Goal: Use online tool/utility: Utilize a website feature to perform a specific function

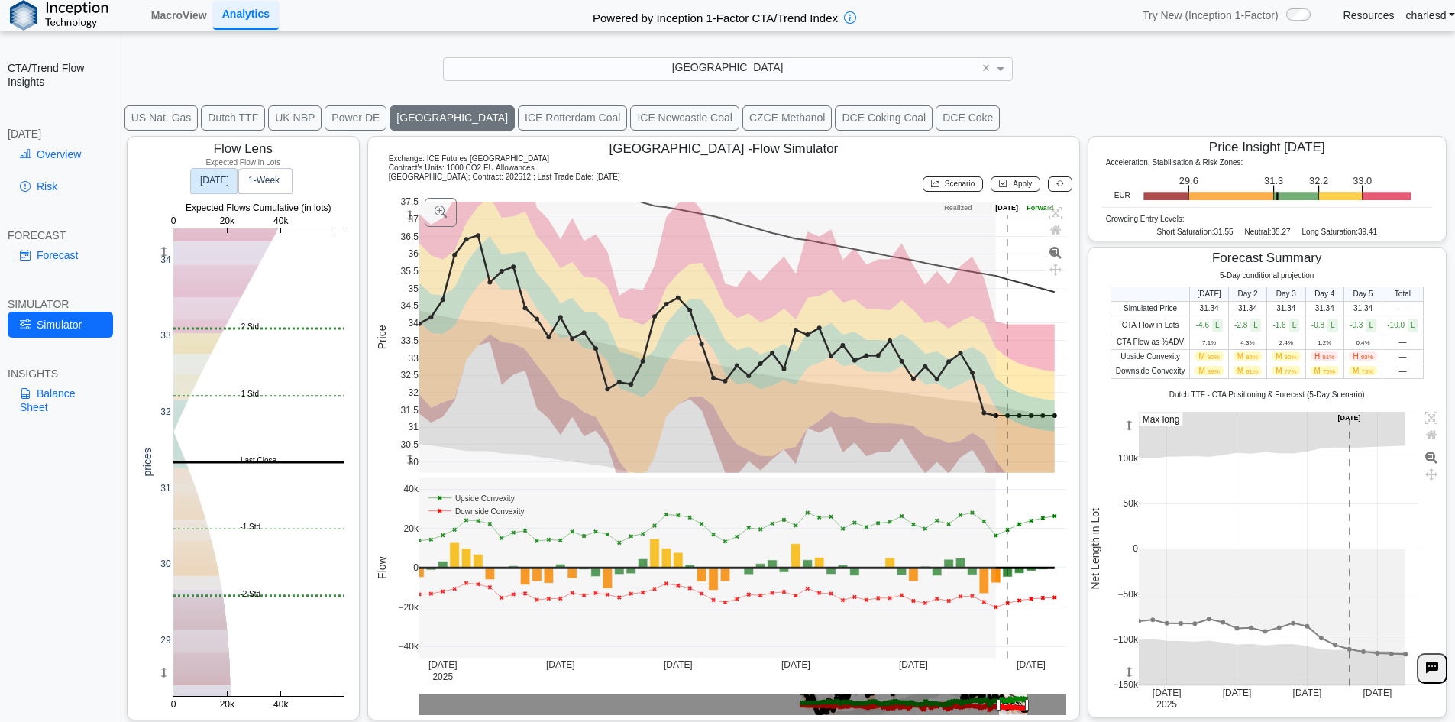
click at [594, 61] on div "[GEOGRAPHIC_DATA]" at bounding box center [728, 68] width 568 height 21
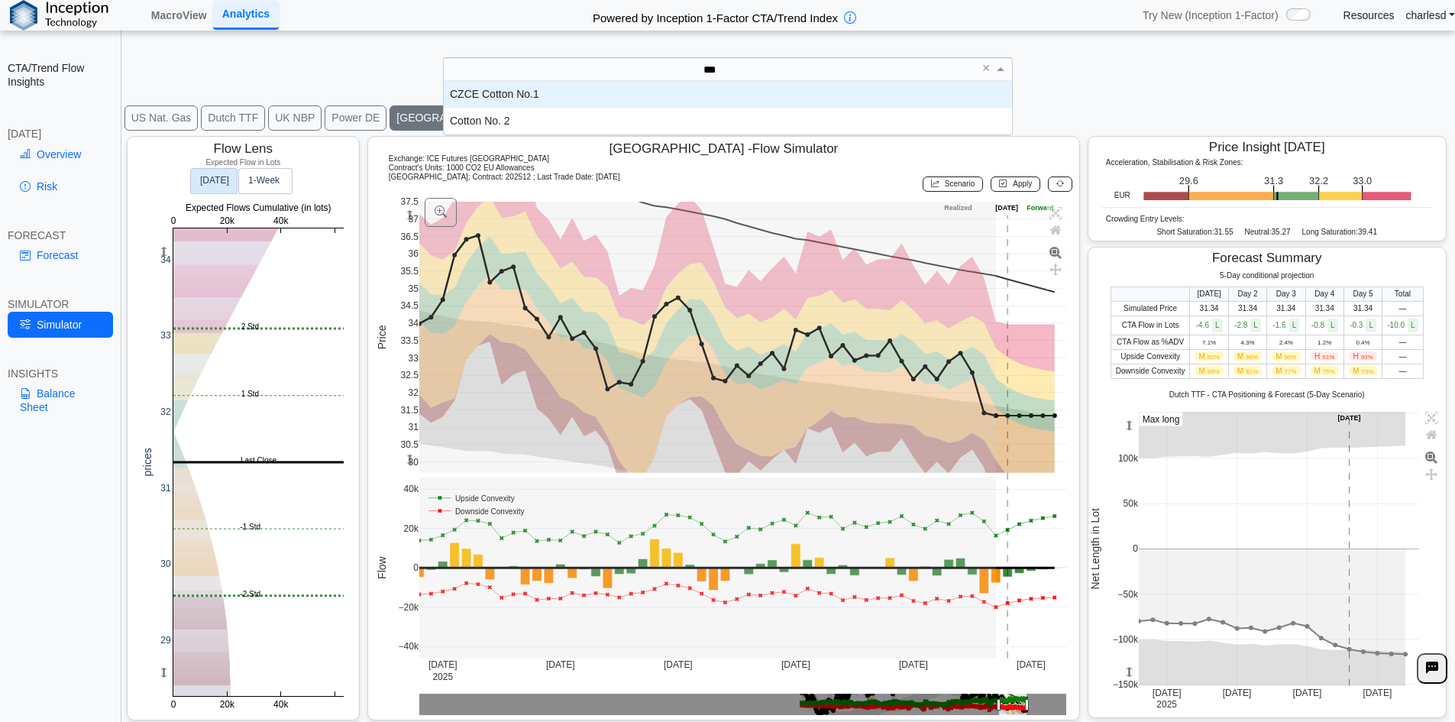
scroll to position [42, 557]
type input "****"
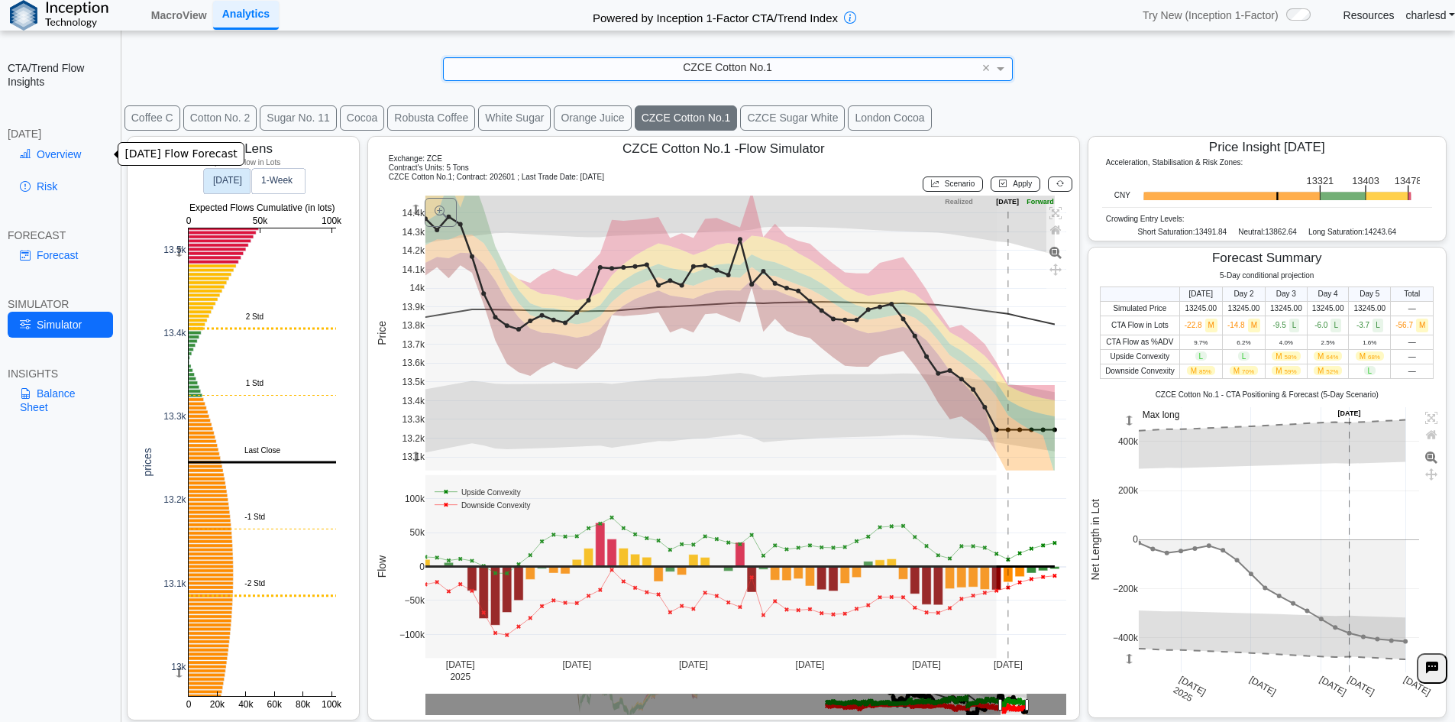
click at [70, 160] on link "Overview" at bounding box center [60, 154] width 105 height 26
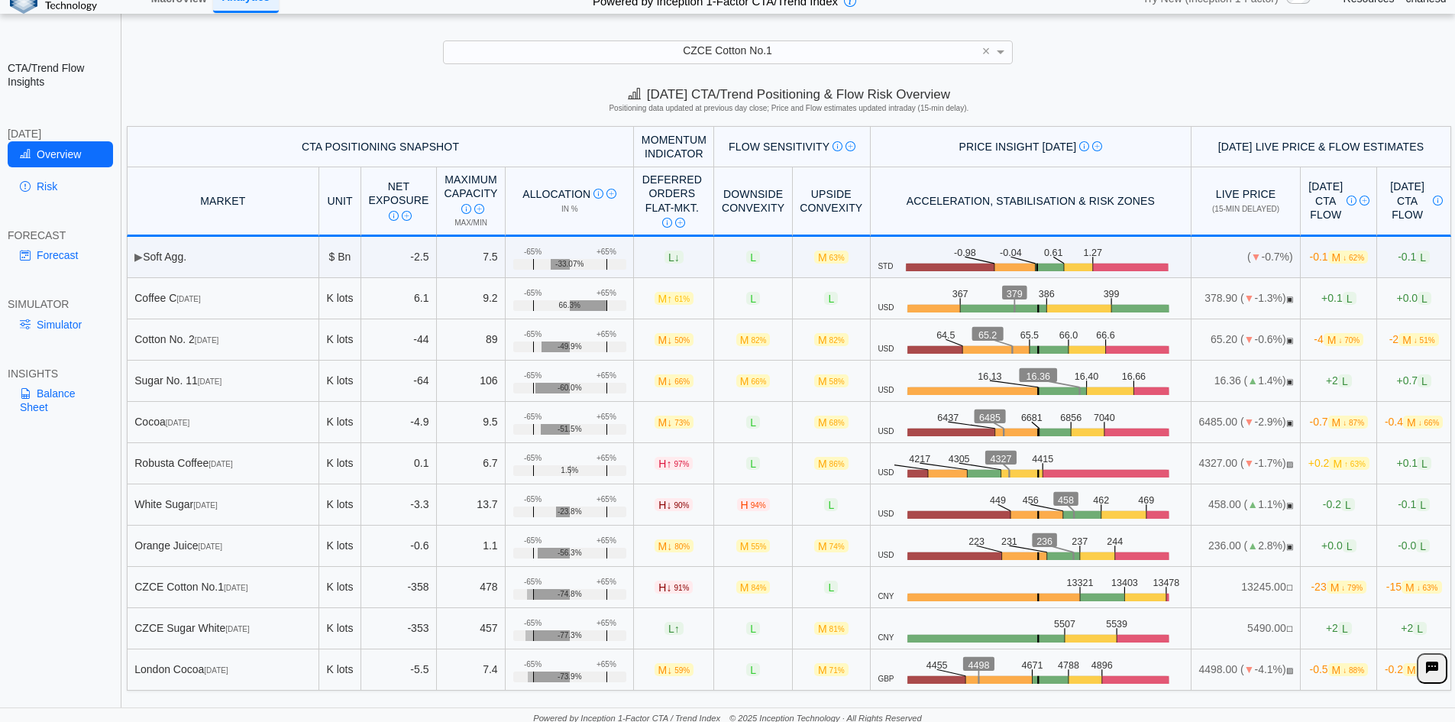
scroll to position [21, 0]
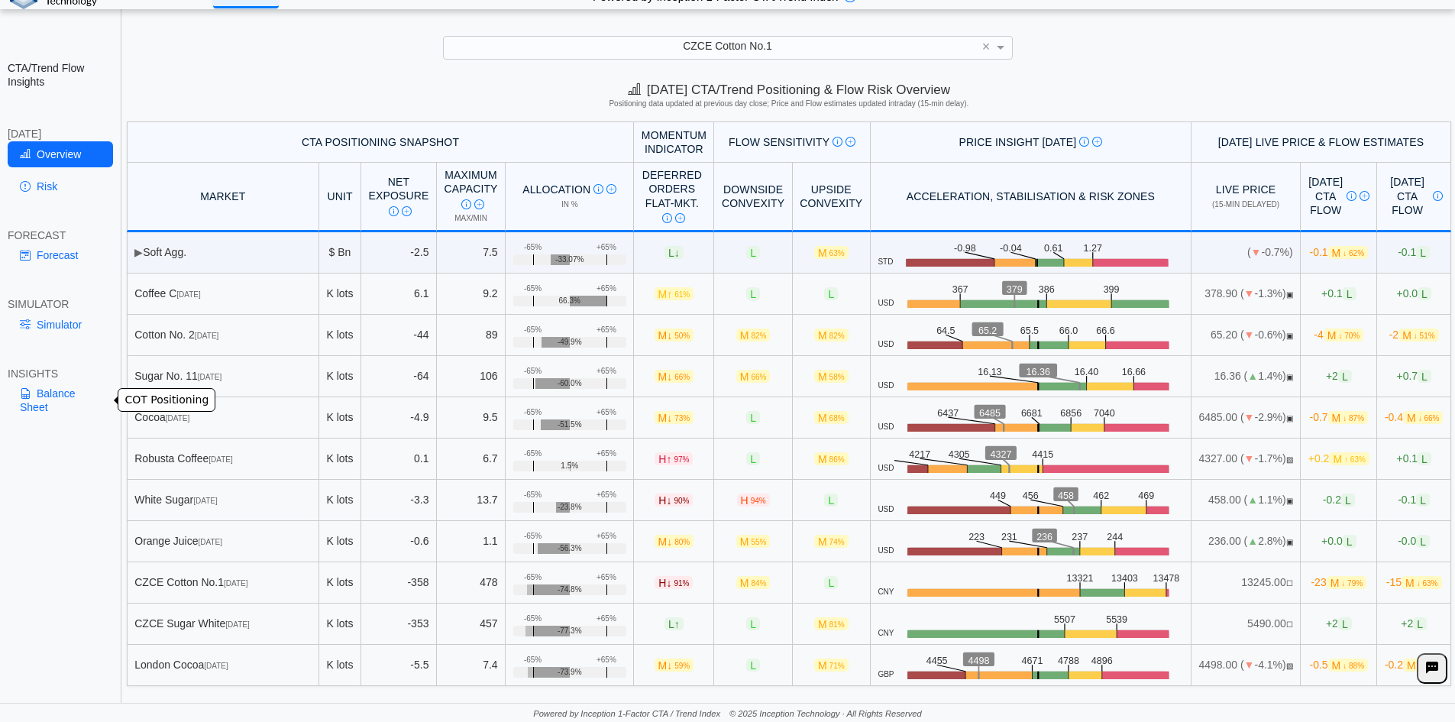
click at [50, 401] on link "Balance Sheet" at bounding box center [60, 400] width 105 height 40
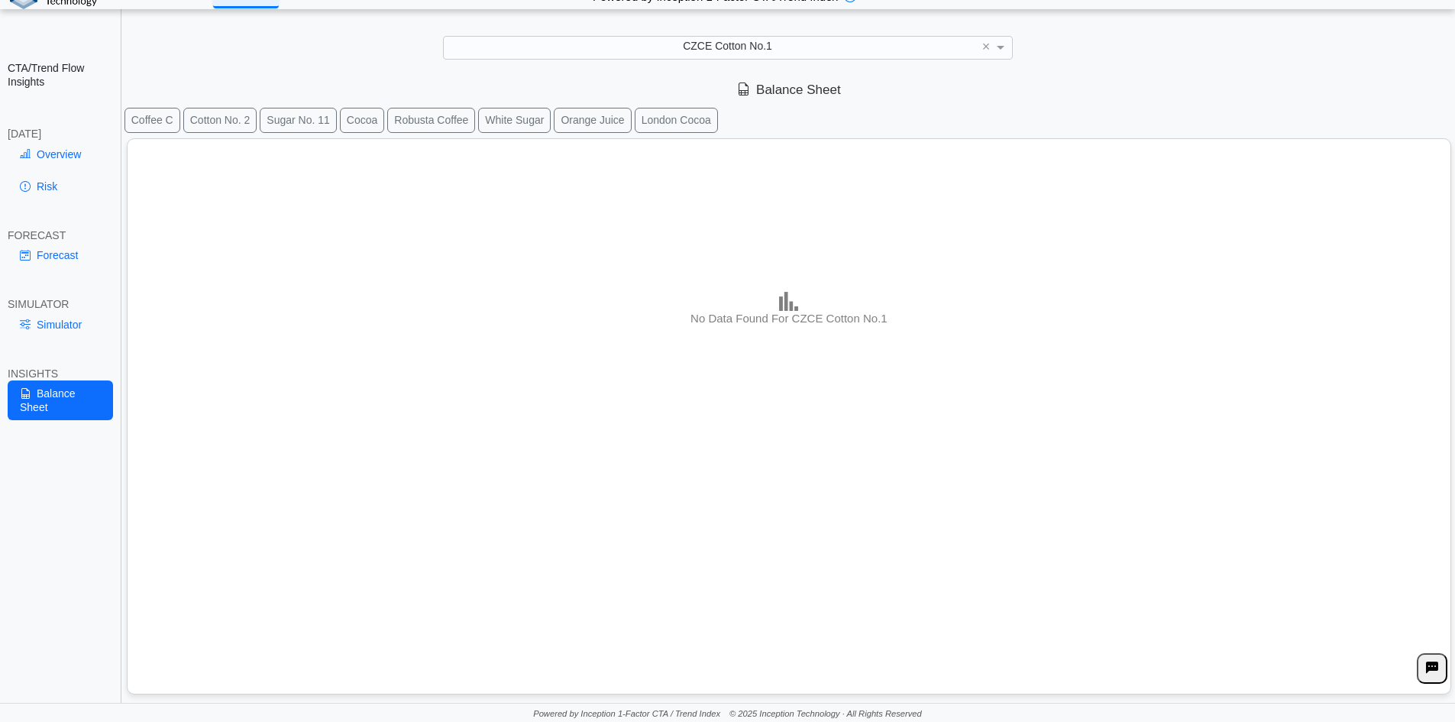
click at [236, 124] on button "Cotton No. 2" at bounding box center [220, 120] width 74 height 25
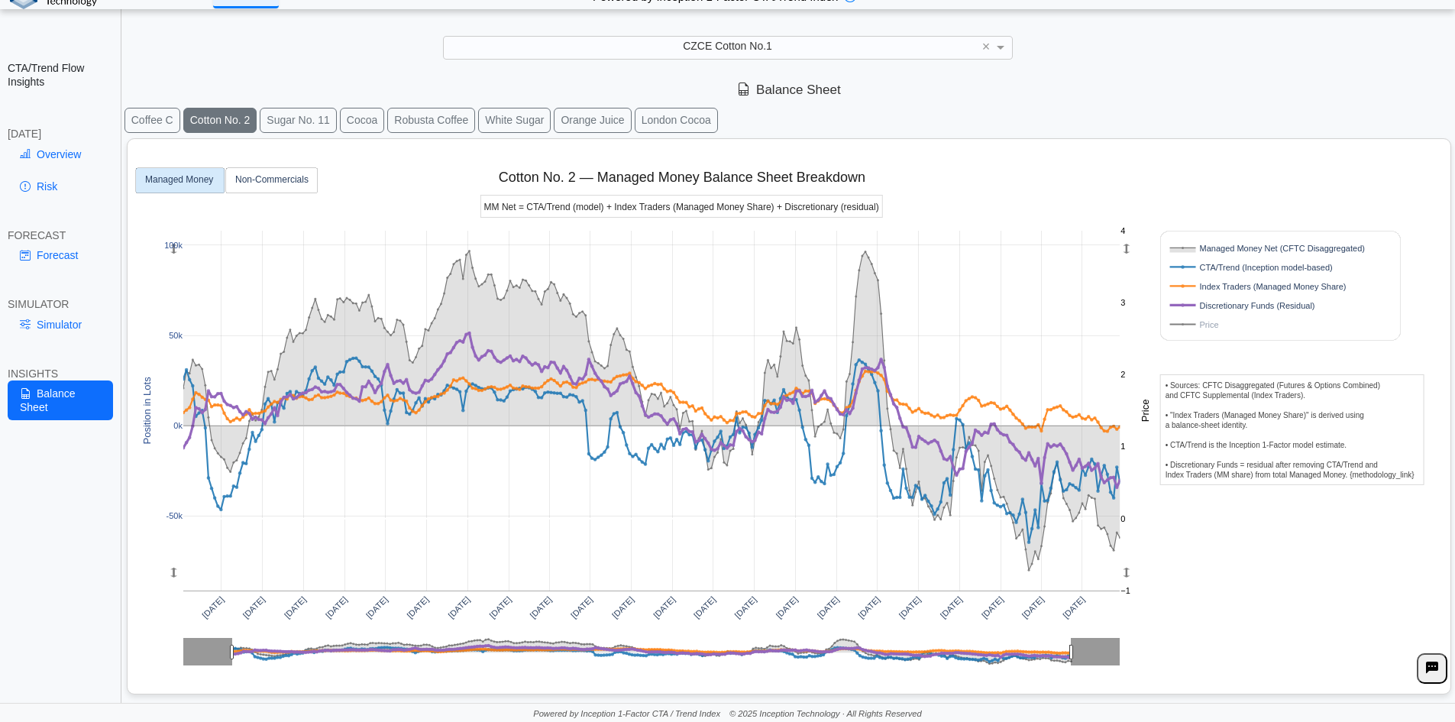
drag, startPoint x: 1290, startPoint y: 446, endPoint x: 967, endPoint y: 203, distance: 404.2
click at [967, 203] on div "[DATE] [DATE] [DATE] [DATE] [DATE] [DATE] [DATE] [DATE] [DATE] [DATE] [DATE] [D…" at bounding box center [783, 413] width 1299 height 548
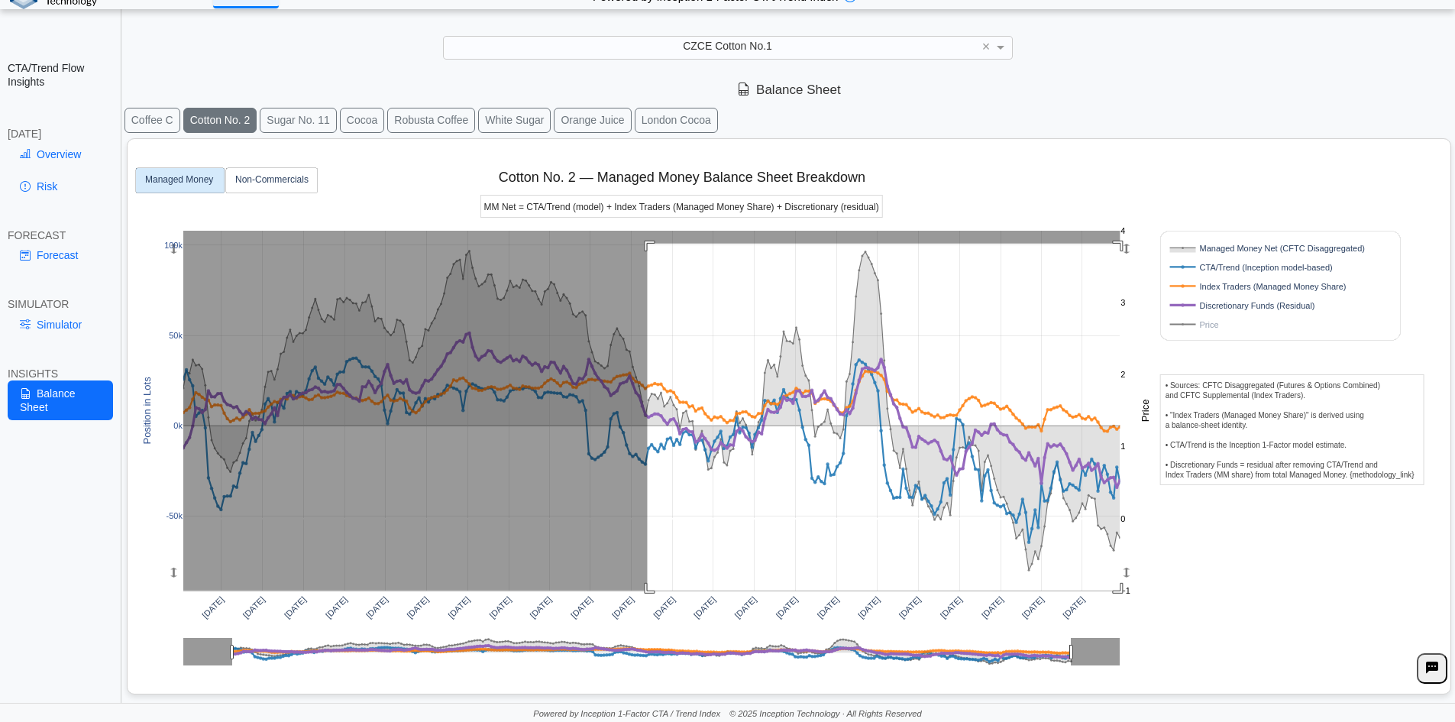
drag, startPoint x: 648, startPoint y: 244, endPoint x: 1242, endPoint y: 592, distance: 688.8
click at [1242, 592] on div "[DATE] [DATE] [DATE] [DATE] [DATE] [DATE] [DATE] [DATE] [DATE] [DATE] [DATE] [D…" at bounding box center [783, 413] width 1299 height 548
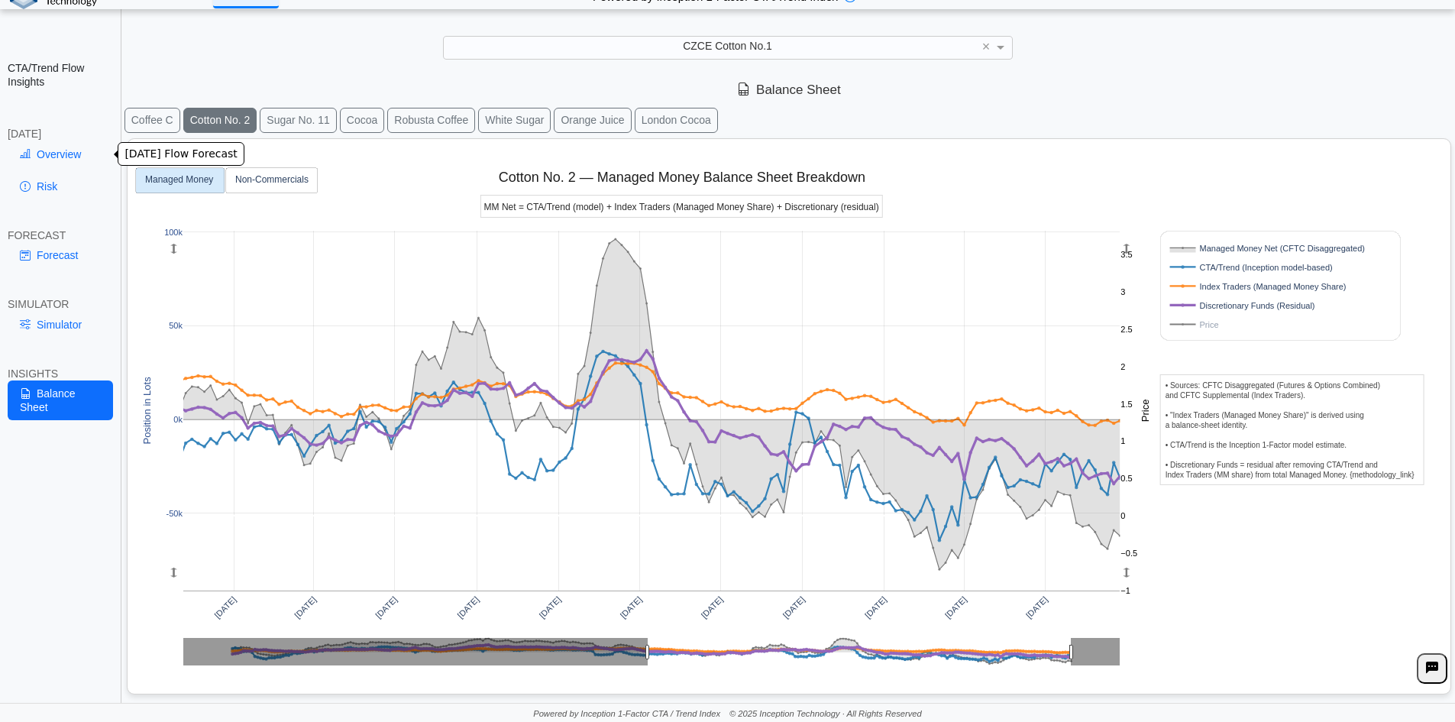
drag, startPoint x: 70, startPoint y: 161, endPoint x: 81, endPoint y: 203, distance: 43.5
click at [70, 161] on link "Overview" at bounding box center [60, 154] width 105 height 26
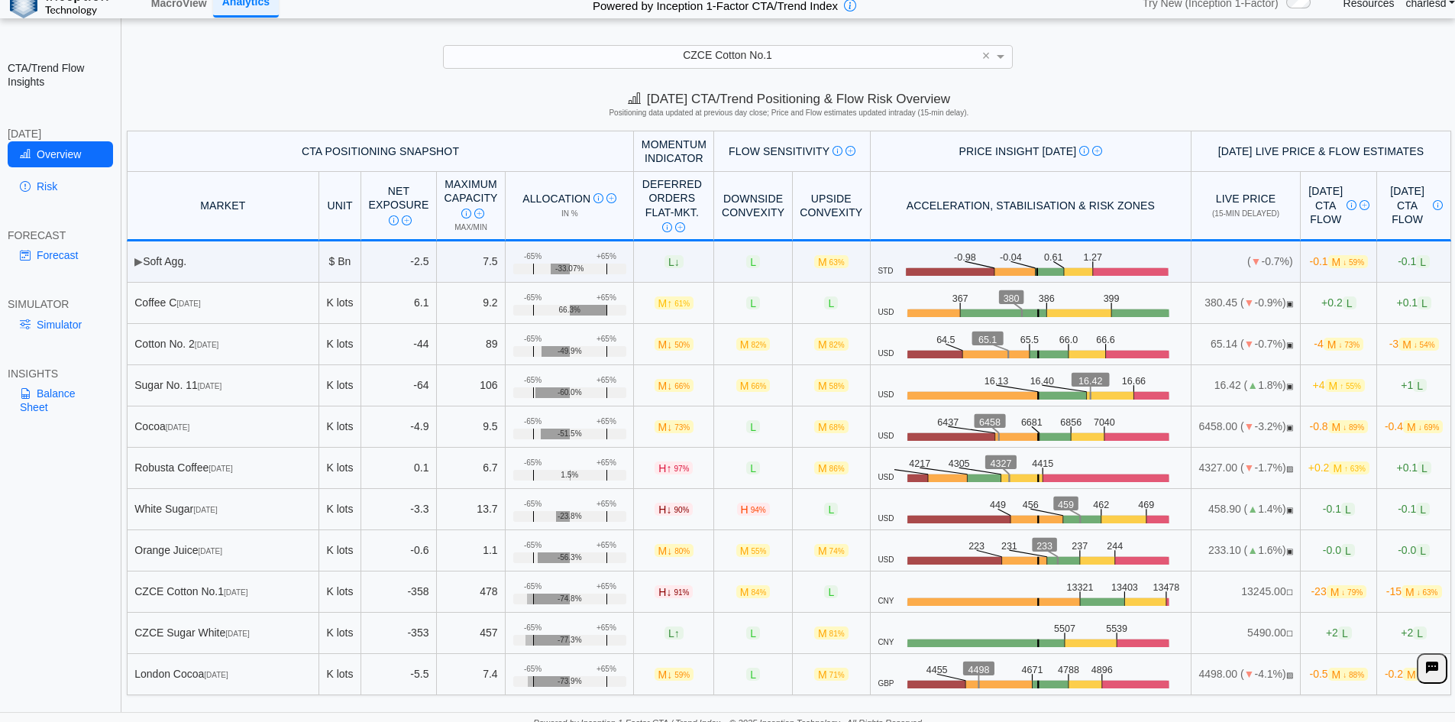
scroll to position [0, 0]
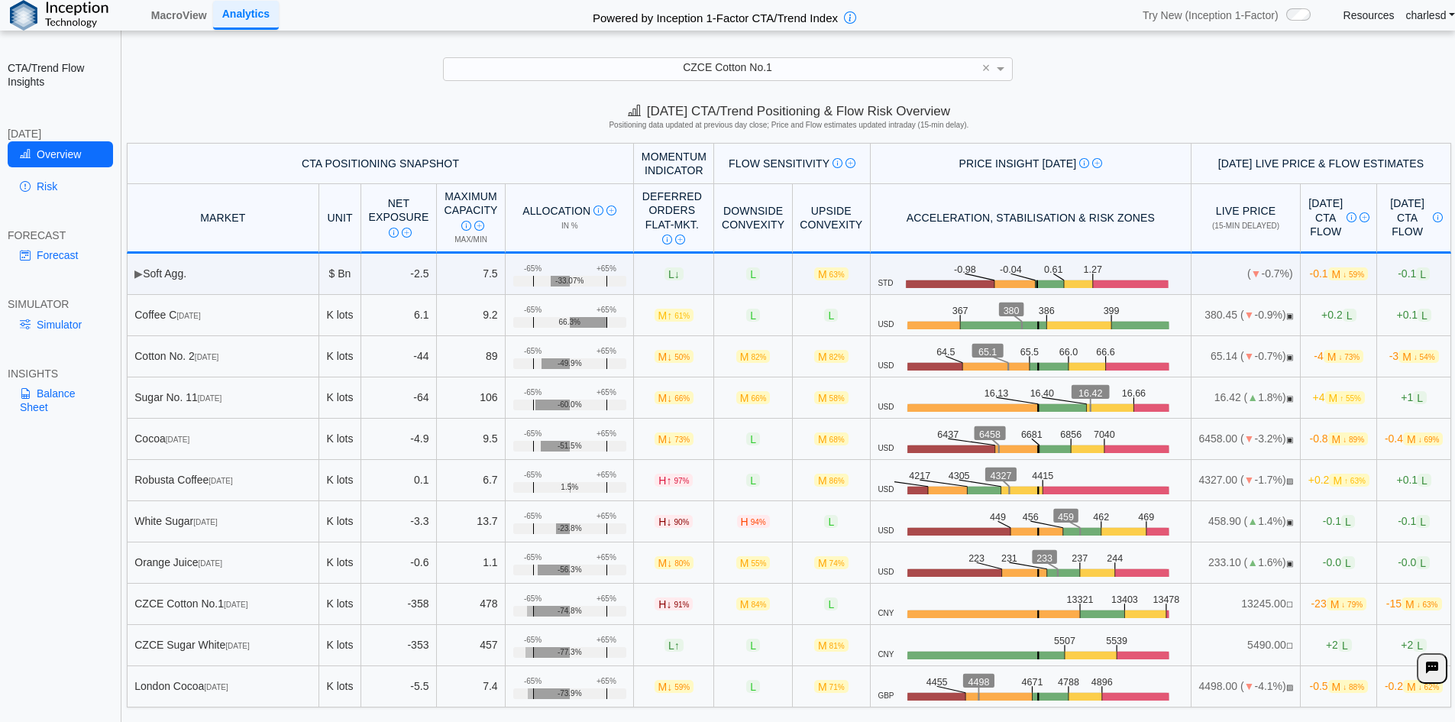
click at [676, 73] on div "CZCE Cotton No.1" at bounding box center [728, 68] width 568 height 21
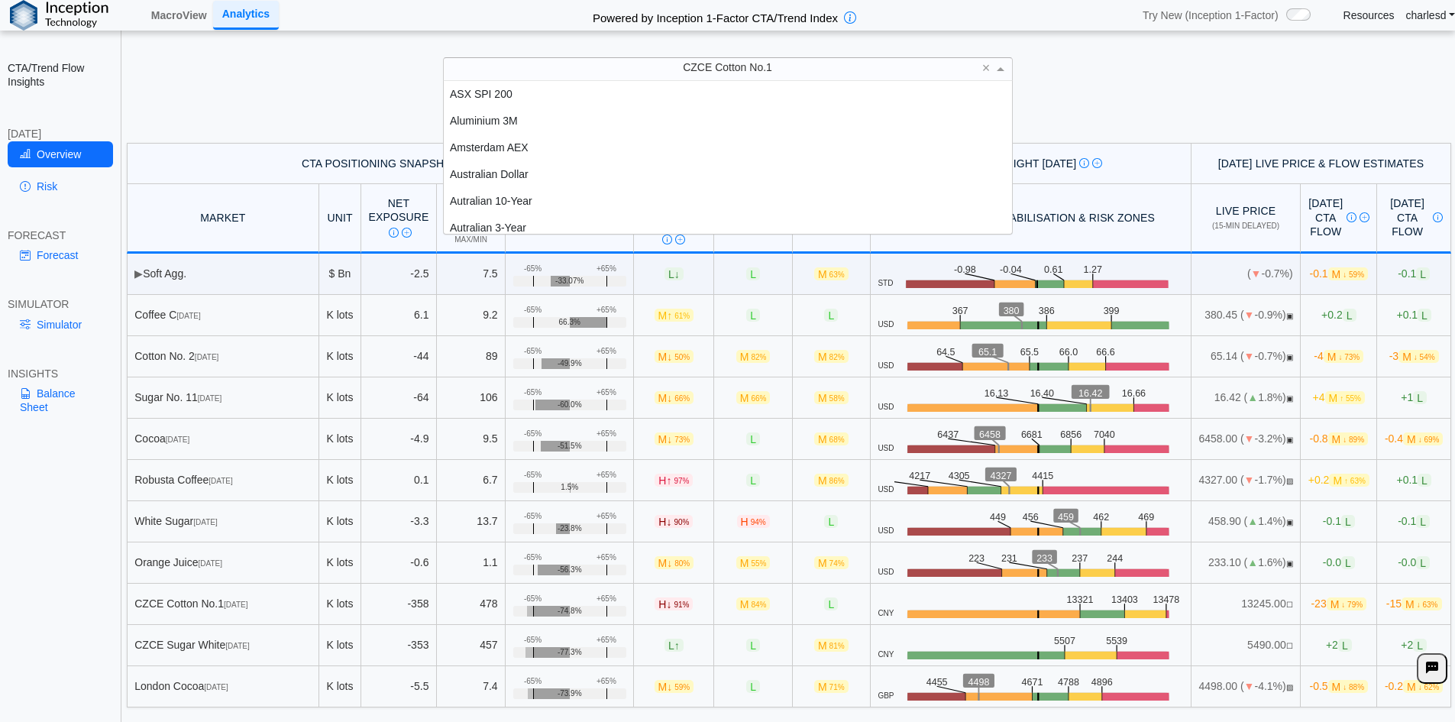
scroll to position [141, 557]
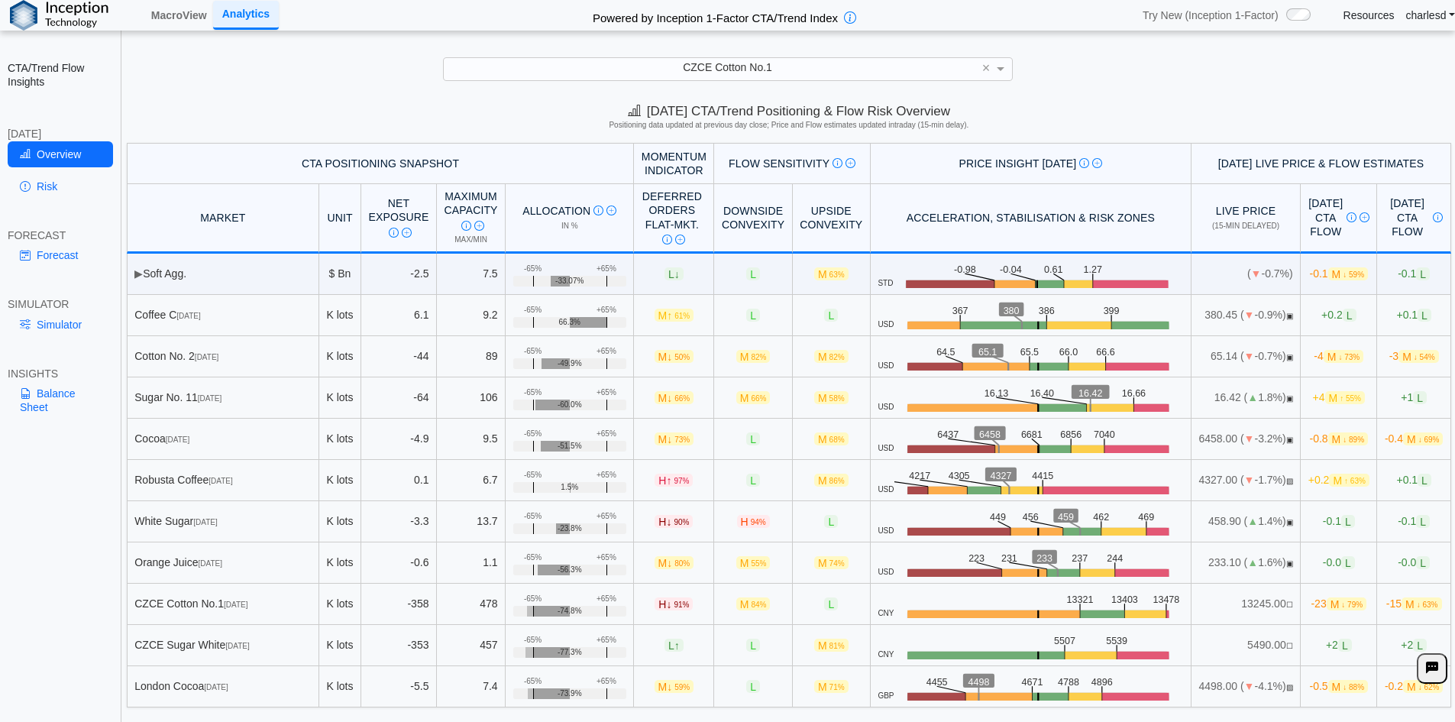
click at [397, 116] on div "[DATE] CTA/Trend Positioning & Flow Risk Overview Positioning data updated at p…" at bounding box center [789, 119] width 1332 height 47
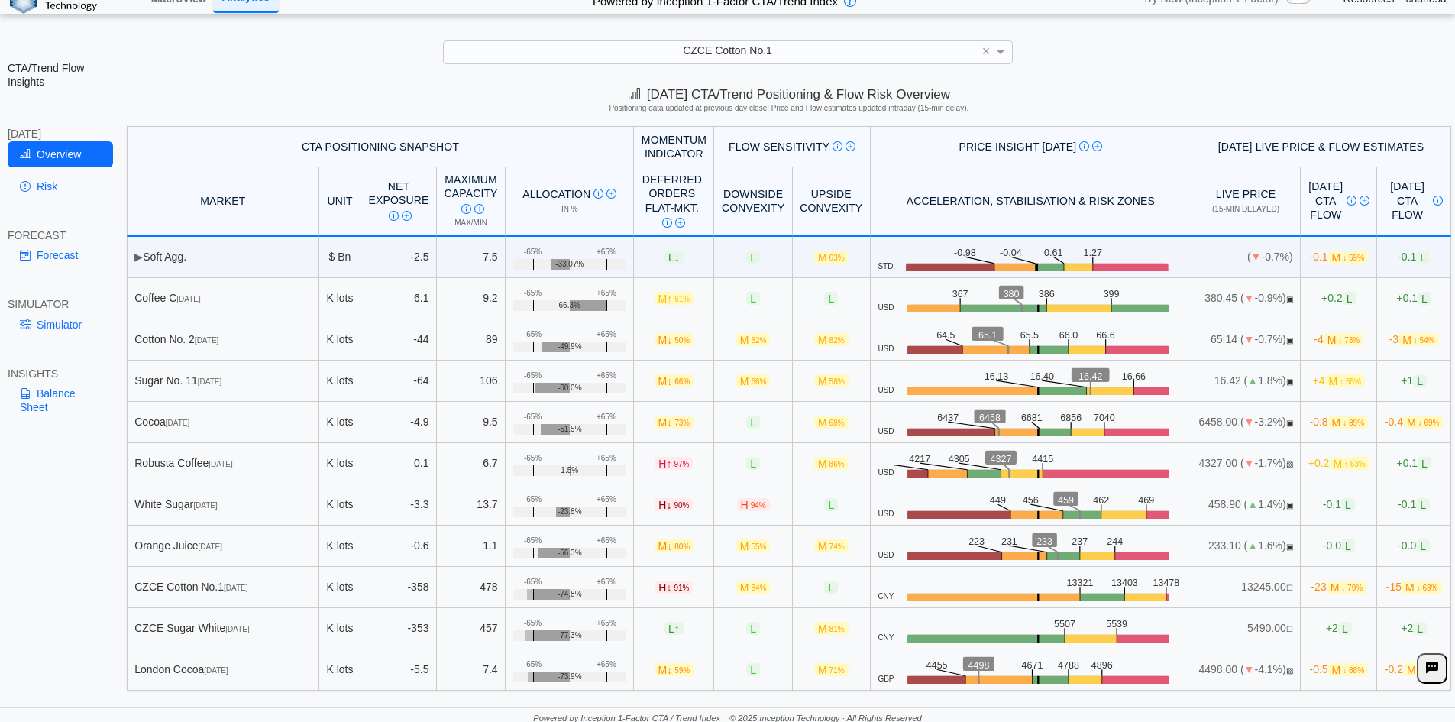
scroll to position [21, 0]
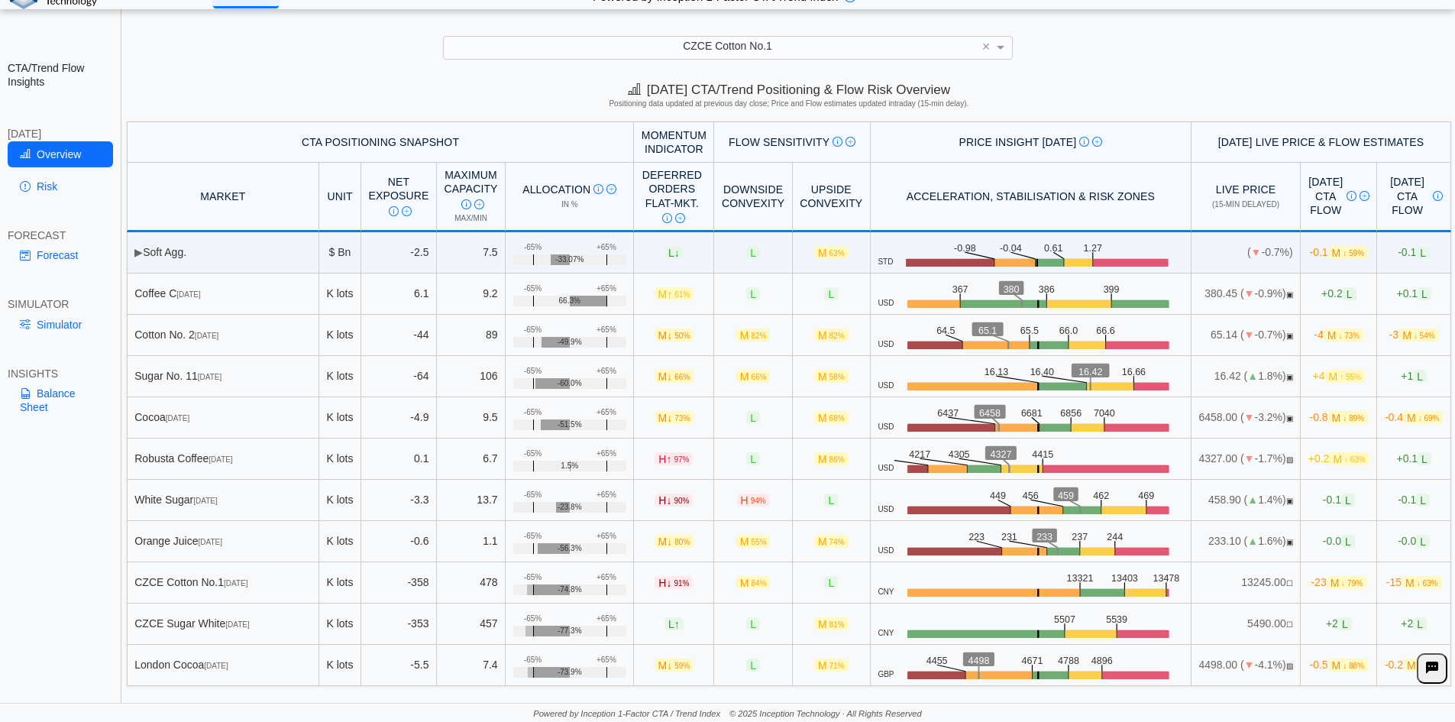
drag, startPoint x: 144, startPoint y: 253, endPoint x: 225, endPoint y: 248, distance: 81.1
click at [225, 248] on td "▶ Soft Agg." at bounding box center [223, 252] width 192 height 41
click at [222, 252] on td "▶ Soft Agg." at bounding box center [223, 252] width 192 height 41
drag, startPoint x: 532, startPoint y: 343, endPoint x: 574, endPoint y: 344, distance: 41.3
click at [574, 344] on div "-49.9%" at bounding box center [569, 342] width 113 height 11
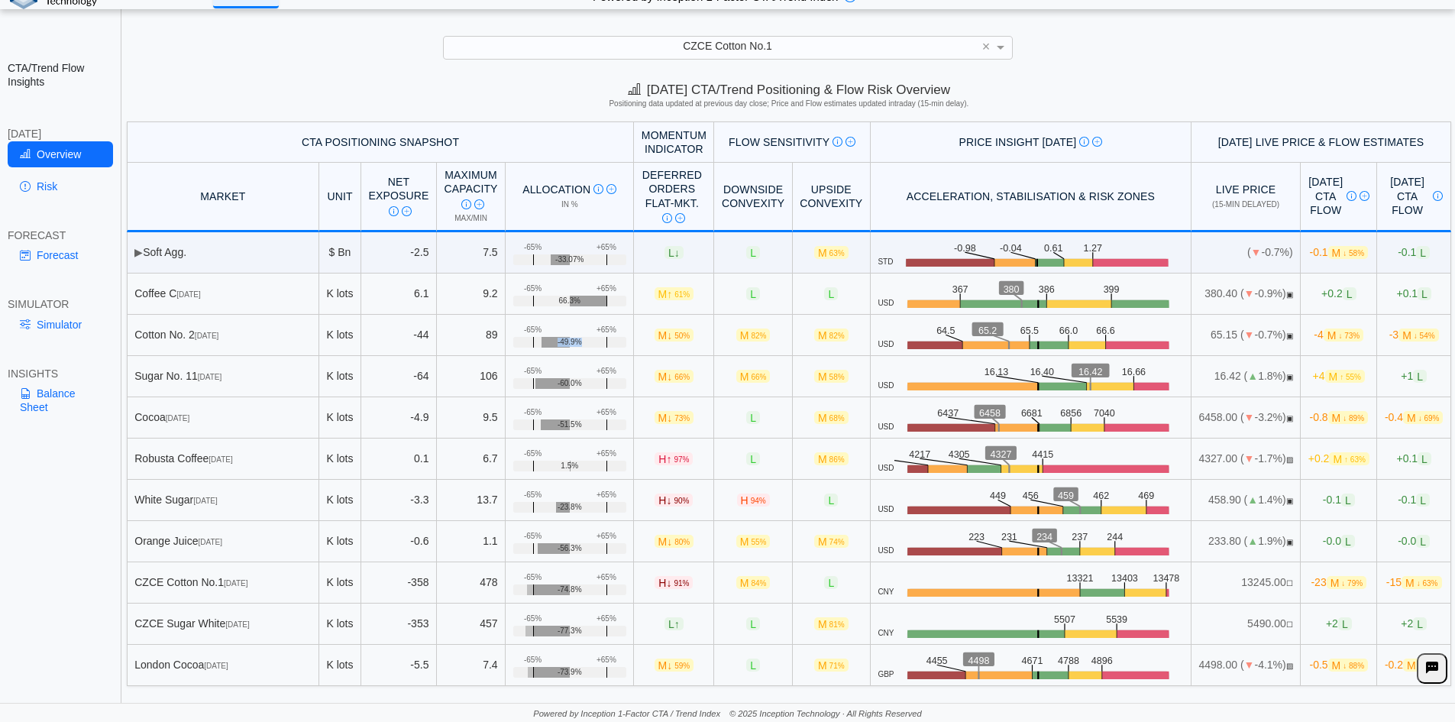
click at [558, 342] on span "-49.9%" at bounding box center [570, 342] width 24 height 9
drag, startPoint x: 500, startPoint y: 330, endPoint x: 531, endPoint y: 328, distance: 30.6
click at [531, 328] on td "+65% -65% -49.9%" at bounding box center [570, 335] width 128 height 41
click at [525, 328] on td "+65% -65% -49.9%" at bounding box center [570, 335] width 128 height 41
drag, startPoint x: 504, startPoint y: 328, endPoint x: 513, endPoint y: 329, distance: 8.4
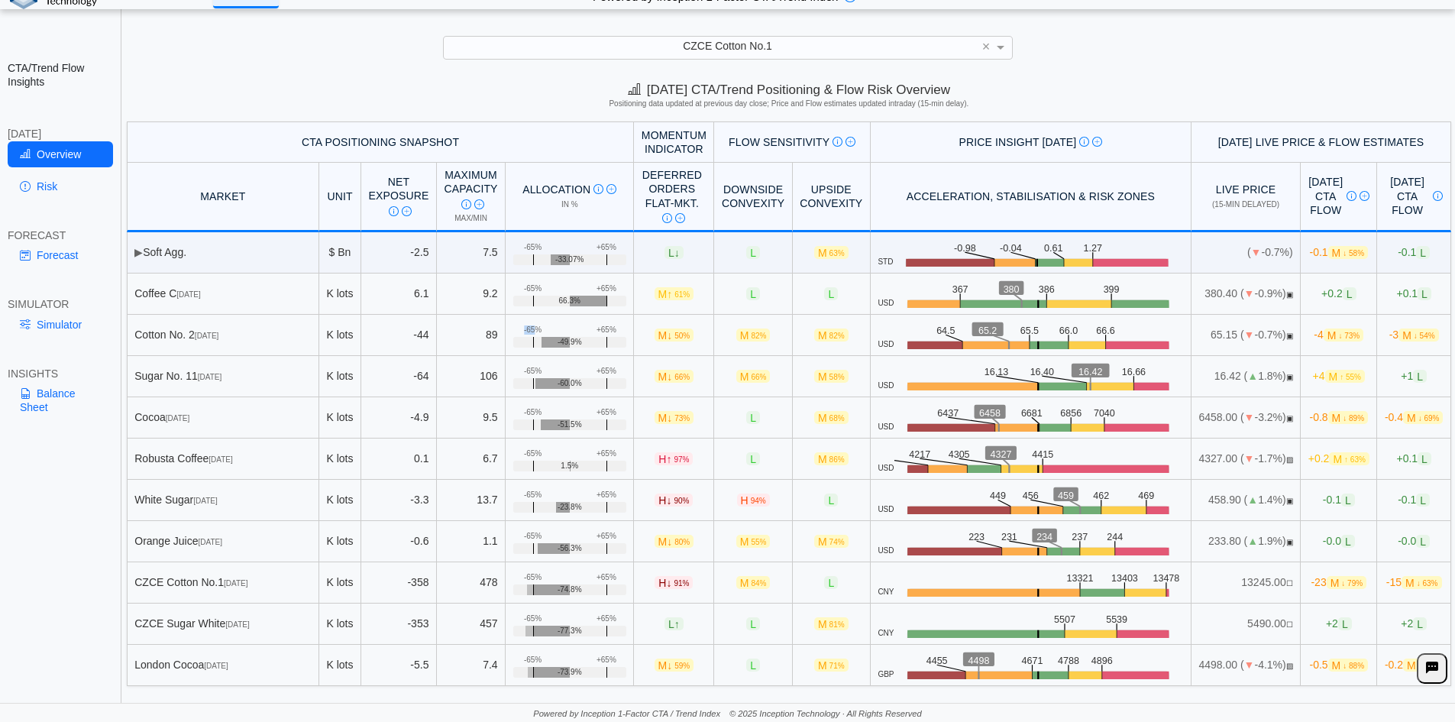
click at [524, 329] on div "-65%" at bounding box center [533, 329] width 18 height 9
drag, startPoint x: 697, startPoint y: 185, endPoint x: 736, endPoint y: 203, distance: 43.7
click at [736, 203] on th "Downside Convexity" at bounding box center [753, 198] width 78 height 70
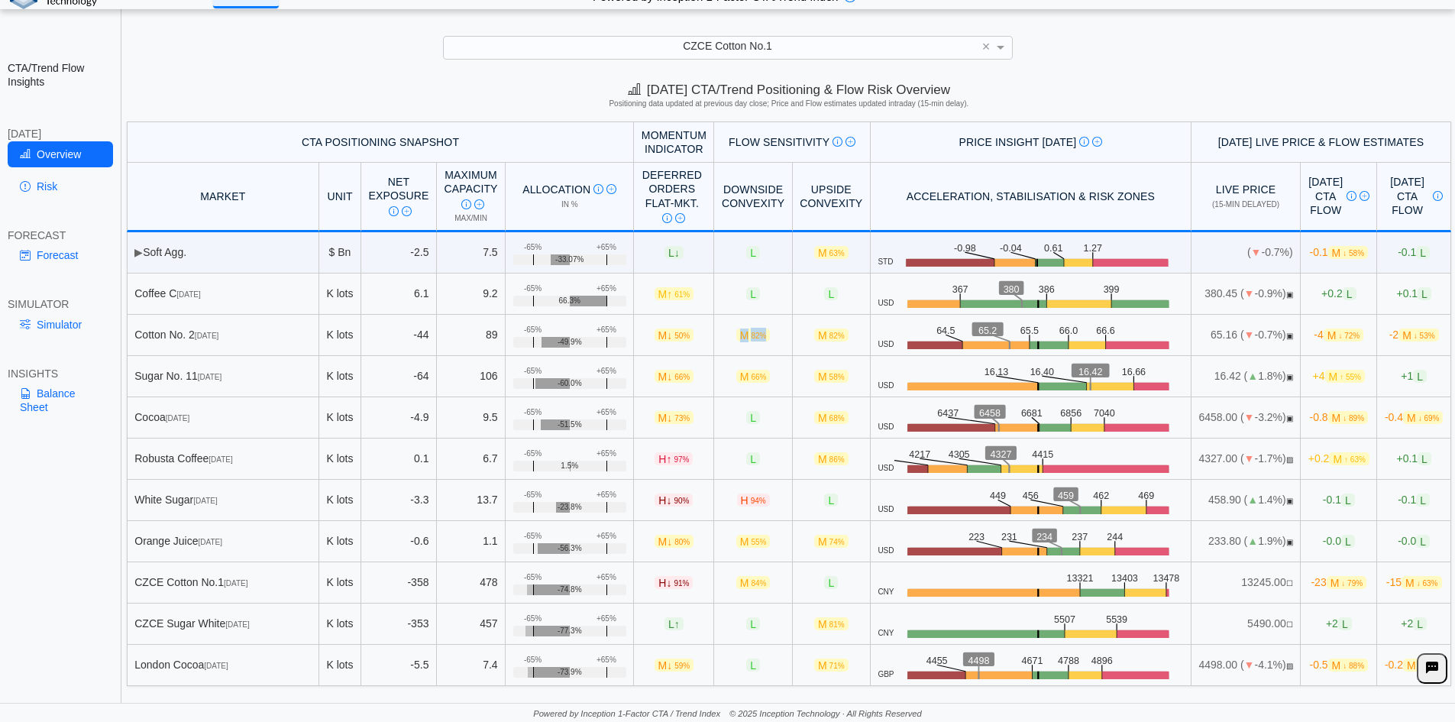
drag, startPoint x: 702, startPoint y: 333, endPoint x: 730, endPoint y: 335, distance: 28.3
click at [730, 335] on td "M 82%" at bounding box center [753, 335] width 78 height 41
click at [751, 335] on span "82%" at bounding box center [758, 336] width 15 height 8
drag, startPoint x: 775, startPoint y: 336, endPoint x: 804, endPoint y: 335, distance: 29.0
click at [814, 335] on span "M 82%" at bounding box center [831, 334] width 34 height 13
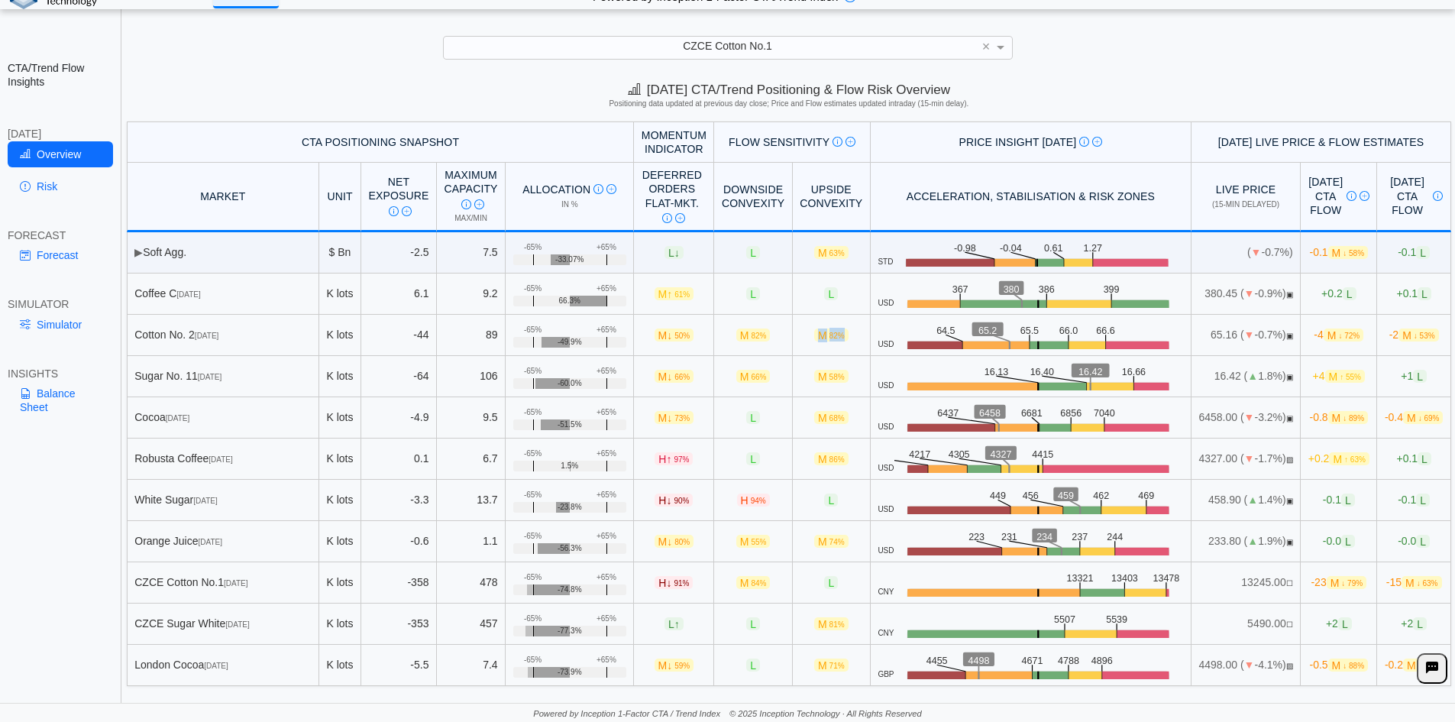
click at [830, 335] on span "82%" at bounding box center [837, 336] width 15 height 8
drag, startPoint x: 699, startPoint y: 186, endPoint x: 741, endPoint y: 197, distance: 43.5
click at [741, 197] on th "Downside Convexity" at bounding box center [753, 198] width 78 height 70
drag, startPoint x: 705, startPoint y: 332, endPoint x: 733, endPoint y: 335, distance: 27.7
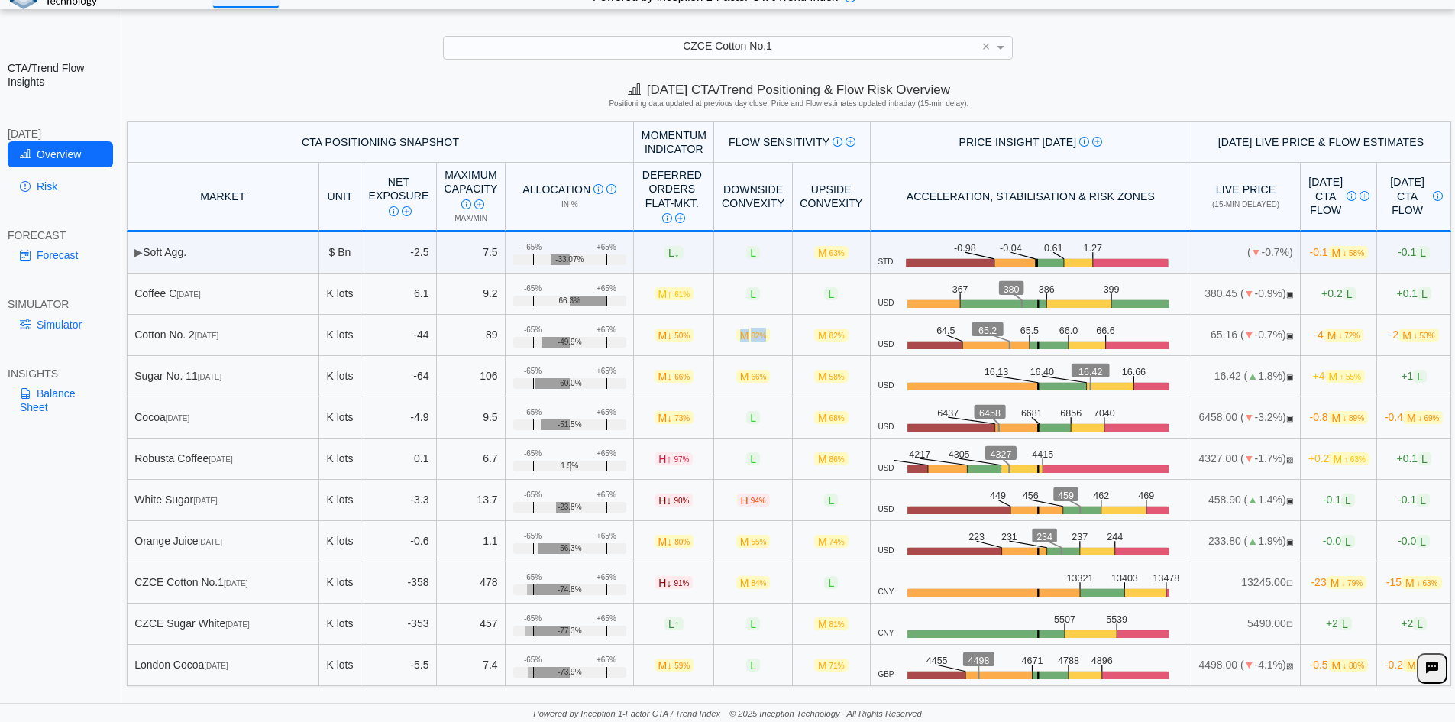
click at [736, 335] on span "M 82%" at bounding box center [753, 334] width 34 height 13
click at [751, 335] on span "82%" at bounding box center [758, 336] width 15 height 8
drag, startPoint x: 777, startPoint y: 335, endPoint x: 808, endPoint y: 335, distance: 31.3
click at [814, 335] on span "M 82%" at bounding box center [831, 334] width 34 height 13
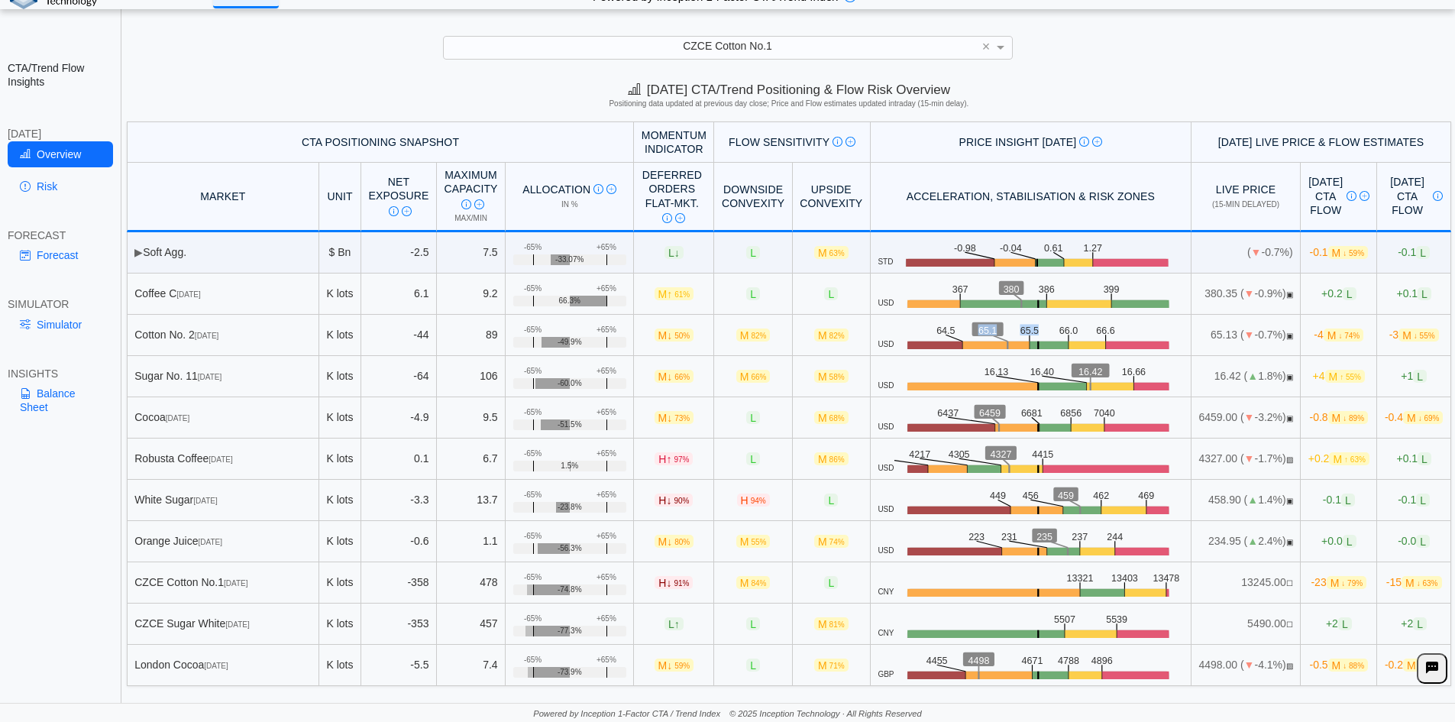
drag, startPoint x: 891, startPoint y: 328, endPoint x: 1048, endPoint y: 329, distance: 156.6
click at [1047, 329] on icon ".zone-text { font-size: 22px; font-weight: 500; text-anchor: middle; } .price-m…" at bounding box center [1038, 335] width 289 height 29
click at [1053, 329] on icon ".zone-text { font-size: 22px; font-weight: 500; text-anchor: middle; } .price-m…" at bounding box center [1038, 335] width 289 height 29
click at [1023, 329] on text "65.5" at bounding box center [1032, 329] width 19 height 11
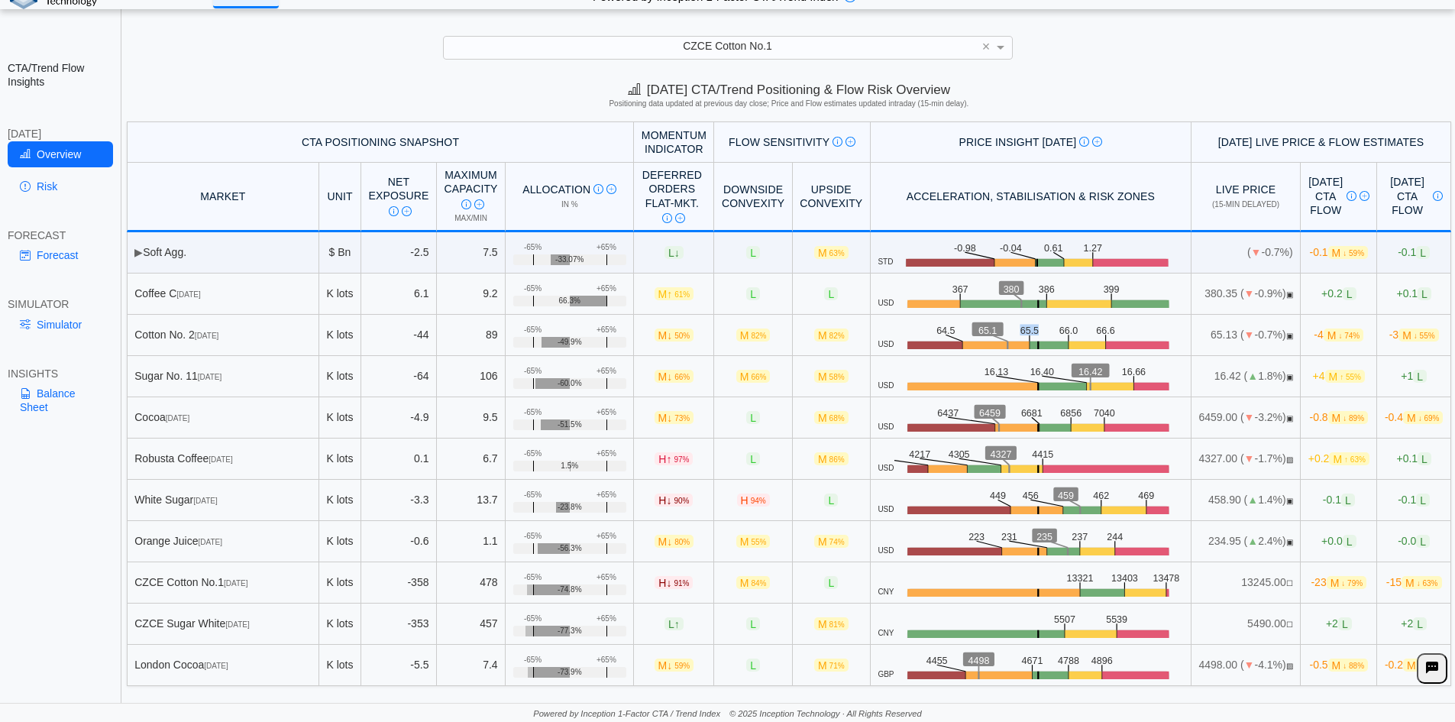
click at [1023, 329] on text "65.5" at bounding box center [1032, 329] width 19 height 11
click at [1063, 332] on text "66.0" at bounding box center [1072, 329] width 19 height 11
click at [1063, 331] on text "66.0" at bounding box center [1072, 329] width 19 height 11
click at [1063, 328] on text "66.0" at bounding box center [1072, 329] width 19 height 11
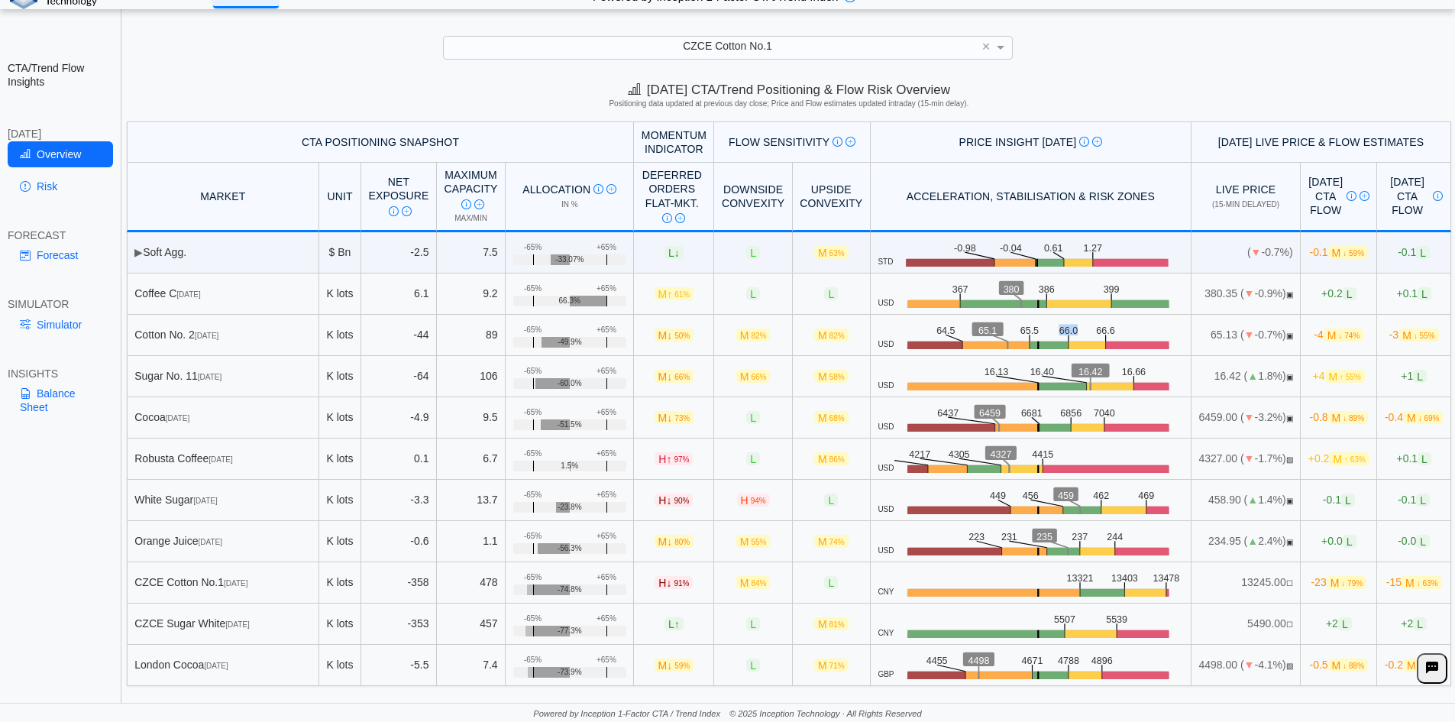
click at [1063, 328] on text "66.0" at bounding box center [1072, 329] width 19 height 11
click at [1023, 328] on text "65.5" at bounding box center [1032, 329] width 19 height 11
drag, startPoint x: 1170, startPoint y: 335, endPoint x: 1189, endPoint y: 335, distance: 18.3
click at [1192, 335] on td "65.13 ( ▼ -0.7%) ▣" at bounding box center [1246, 335] width 109 height 41
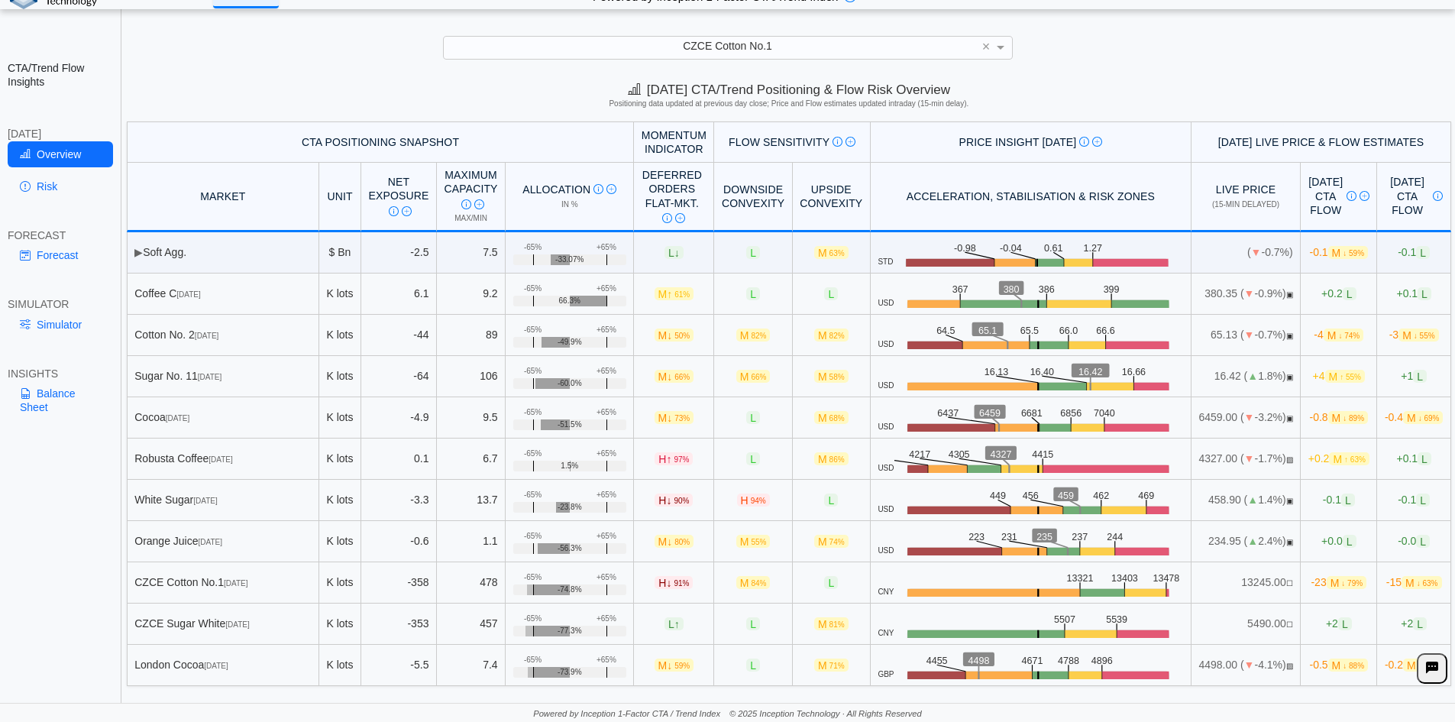
click at [1192, 335] on td "65.13 ( ▼ -0.7%) ▣" at bounding box center [1246, 335] width 109 height 41
drag, startPoint x: 1168, startPoint y: 332, endPoint x: 1194, endPoint y: 337, distance: 26.4
click at [1194, 337] on td "65.13 ( ▼ -0.7%) ▣" at bounding box center [1246, 335] width 109 height 41
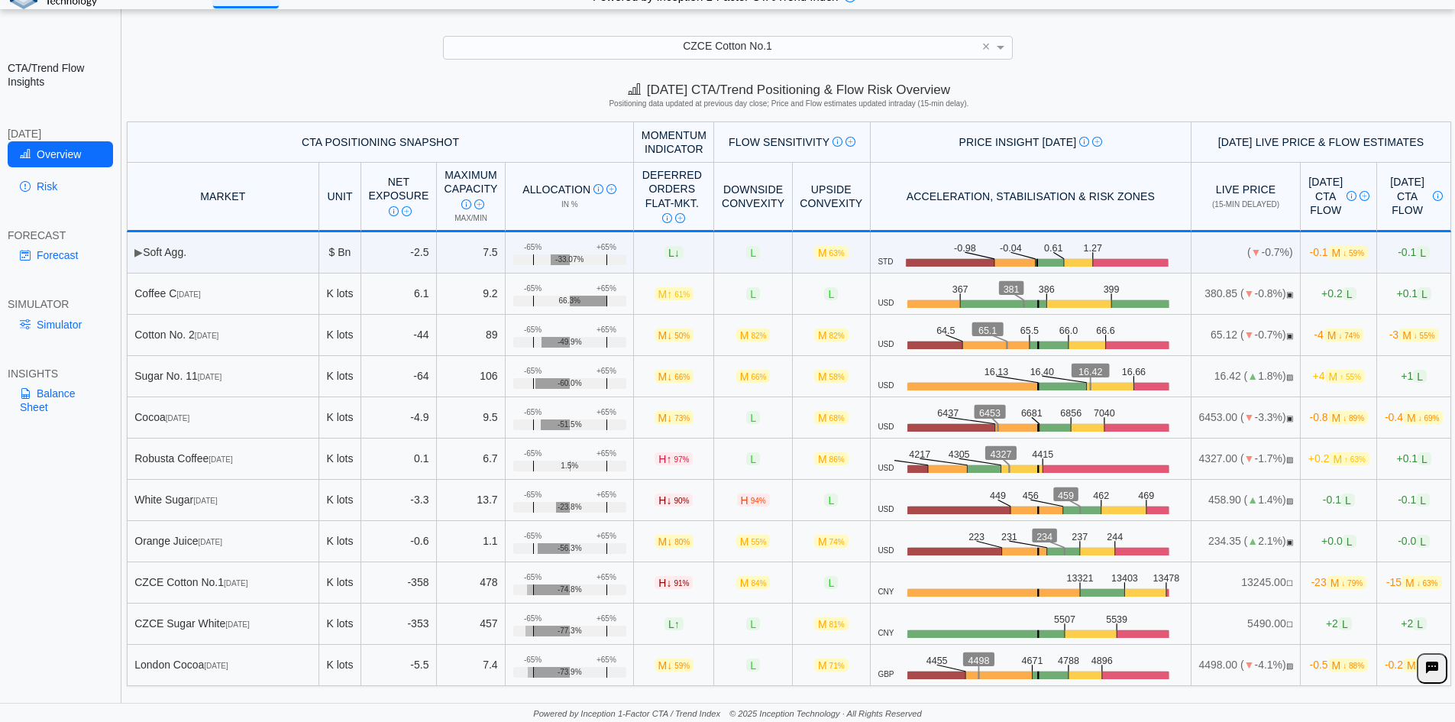
click at [1192, 335] on td "65.12 ( ▼ -0.7%) ▣" at bounding box center [1246, 335] width 109 height 41
drag, startPoint x: 1168, startPoint y: 335, endPoint x: 1192, endPoint y: 335, distance: 24.5
click at [1192, 335] on td "65.12 ( ▼ -0.7%) ▣" at bounding box center [1246, 335] width 109 height 41
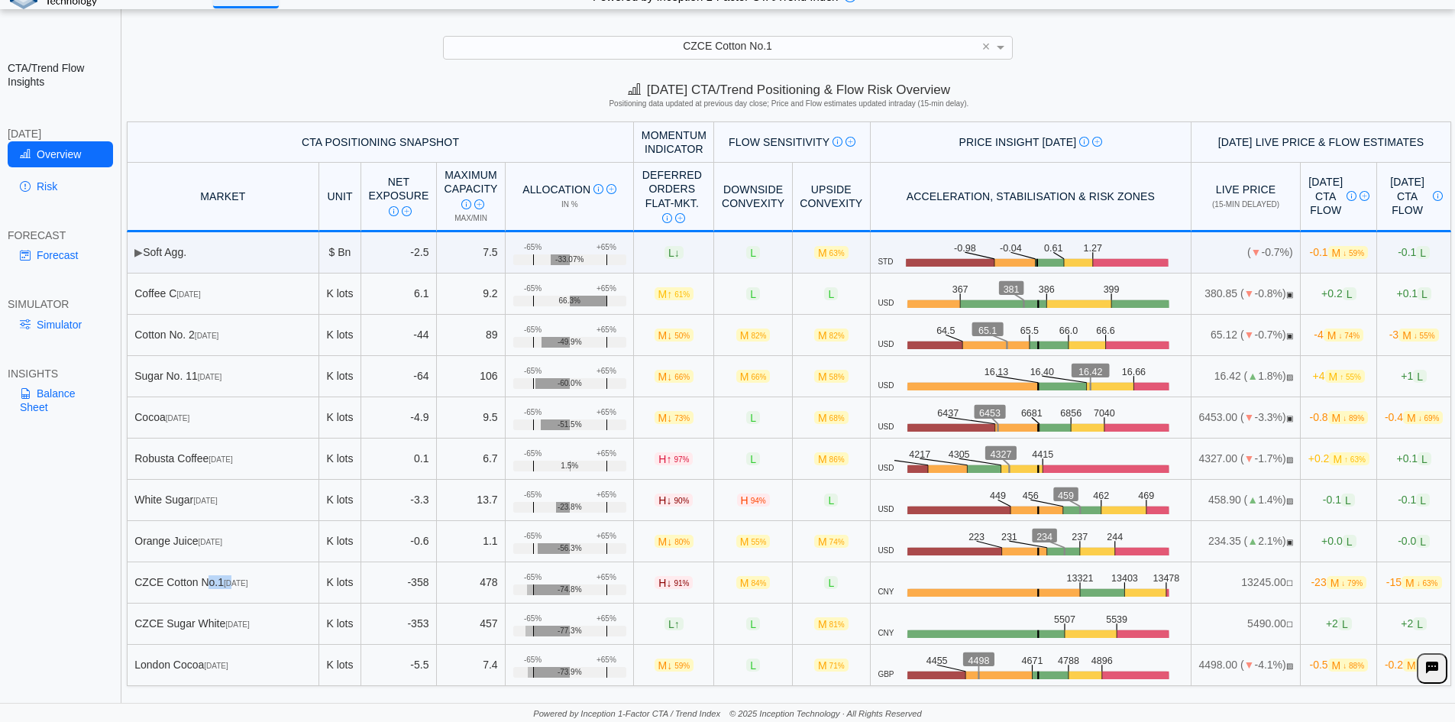
drag, startPoint x: 185, startPoint y: 583, endPoint x: 254, endPoint y: 584, distance: 68.8
click at [254, 584] on div "CZCE Cotton No.[DATE]" at bounding box center [222, 582] width 176 height 14
click at [247, 584] on span "[DATE]" at bounding box center [236, 583] width 24 height 8
click at [53, 257] on link "Forecast" at bounding box center [60, 255] width 105 height 26
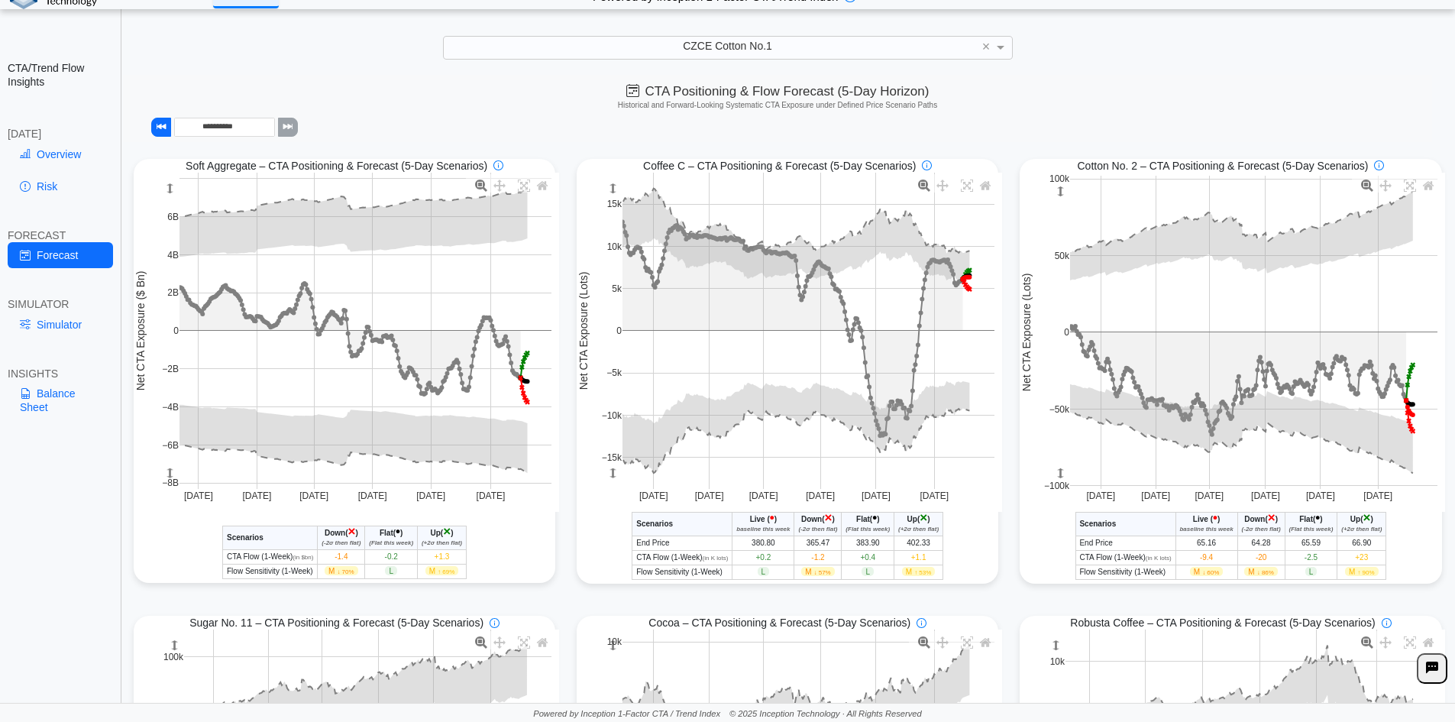
click at [427, 57] on div "CZCE Cotton No.1 ×" at bounding box center [727, 47] width 1425 height 23
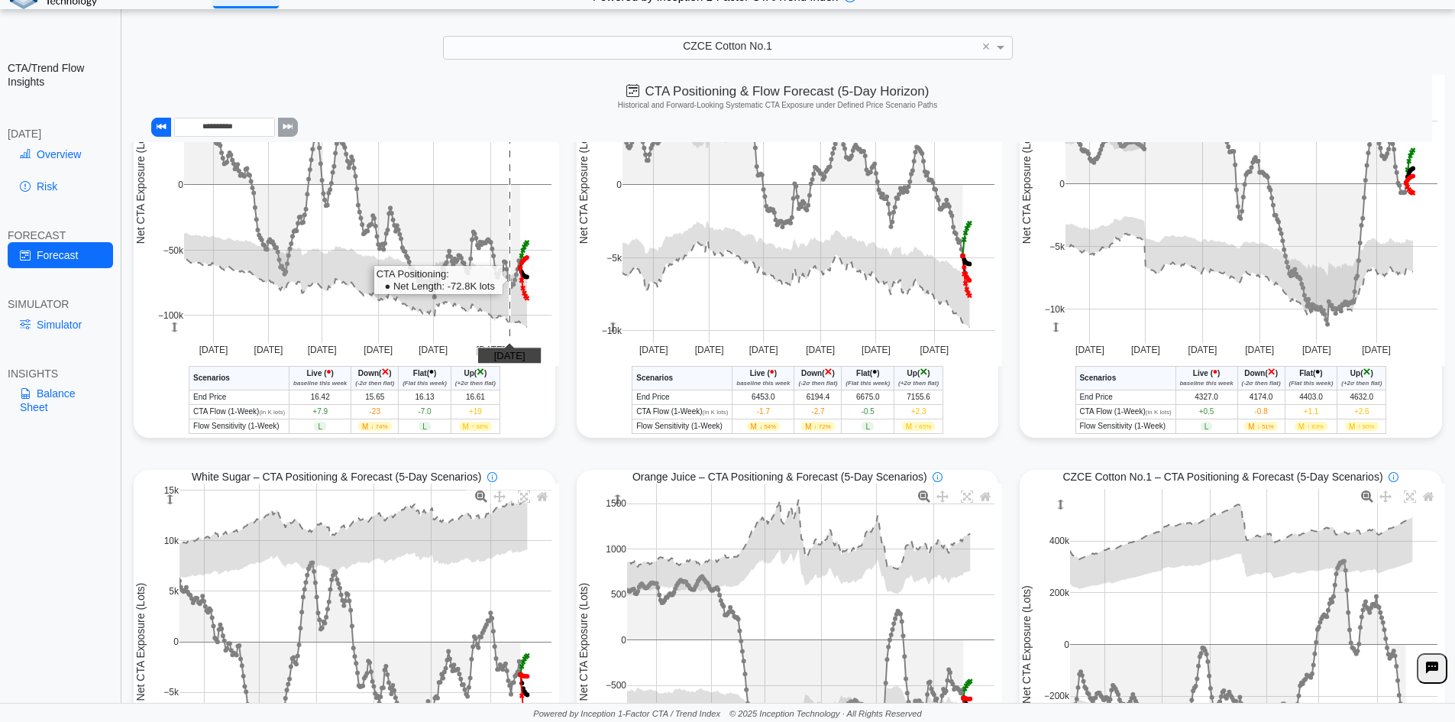
scroll to position [755, 0]
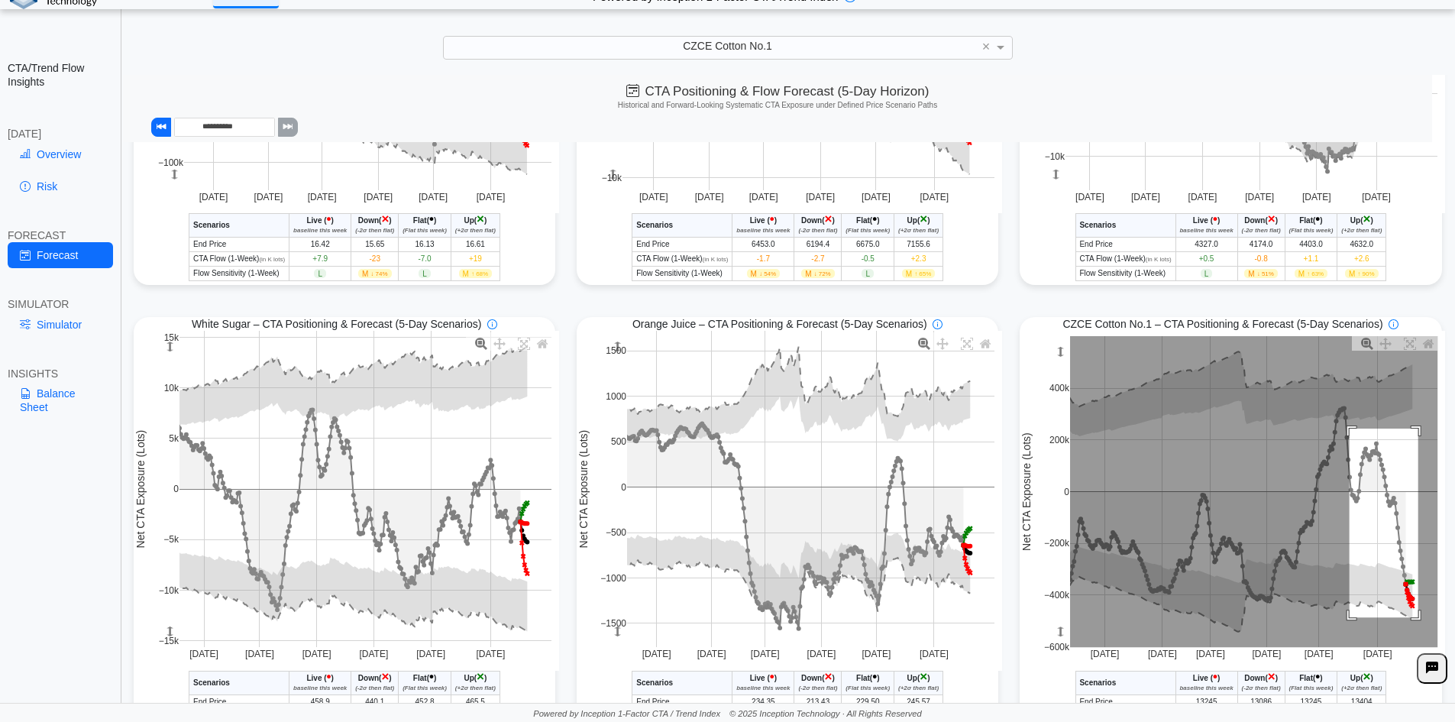
drag, startPoint x: 1341, startPoint y: 432, endPoint x: 1411, endPoint y: 621, distance: 201.1
click at [1411, 621] on rect at bounding box center [1253, 491] width 367 height 311
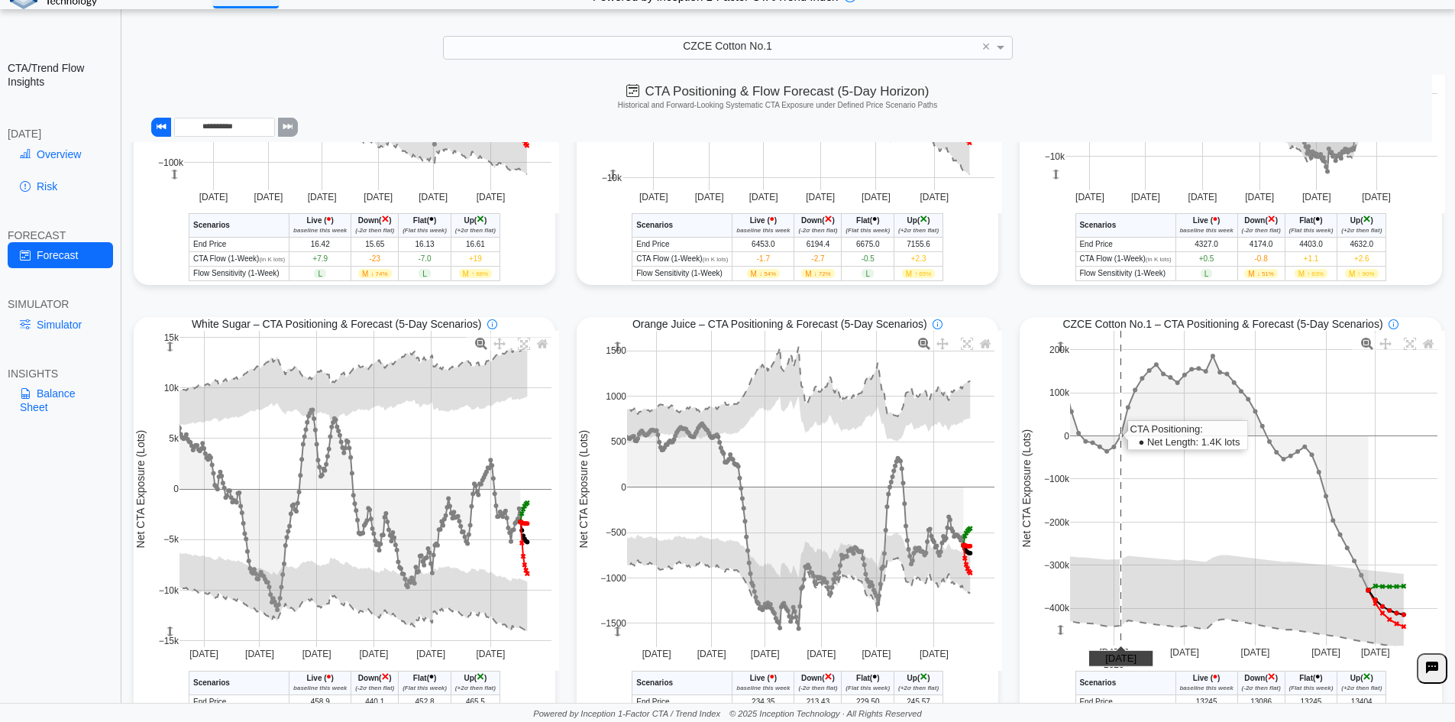
click at [1114, 472] on rect at bounding box center [1253, 488] width 367 height 315
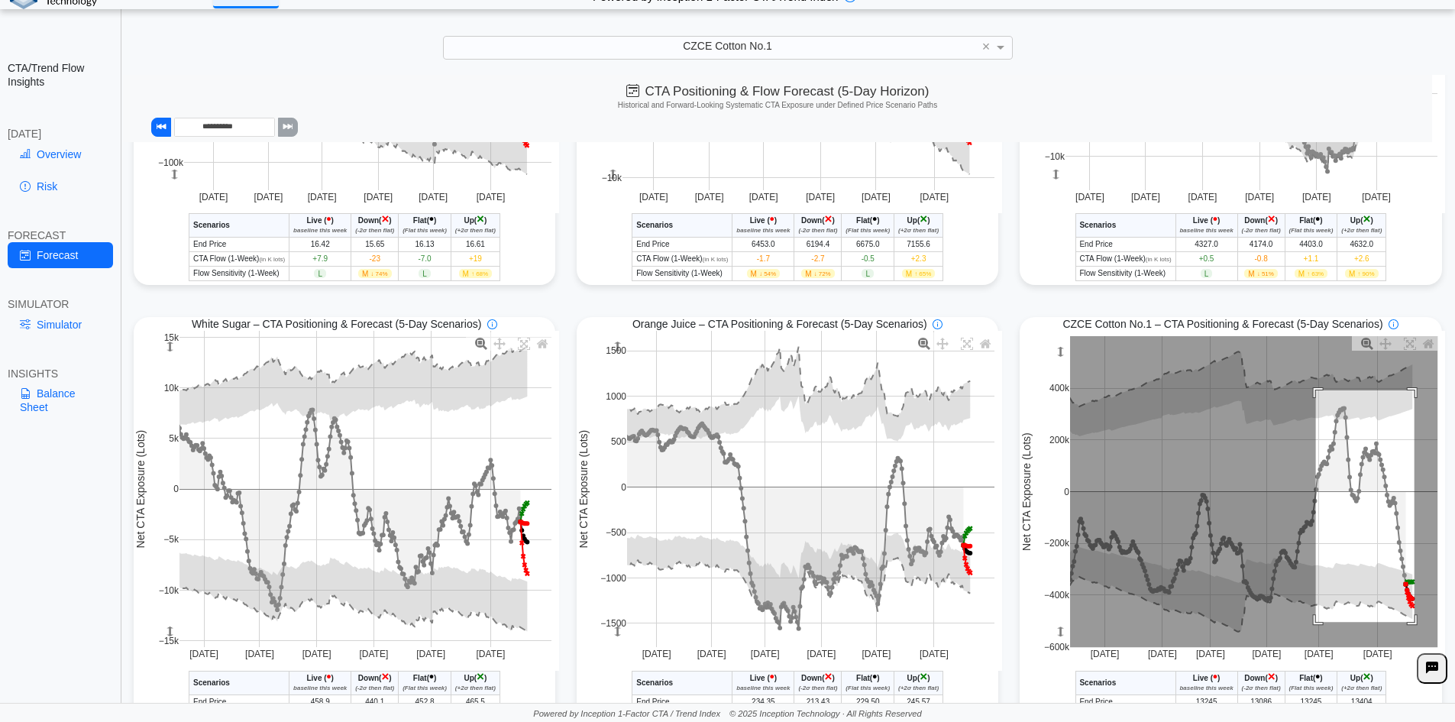
drag, startPoint x: 1308, startPoint y: 394, endPoint x: 1406, endPoint y: 626, distance: 251.5
click at [1406, 626] on rect at bounding box center [1253, 491] width 367 height 311
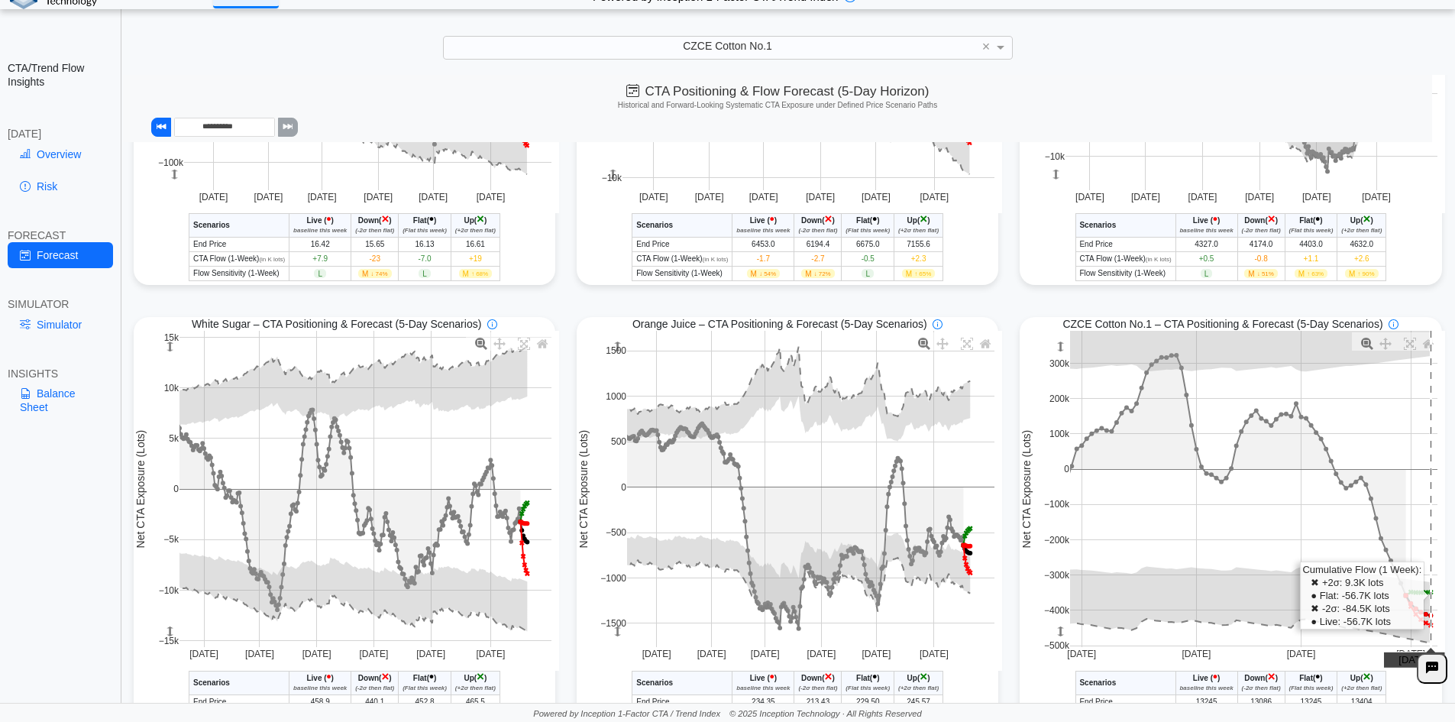
scroll to position [908, 0]
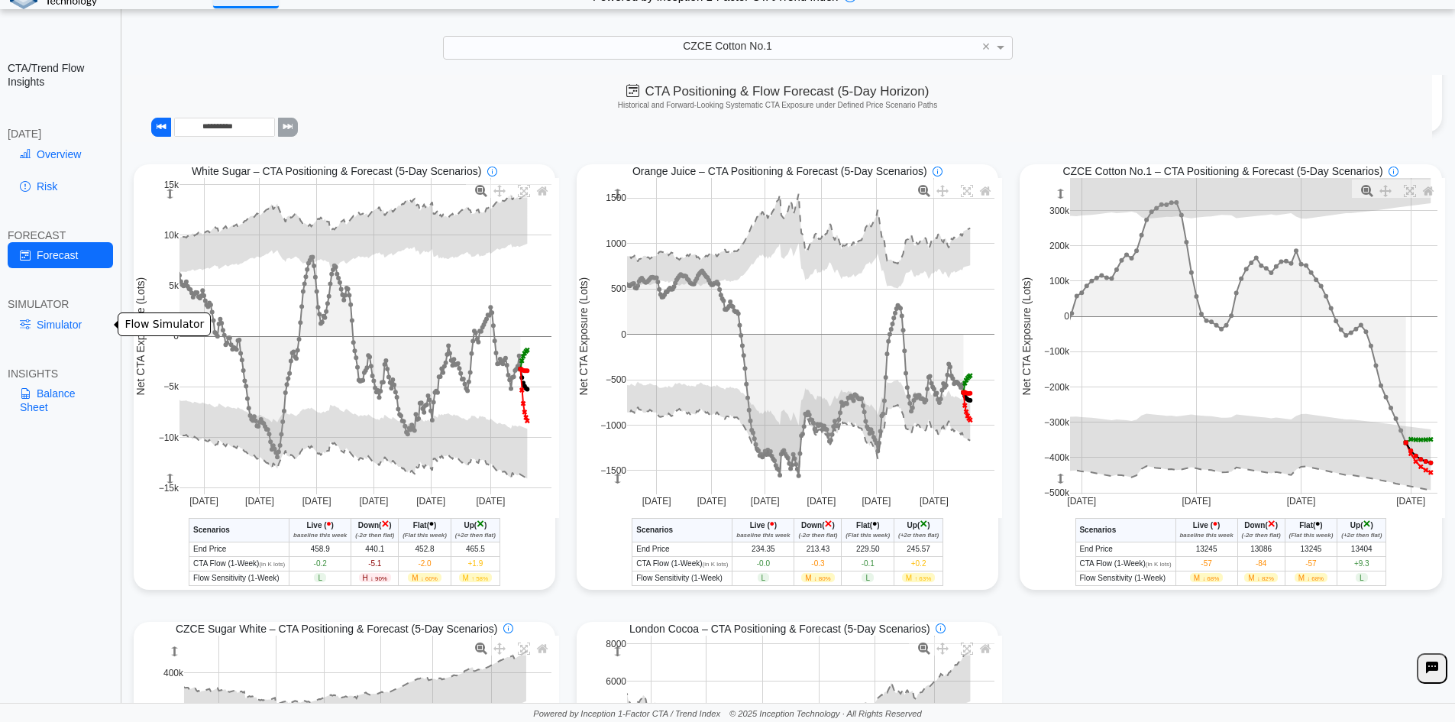
click at [77, 332] on link "Simulator" at bounding box center [60, 325] width 105 height 26
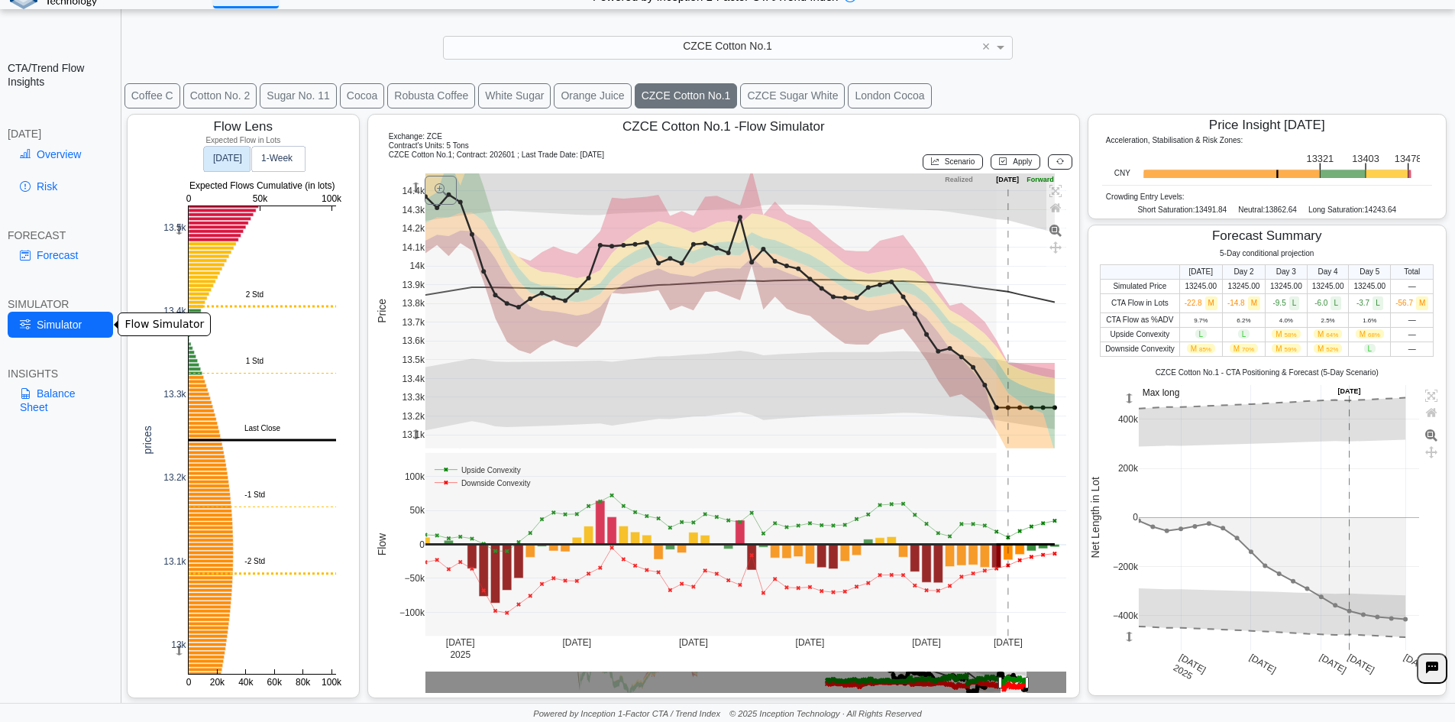
scroll to position [24, 0]
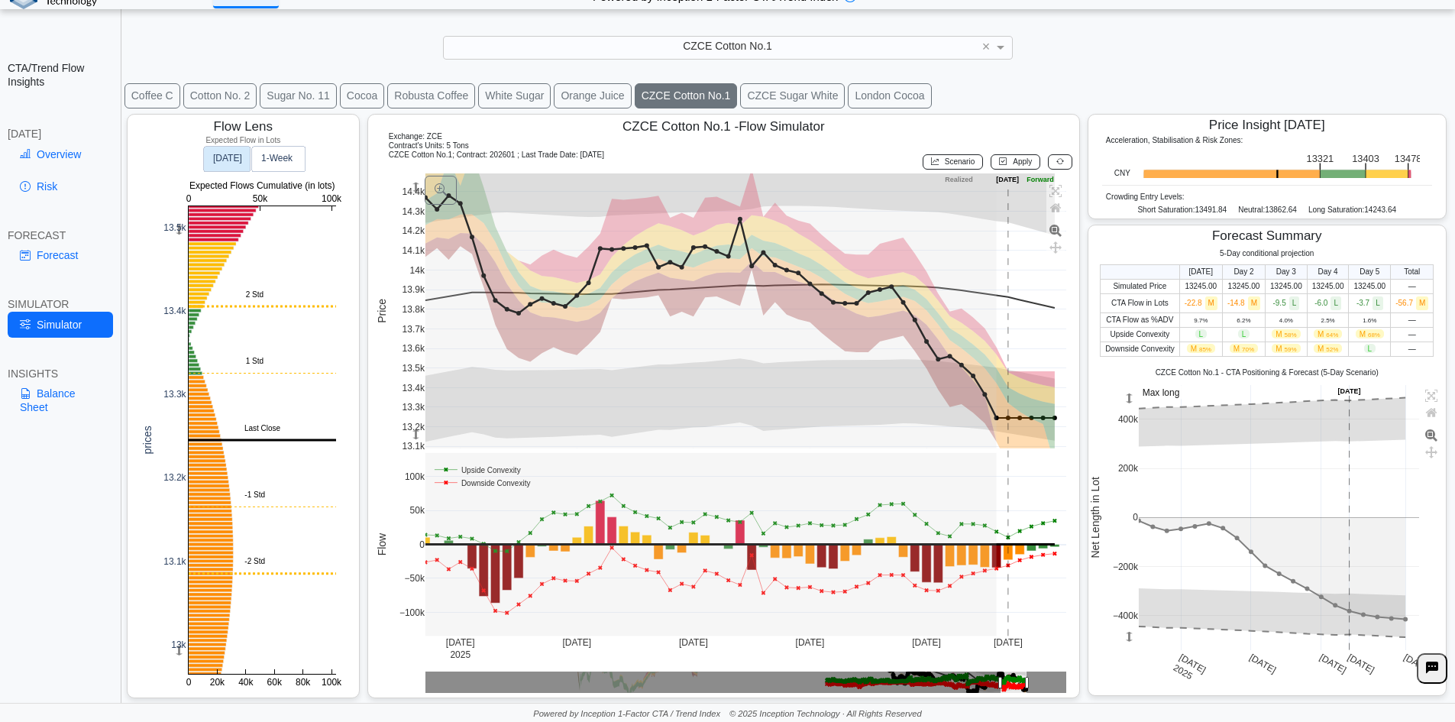
drag, startPoint x: 409, startPoint y: 429, endPoint x: 411, endPoint y: 440, distance: 10.8
click at [411, 440] on g at bounding box center [745, 405] width 673 height 494
drag, startPoint x: 75, startPoint y: 156, endPoint x: 192, endPoint y: 186, distance: 120.8
click at [75, 156] on link "Overview" at bounding box center [60, 154] width 105 height 26
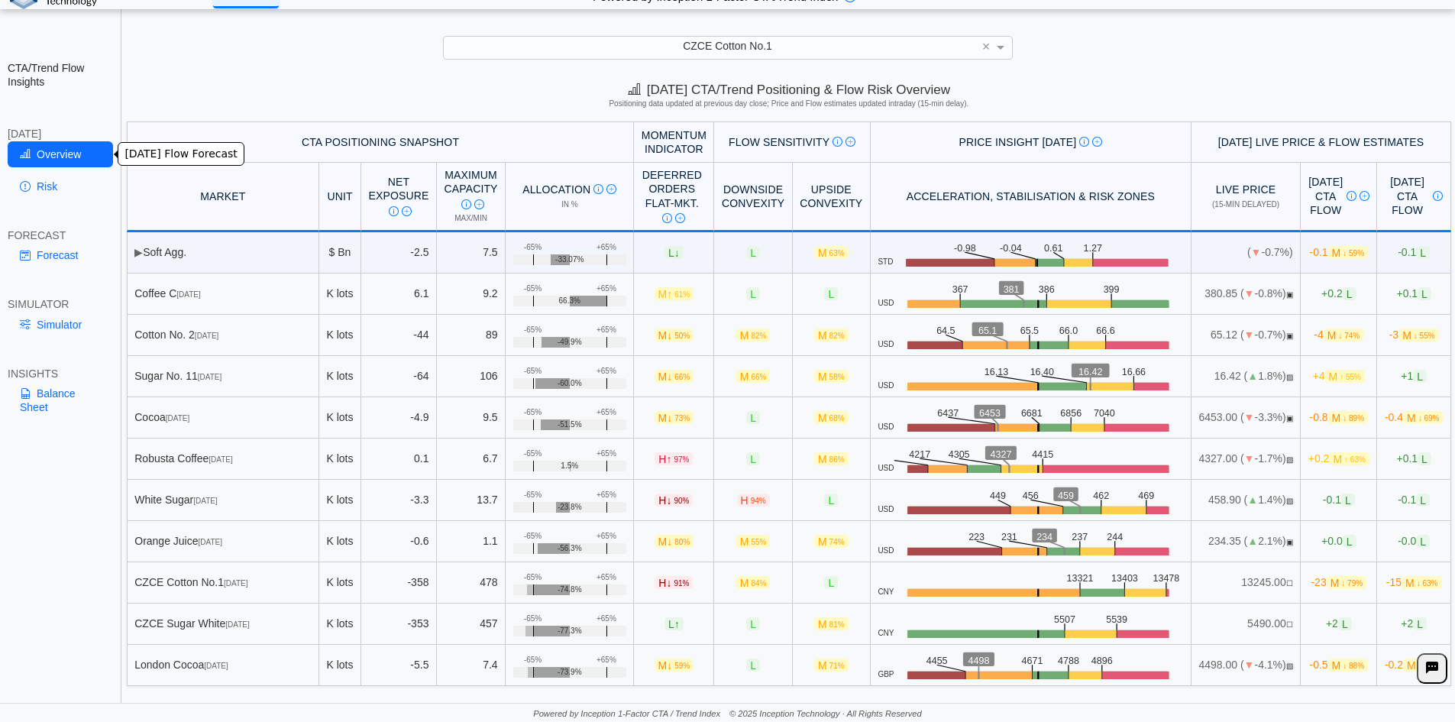
scroll to position [0, 0]
click at [1338, 337] on span "↓ 74%" at bounding box center [1348, 336] width 21 height 8
click at [1213, 418] on td "6451.00 ( ▼ -3.4%) ▣" at bounding box center [1246, 417] width 109 height 41
click at [1343, 421] on span "↓ 90%" at bounding box center [1353, 418] width 21 height 8
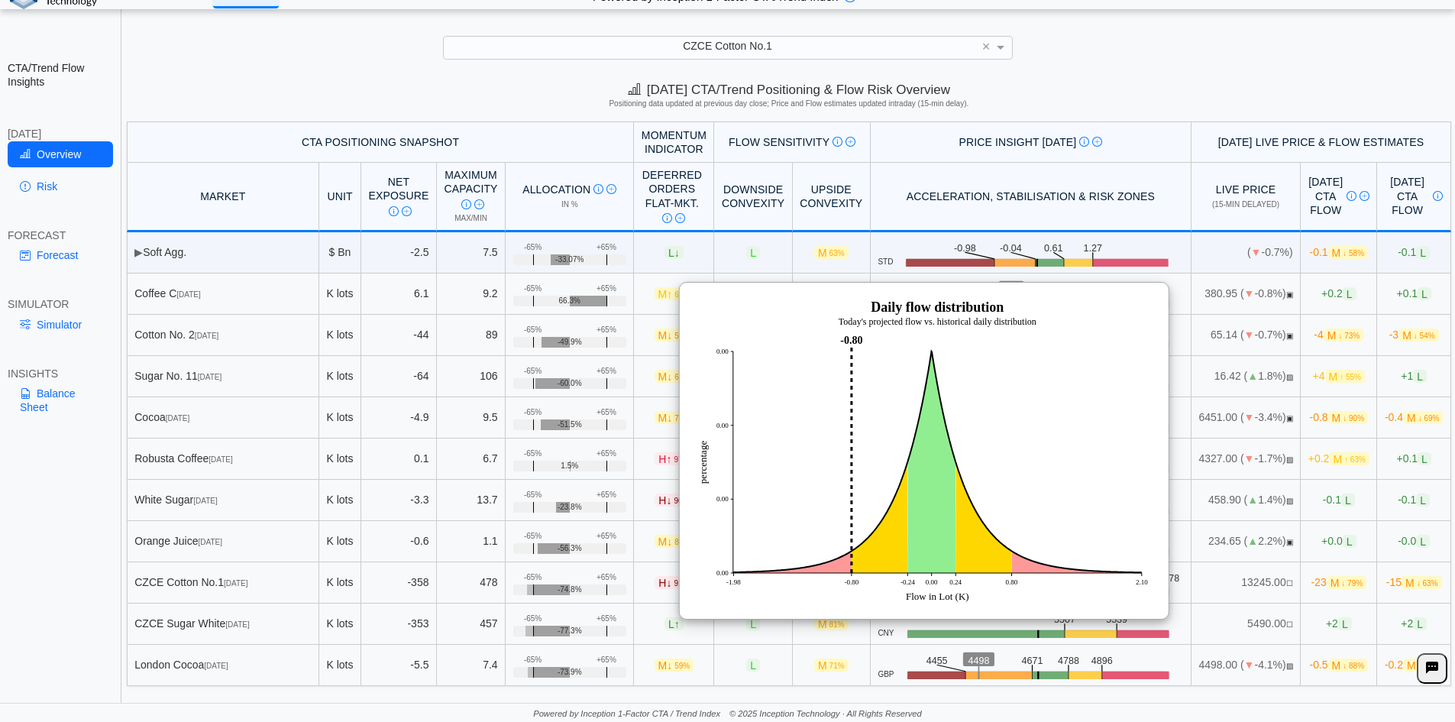
click at [1002, 537] on img at bounding box center [923, 451] width 458 height 306
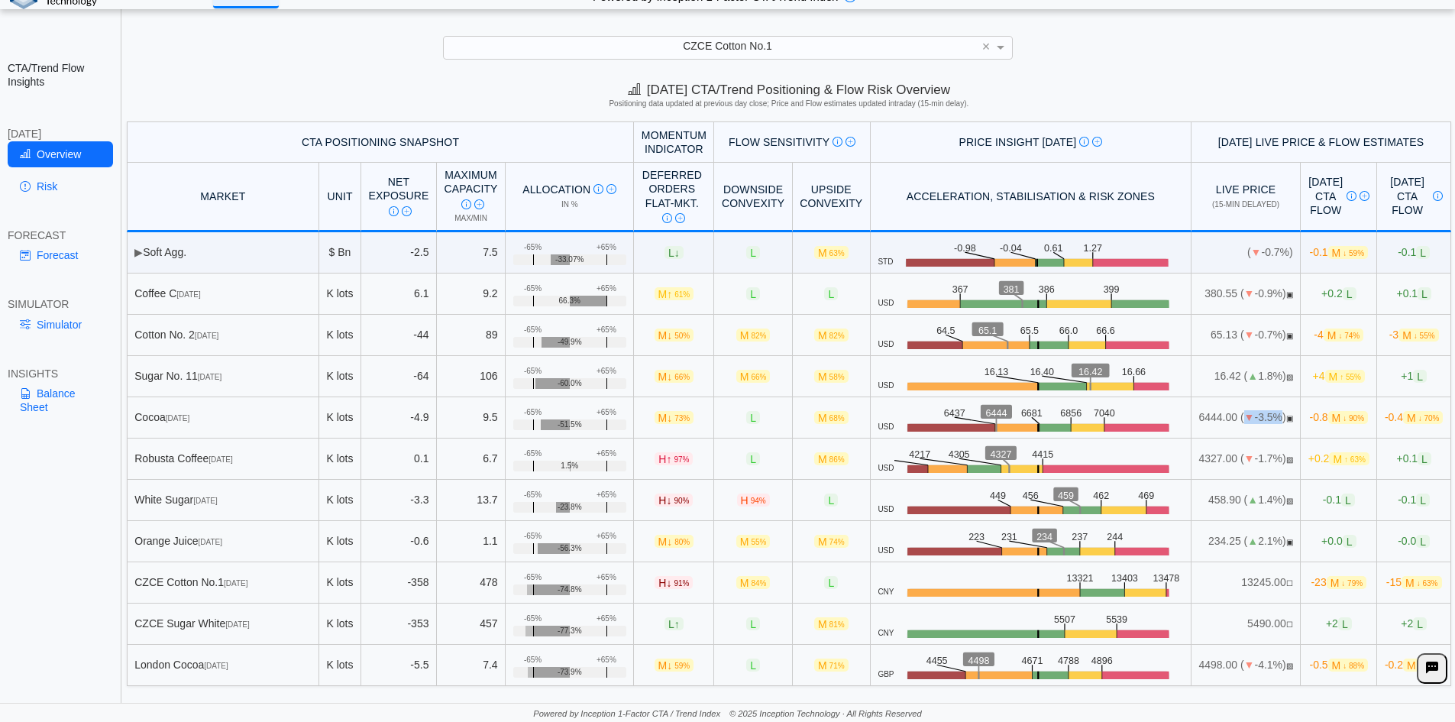
drag, startPoint x: 1172, startPoint y: 420, endPoint x: 1230, endPoint y: 419, distance: 58.1
click at [1230, 419] on td "6444.00 ( ▼ -3.5%) ▣" at bounding box center [1246, 417] width 109 height 41
drag, startPoint x: 943, startPoint y: 409, endPoint x: 966, endPoint y: 411, distance: 23.0
click at [966, 411] on icon ".zone-text { font-size: 22px; font-weight: 500; text-anchor: middle; } .price-m…" at bounding box center [1038, 417] width 289 height 29
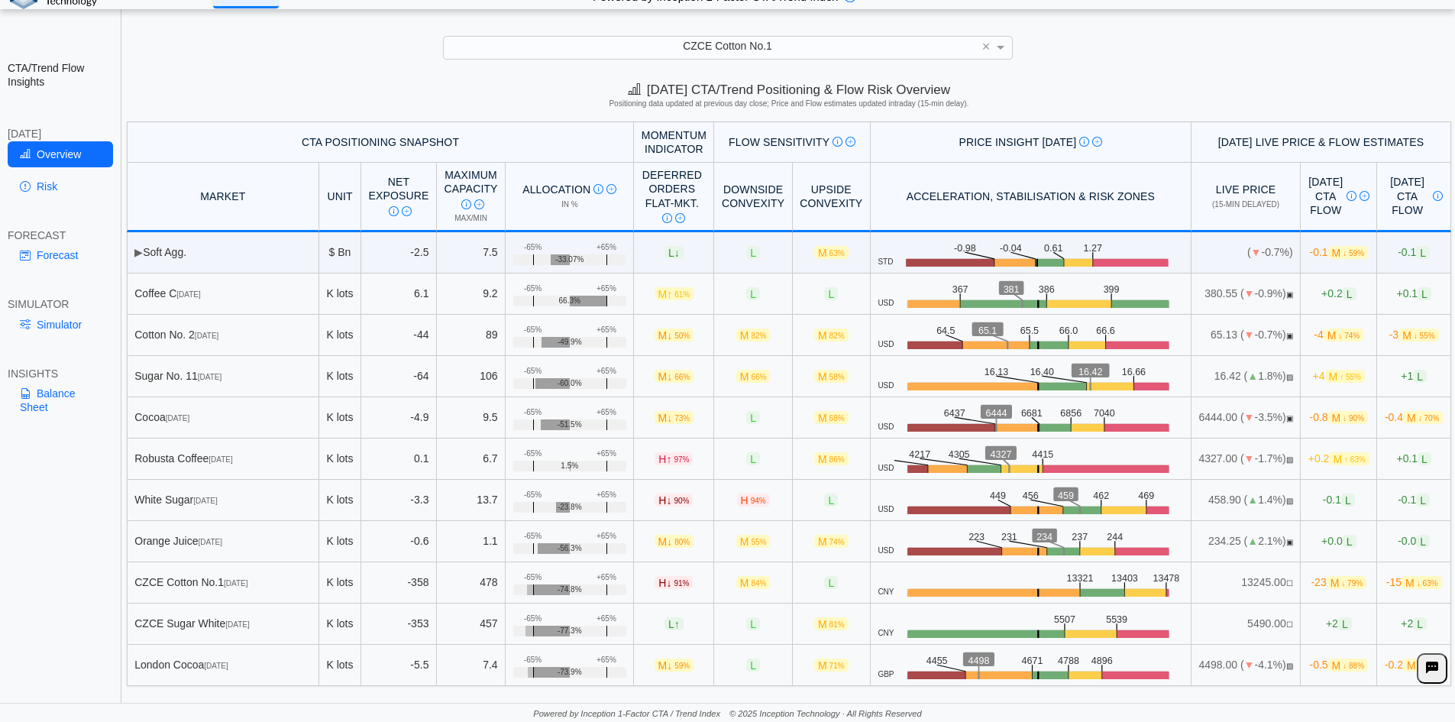
click at [988, 411] on text "6444" at bounding box center [999, 411] width 22 height 11
click at [988, 410] on text "6444" at bounding box center [999, 411] width 22 height 11
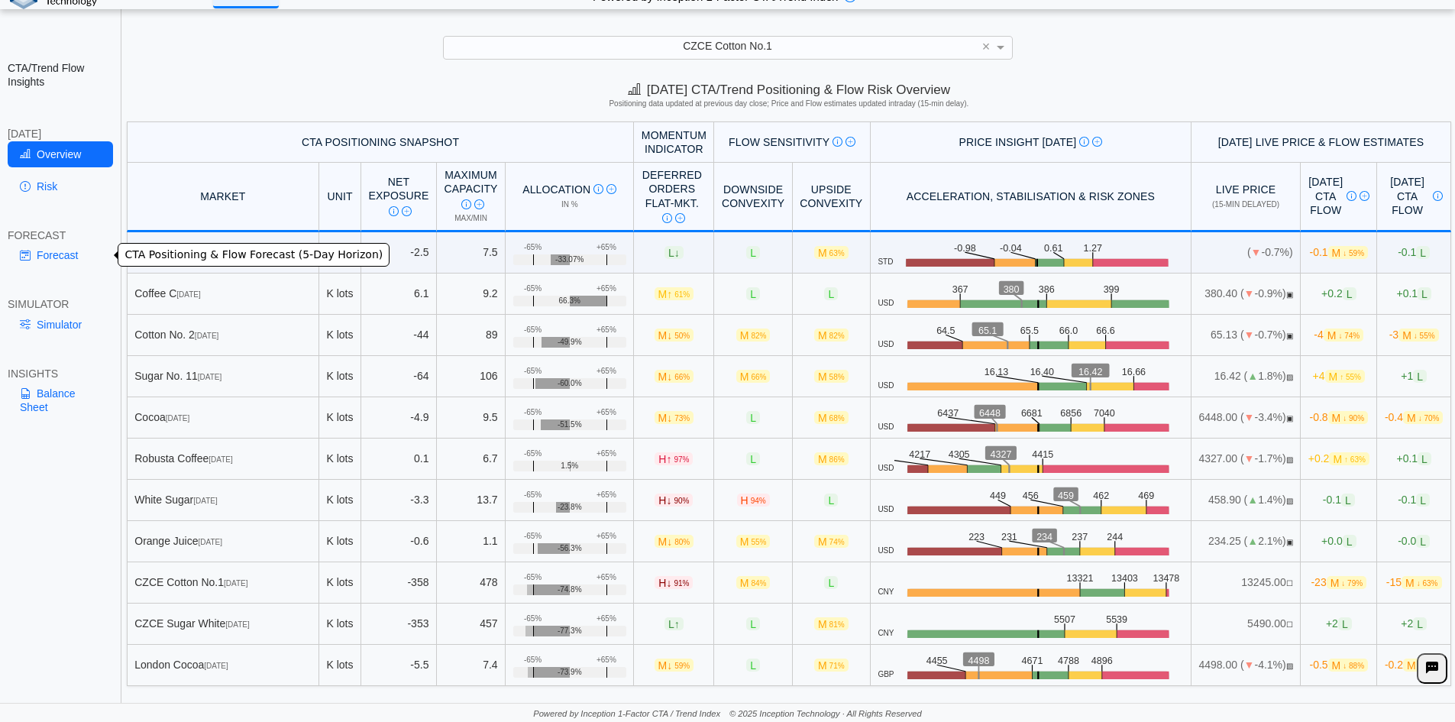
click at [68, 263] on link "Forecast" at bounding box center [60, 255] width 105 height 26
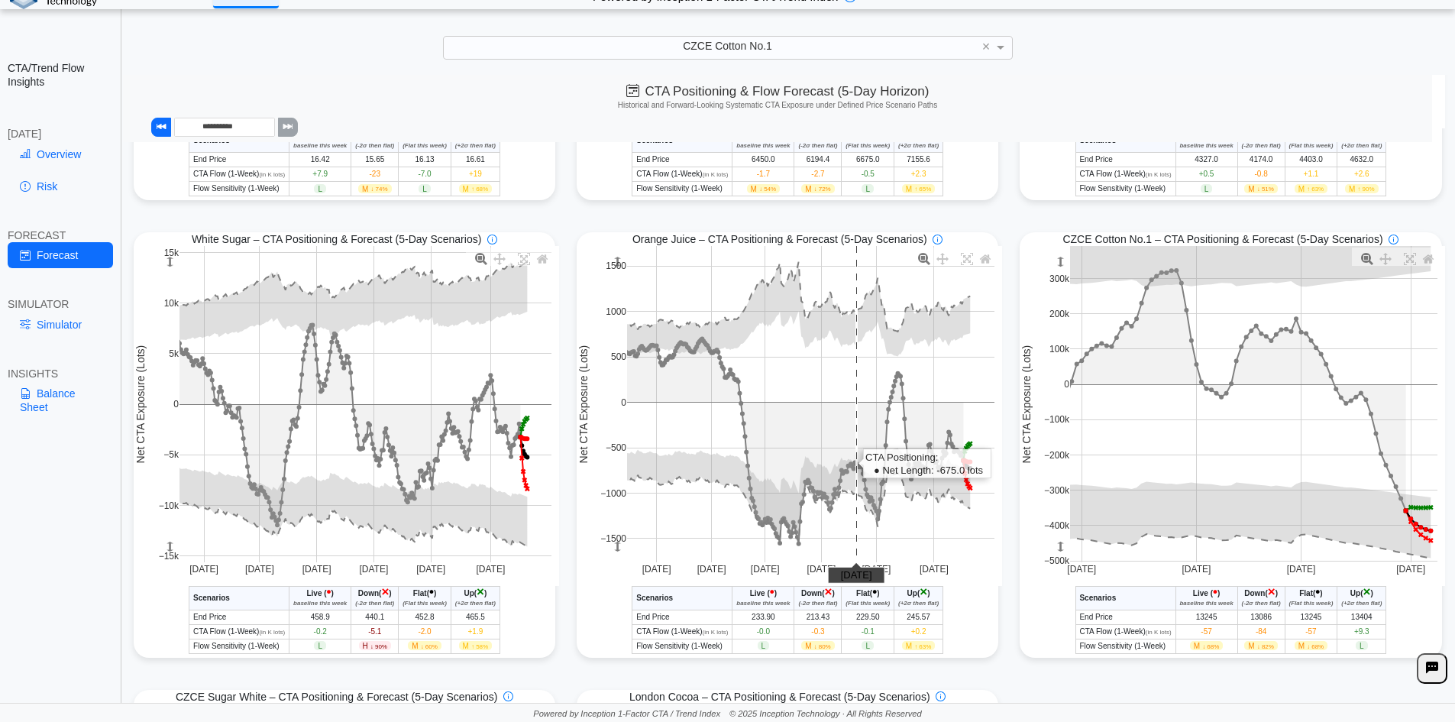
scroll to position [840, 0]
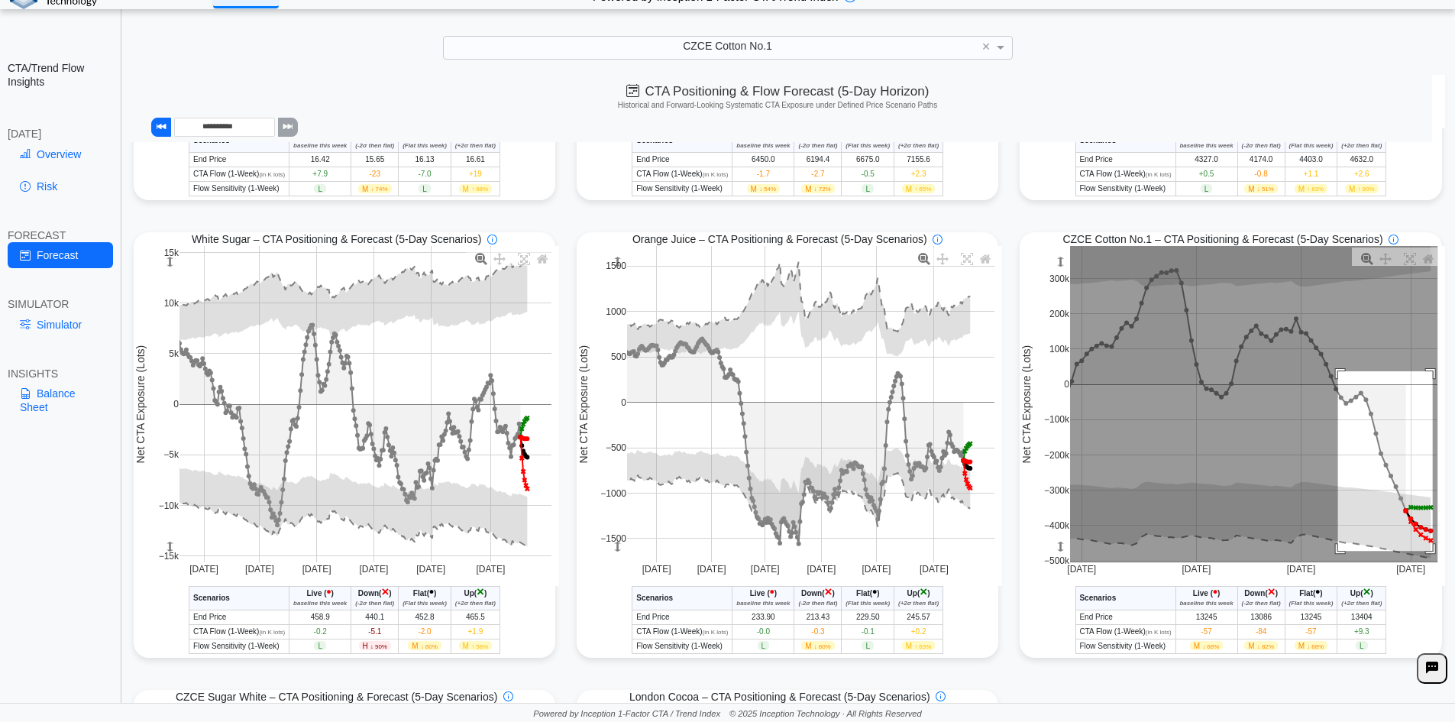
drag, startPoint x: 1330, startPoint y: 375, endPoint x: 1425, endPoint y: 555, distance: 203.0
click at [1425, 555] on rect at bounding box center [1253, 404] width 367 height 316
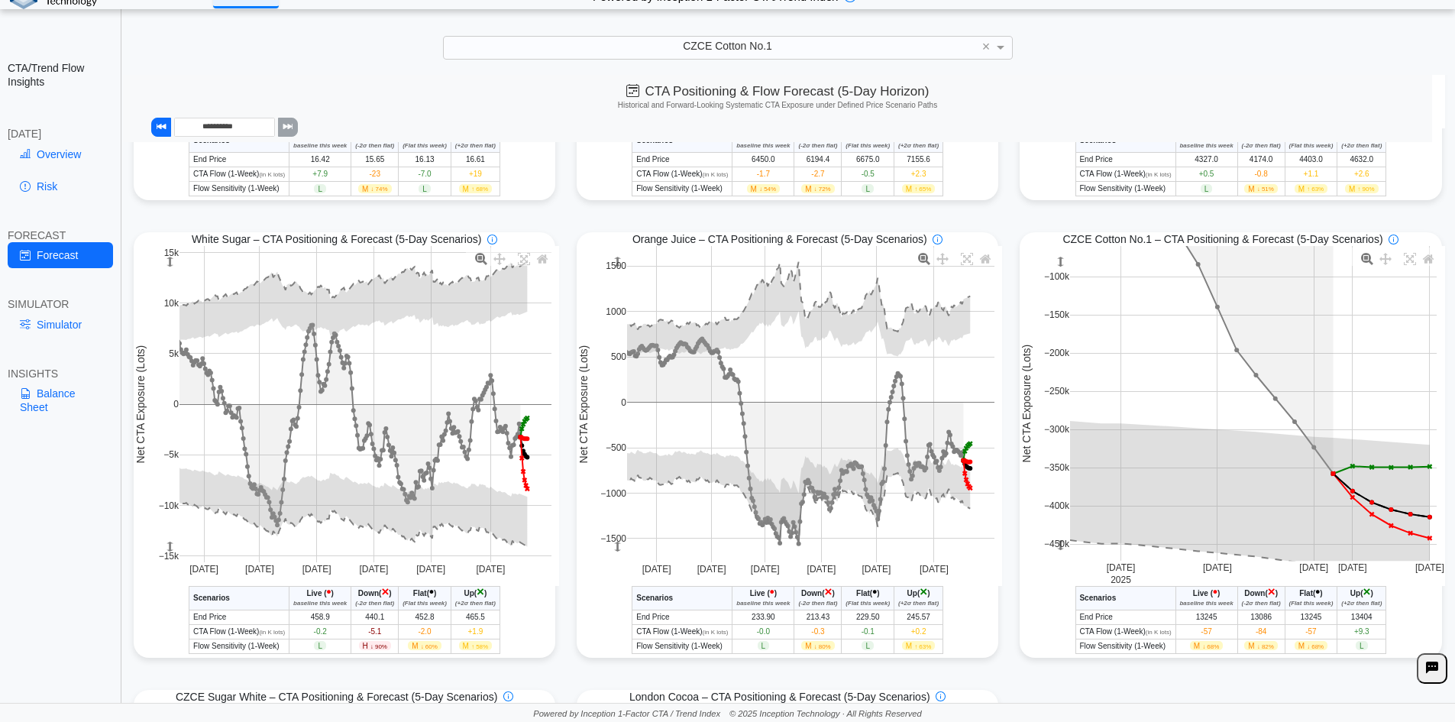
drag, startPoint x: 1054, startPoint y: 269, endPoint x: 1056, endPoint y: 227, distance: 42.1
click at [1056, 227] on div "Soft Aggregate – CTA Positioning & Forecast (5-Day Scenarios) [DATE] [DATE] [DA…" at bounding box center [788, 223] width 1330 height 1828
drag, startPoint x: 1234, startPoint y: 607, endPoint x: 1281, endPoint y: 601, distance: 47.0
click at [1281, 601] on tr "Scenarios Live ( • ) baseline this week Down ( × ) (-2σ then flat) Flat ( • ) (…" at bounding box center [1230, 598] width 311 height 24
click at [1242, 606] on icon "(-2σ then flat)" at bounding box center [1261, 603] width 39 height 7
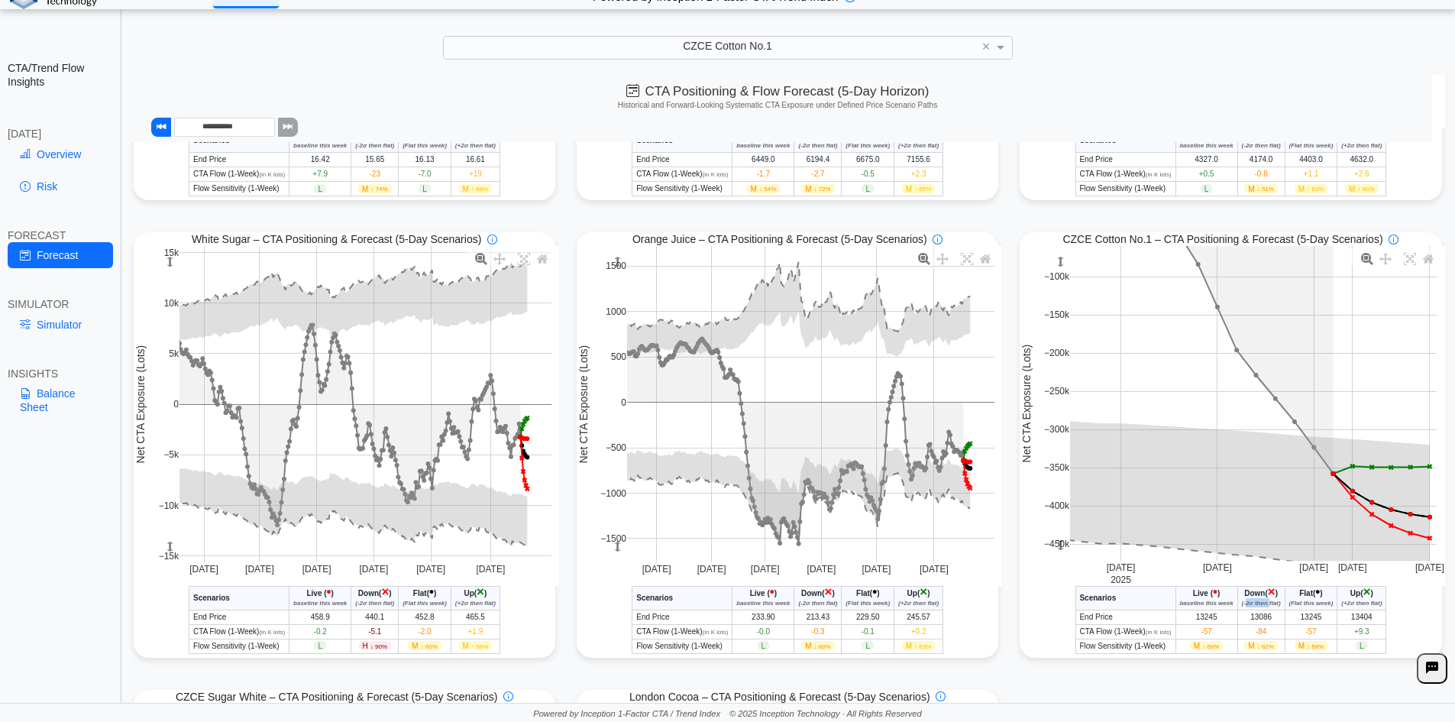
drag, startPoint x: 1238, startPoint y: 606, endPoint x: 1262, endPoint y: 607, distance: 23.7
click at [1262, 606] on icon "(-2σ then flat)" at bounding box center [1261, 603] width 39 height 7
click at [1256, 636] on span "-84" at bounding box center [1261, 631] width 11 height 8
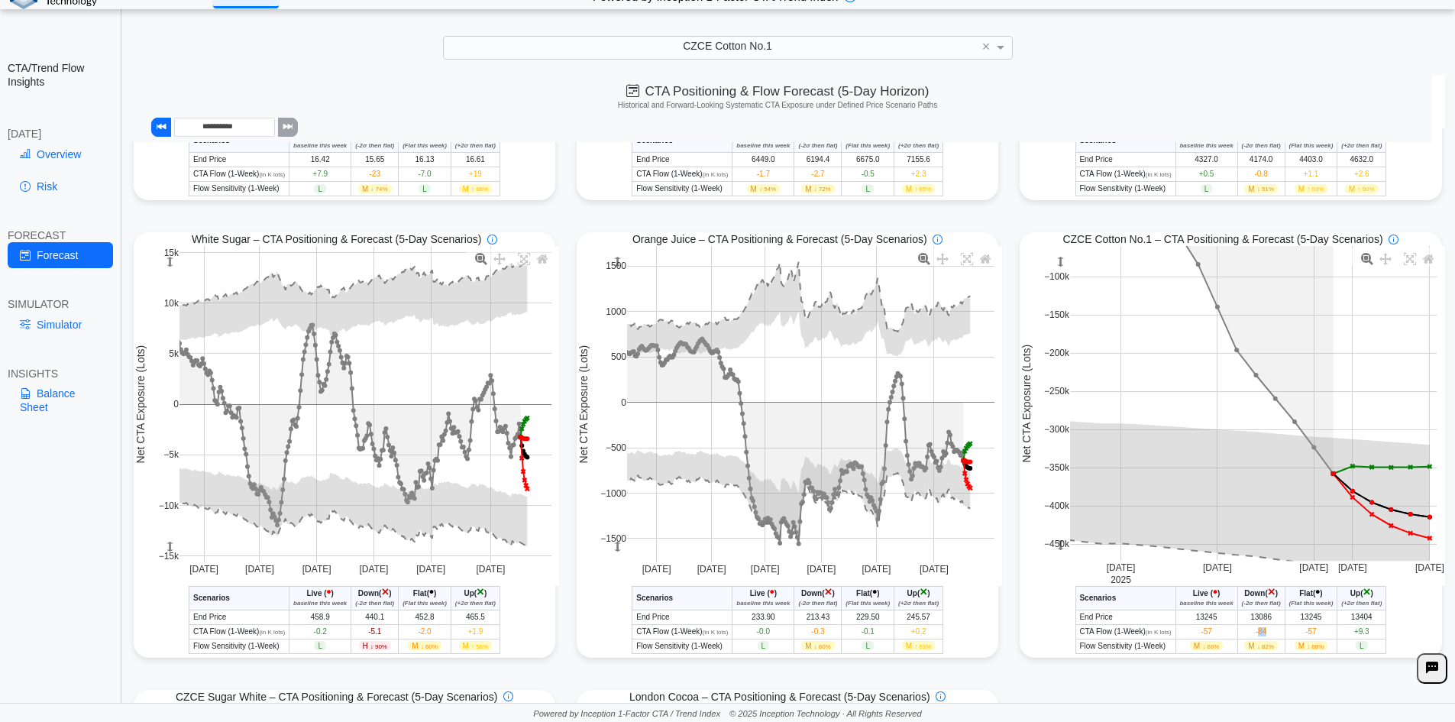
click at [1256, 636] on span "-84" at bounding box center [1261, 631] width 11 height 8
drag, startPoint x: 1347, startPoint y: 636, endPoint x: 1369, endPoint y: 636, distance: 22.2
click at [1369, 636] on td "+9.3" at bounding box center [1361, 631] width 49 height 15
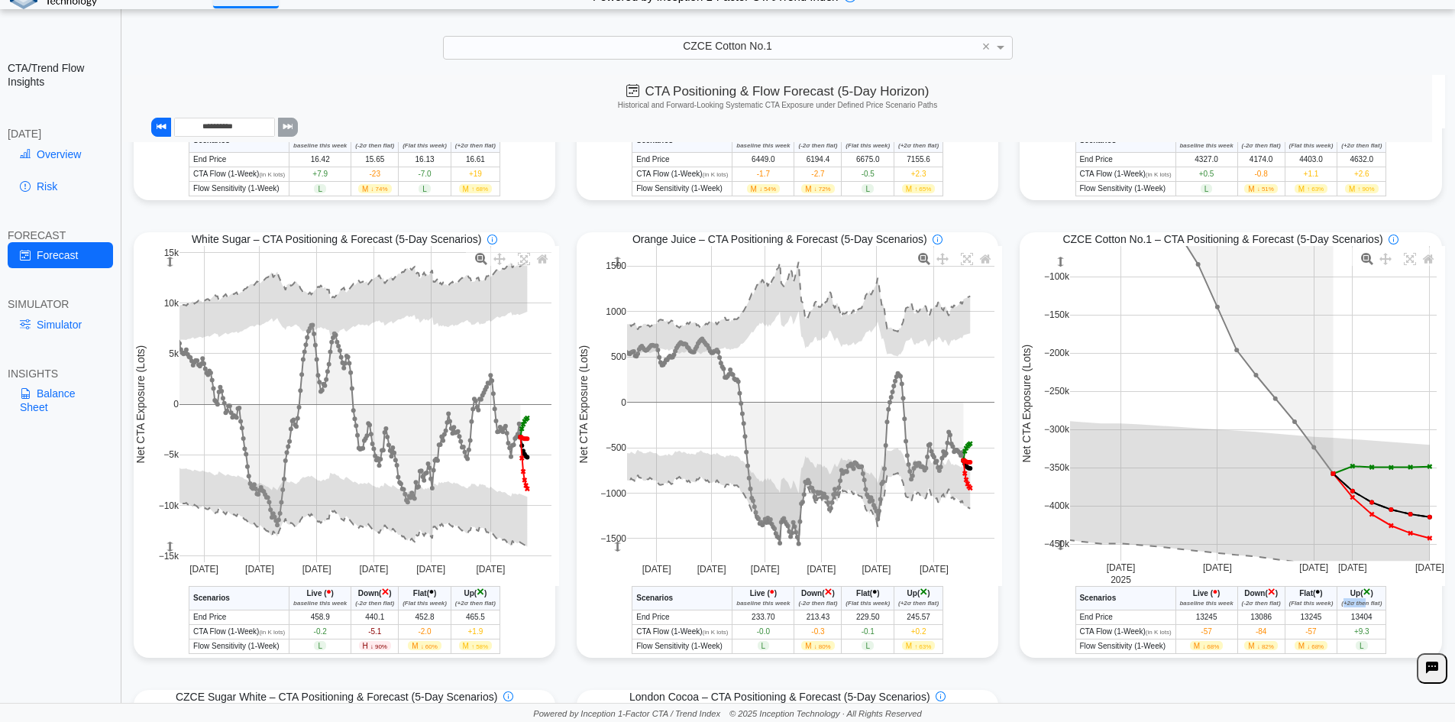
drag, startPoint x: 1336, startPoint y: 607, endPoint x: 1361, endPoint y: 606, distance: 25.3
click at [1361, 606] on icon "(+2σ then flat)" at bounding box center [1361, 603] width 40 height 7
drag, startPoint x: 1344, startPoint y: 622, endPoint x: 1367, endPoint y: 620, distance: 23.7
click at [1367, 620] on td "13404" at bounding box center [1361, 617] width 49 height 15
click at [1354, 620] on td "13404" at bounding box center [1361, 617] width 49 height 15
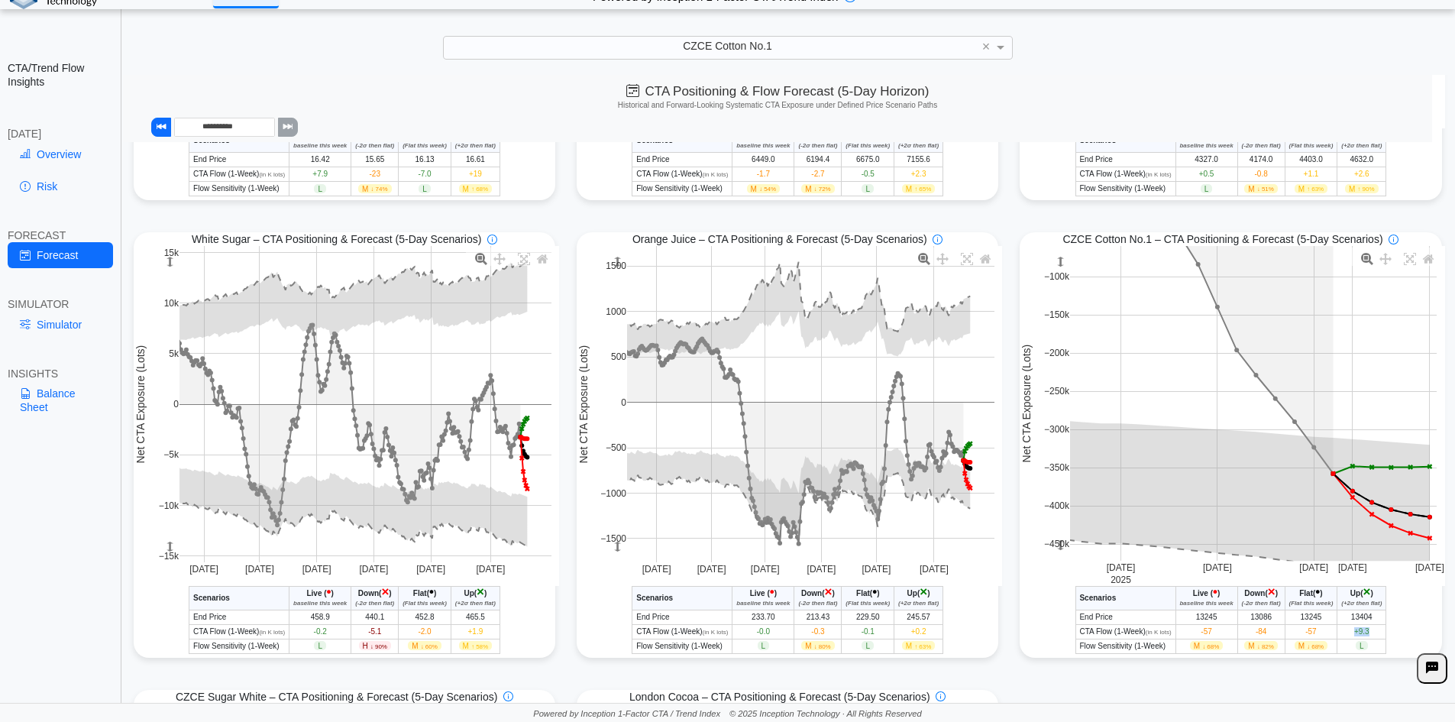
drag, startPoint x: 1350, startPoint y: 635, endPoint x: 1364, endPoint y: 635, distance: 14.5
click at [1364, 635] on td "+9.3" at bounding box center [1361, 631] width 49 height 15
drag, startPoint x: 1352, startPoint y: 649, endPoint x: 1365, endPoint y: 649, distance: 13.0
click at [1365, 649] on td "L" at bounding box center [1361, 646] width 49 height 15
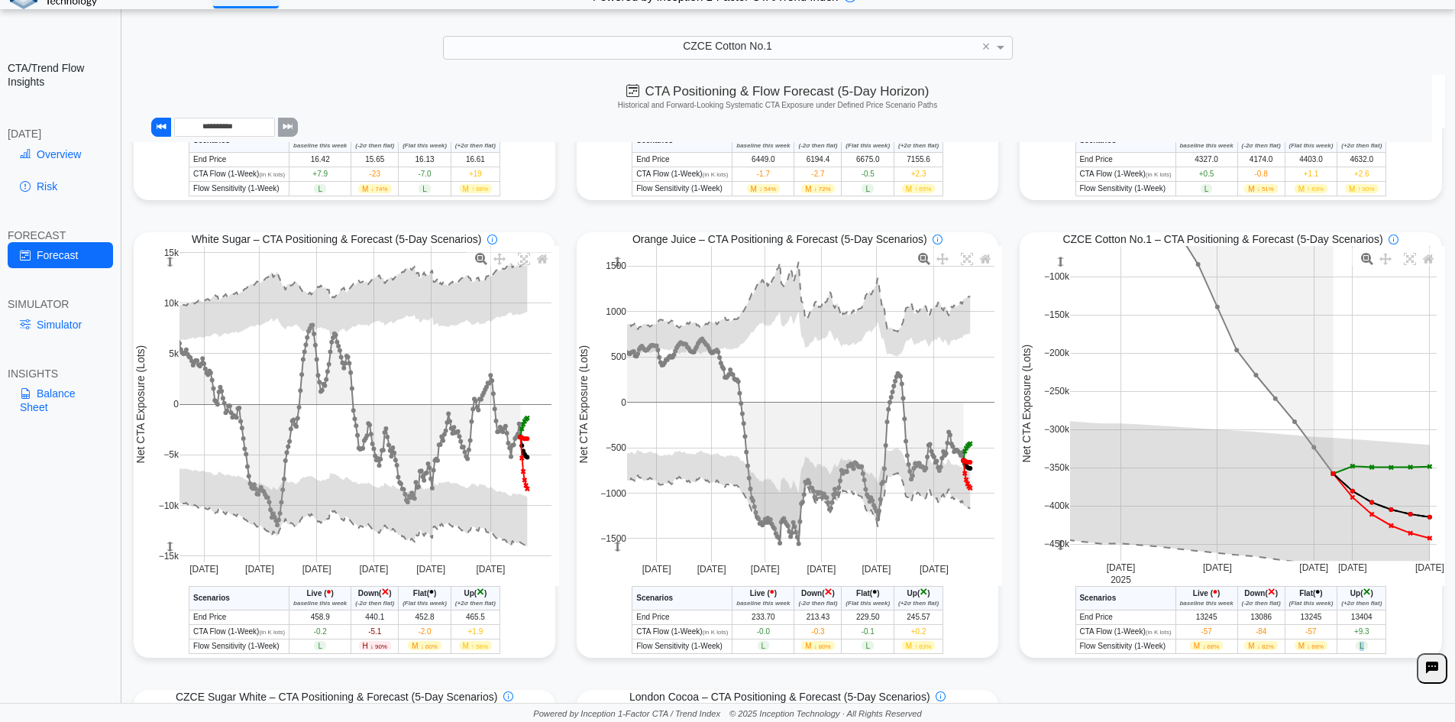
click at [1366, 652] on td "L" at bounding box center [1361, 646] width 49 height 15
drag, startPoint x: 1185, startPoint y: 650, endPoint x: 1212, endPoint y: 651, distance: 27.5
click at [1212, 650] on span "M ↓ 68%" at bounding box center [1207, 645] width 34 height 9
drag, startPoint x: 1194, startPoint y: 632, endPoint x: 1205, endPoint y: 632, distance: 11.5
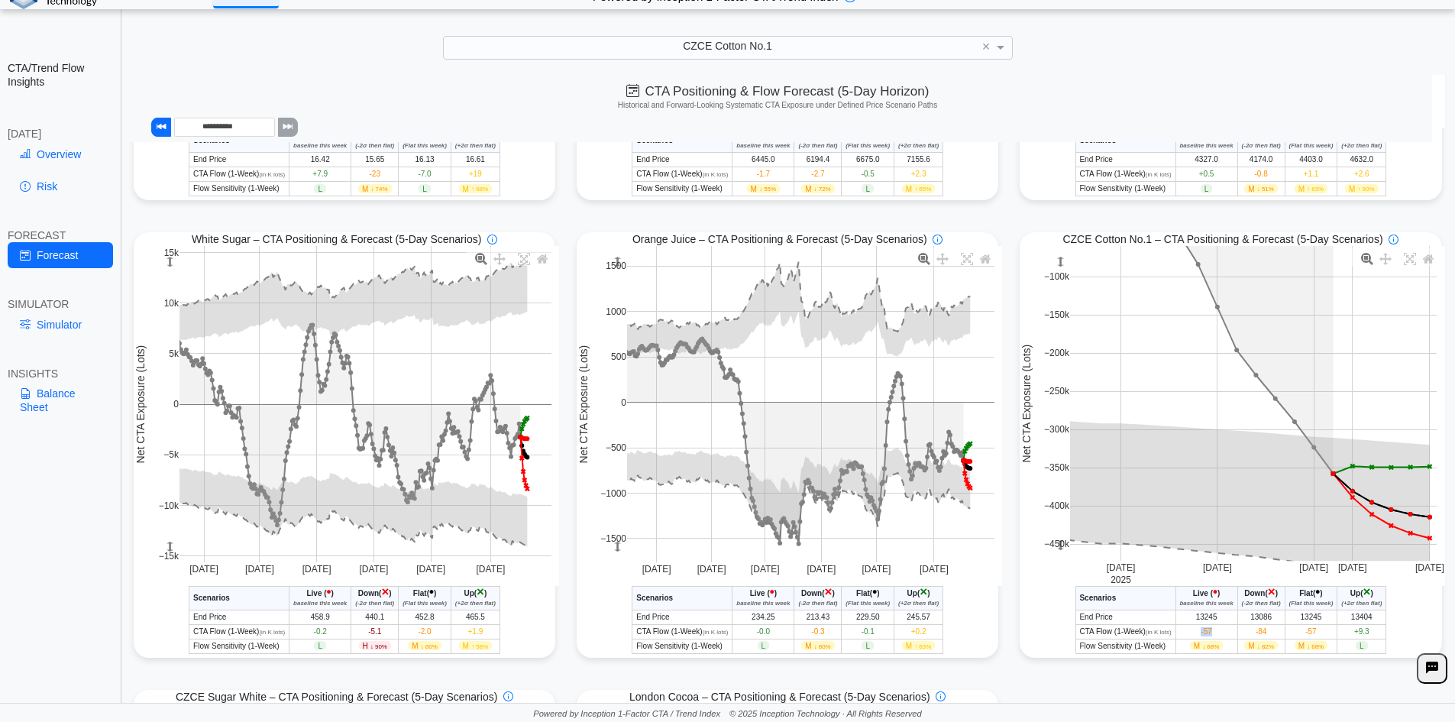
click at [1205, 632] on td "-57" at bounding box center [1207, 631] width 62 height 15
click at [1201, 636] on span "-57" at bounding box center [1206, 631] width 11 height 8
drag, startPoint x: 1196, startPoint y: 636, endPoint x: 1206, endPoint y: 635, distance: 10.0
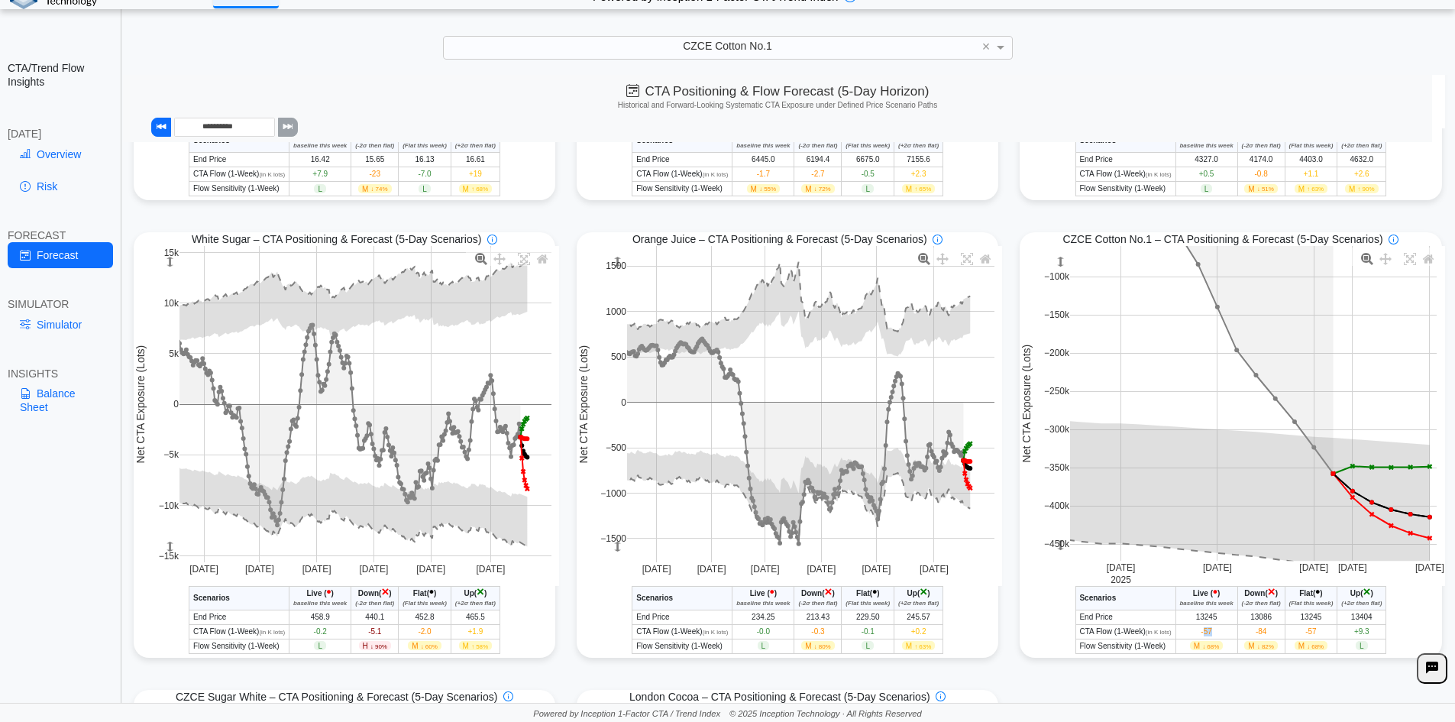
click at [1206, 635] on td "-57" at bounding box center [1207, 631] width 62 height 15
drag, startPoint x: 1185, startPoint y: 649, endPoint x: 1198, endPoint y: 650, distance: 12.2
click at [1215, 650] on td "M ↓ 68%" at bounding box center [1207, 646] width 62 height 15
click at [1202, 650] on span "↓ 68%" at bounding box center [1210, 646] width 17 height 7
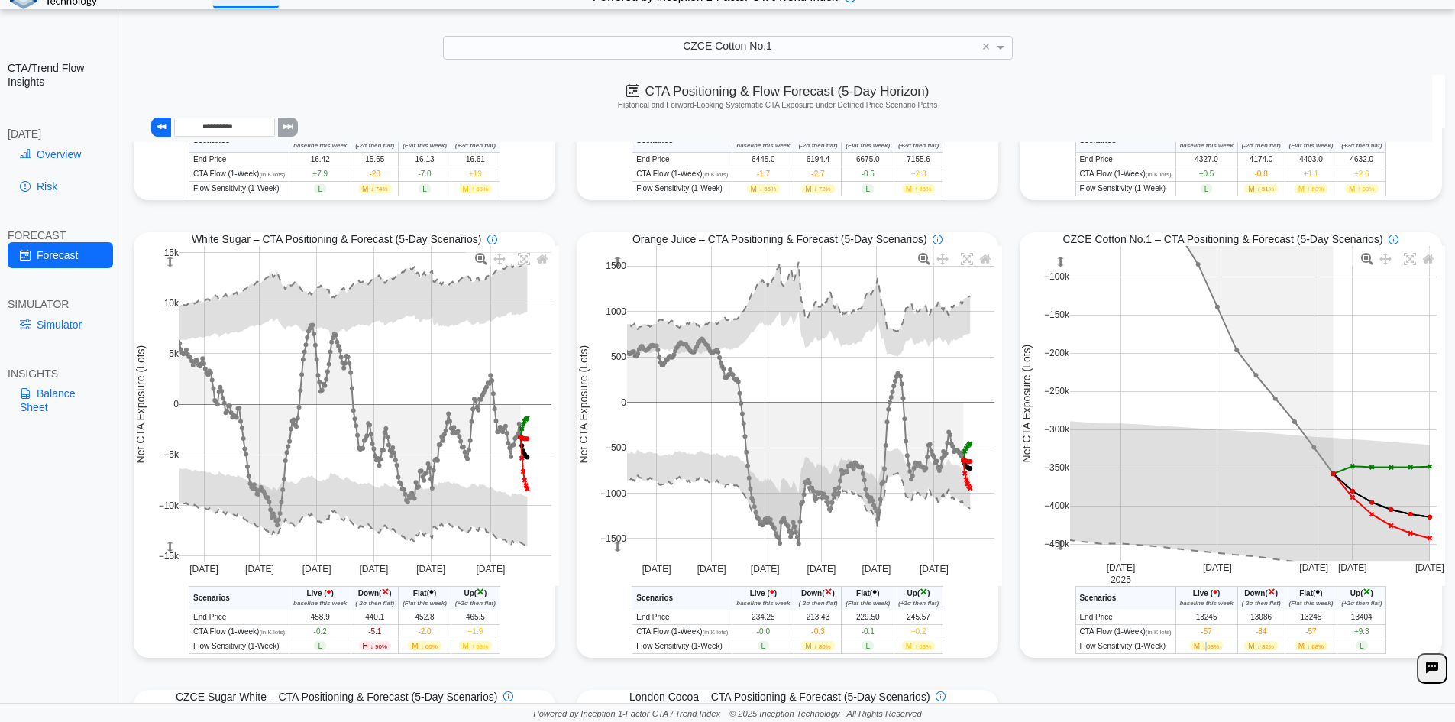
click at [1202, 649] on span "↓ 68%" at bounding box center [1210, 646] width 17 height 7
click at [1190, 649] on span "M ↓ 68%" at bounding box center [1207, 645] width 34 height 9
drag, startPoint x: 1185, startPoint y: 649, endPoint x: 1209, endPoint y: 649, distance: 23.7
click at [1209, 649] on span "M ↓ 68%" at bounding box center [1207, 645] width 34 height 9
click at [1209, 649] on span "↓ 68%" at bounding box center [1210, 646] width 17 height 7
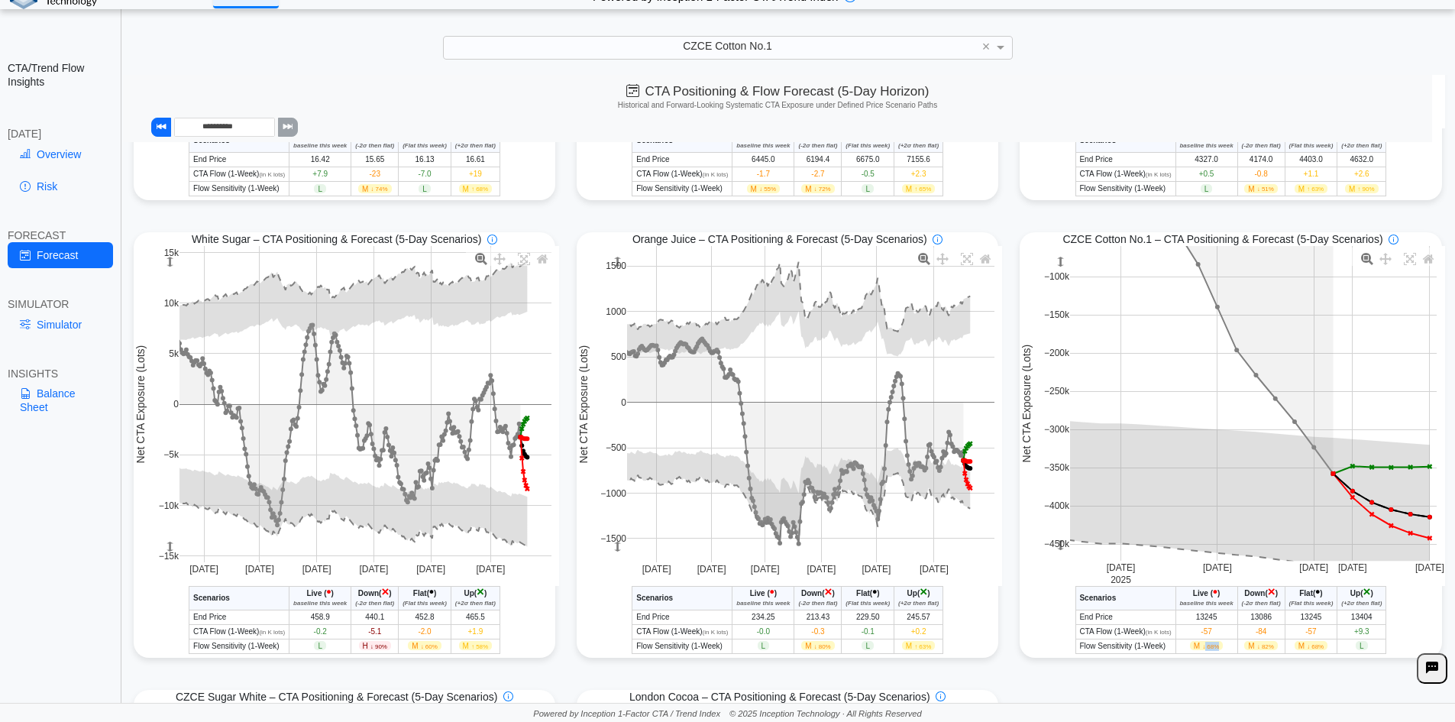
drag, startPoint x: 1199, startPoint y: 650, endPoint x: 1212, endPoint y: 649, distance: 13.1
click at [1212, 649] on span "M ↓ 68%" at bounding box center [1207, 645] width 34 height 9
drag, startPoint x: 1192, startPoint y: 647, endPoint x: 1211, endPoint y: 647, distance: 18.3
click at [1211, 647] on span "M ↓ 68%" at bounding box center [1207, 645] width 34 height 9
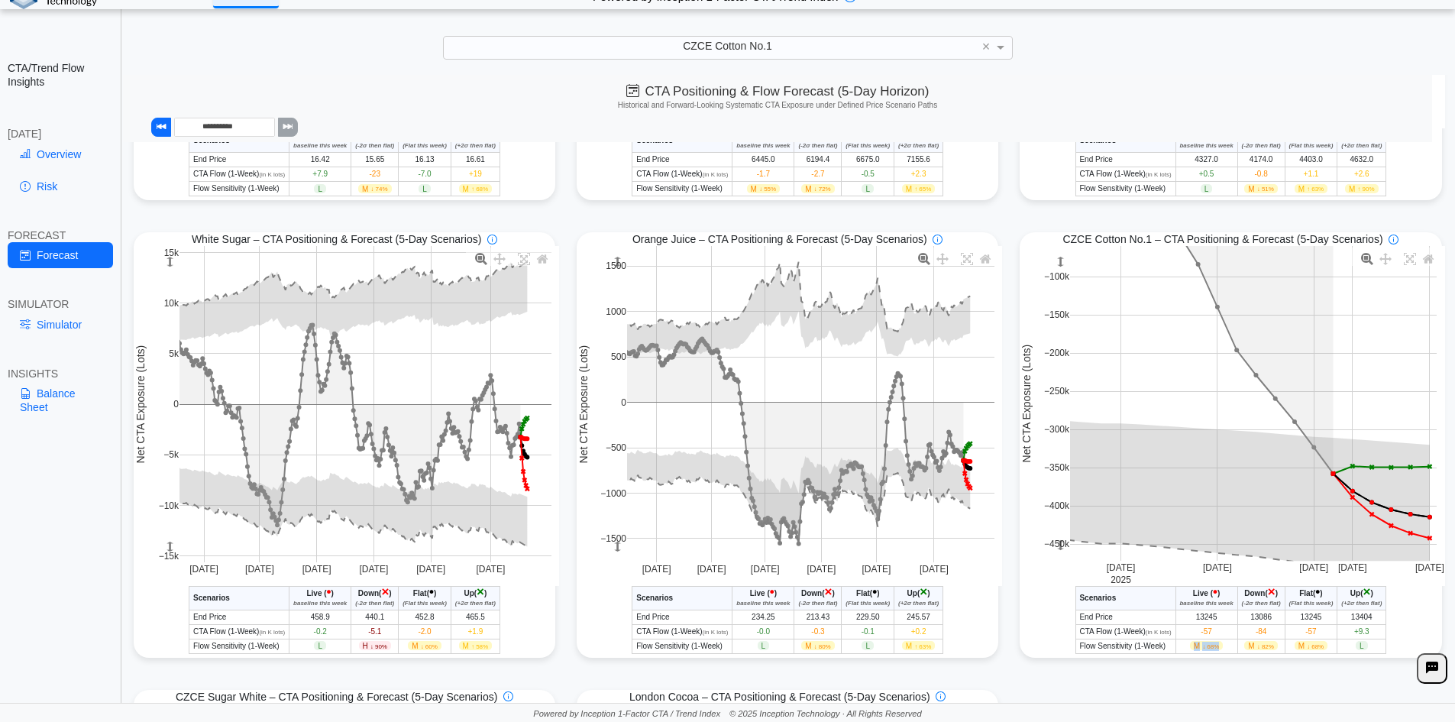
click at [1211, 647] on span "↓ 68%" at bounding box center [1210, 646] width 17 height 7
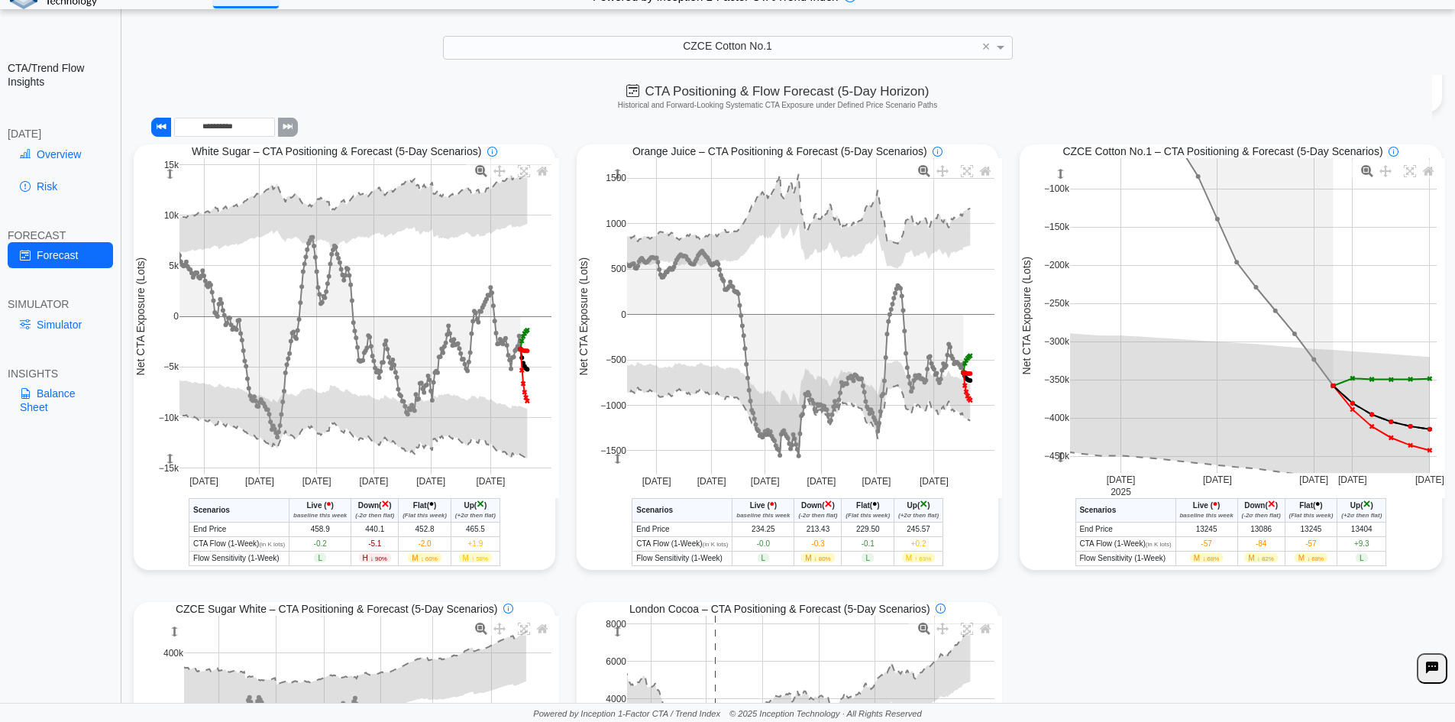
scroll to position [908, 0]
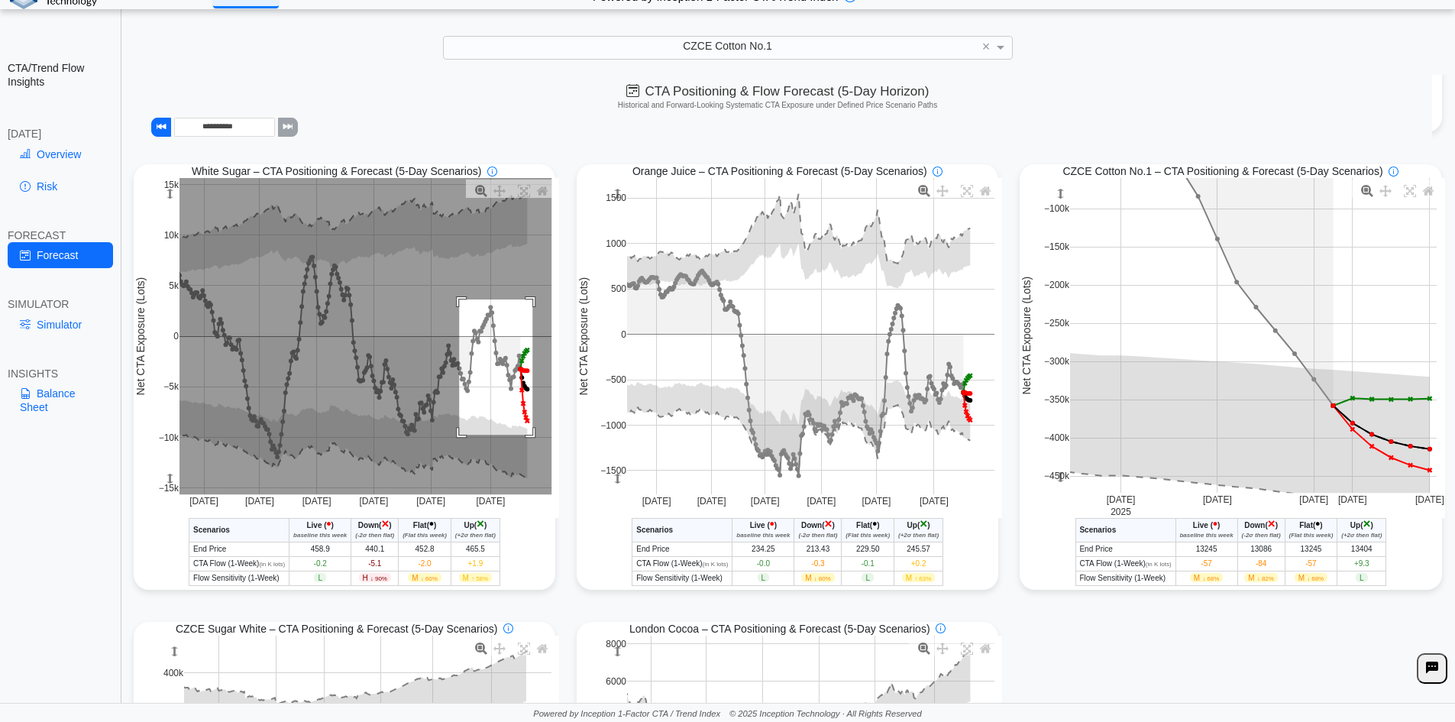
drag, startPoint x: 456, startPoint y: 303, endPoint x: 532, endPoint y: 445, distance: 161.3
click at [532, 445] on rect at bounding box center [366, 336] width 372 height 316
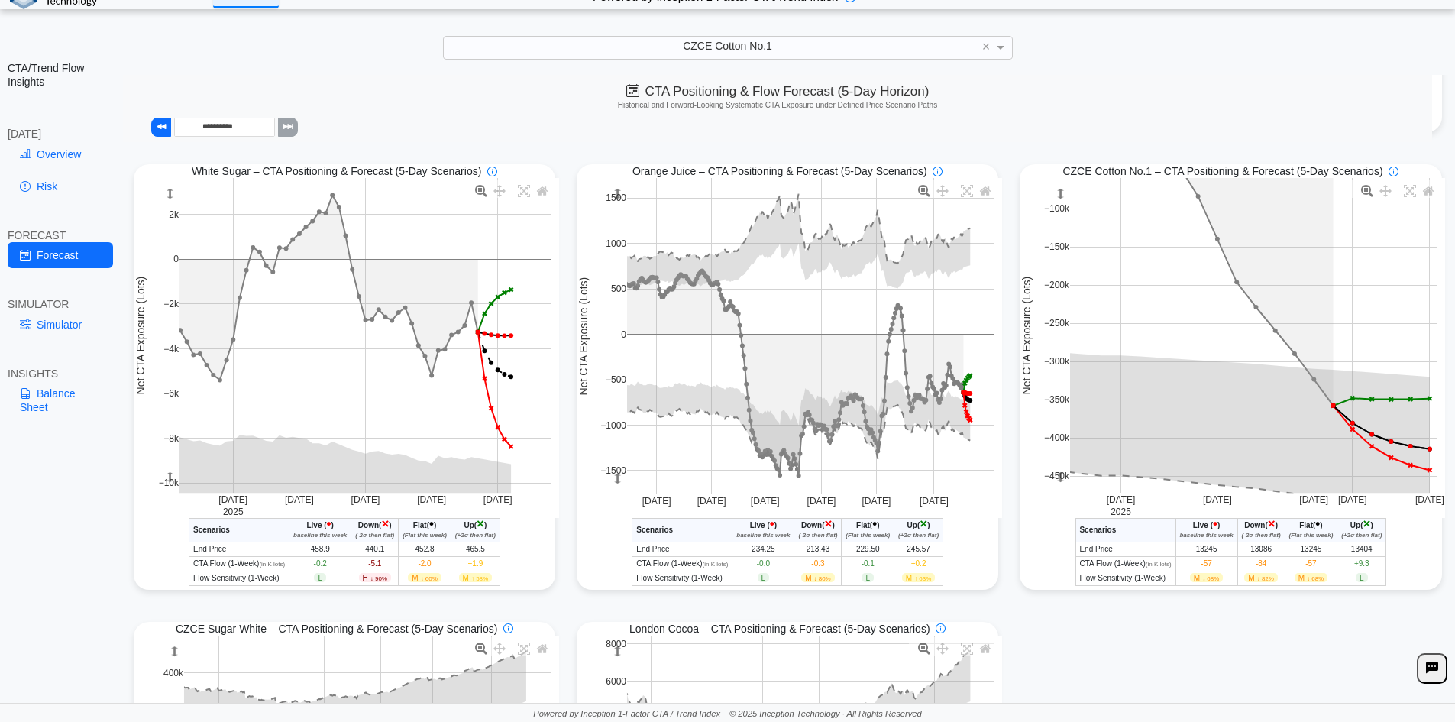
click at [374, 568] on span "-5.1" at bounding box center [374, 563] width 13 height 8
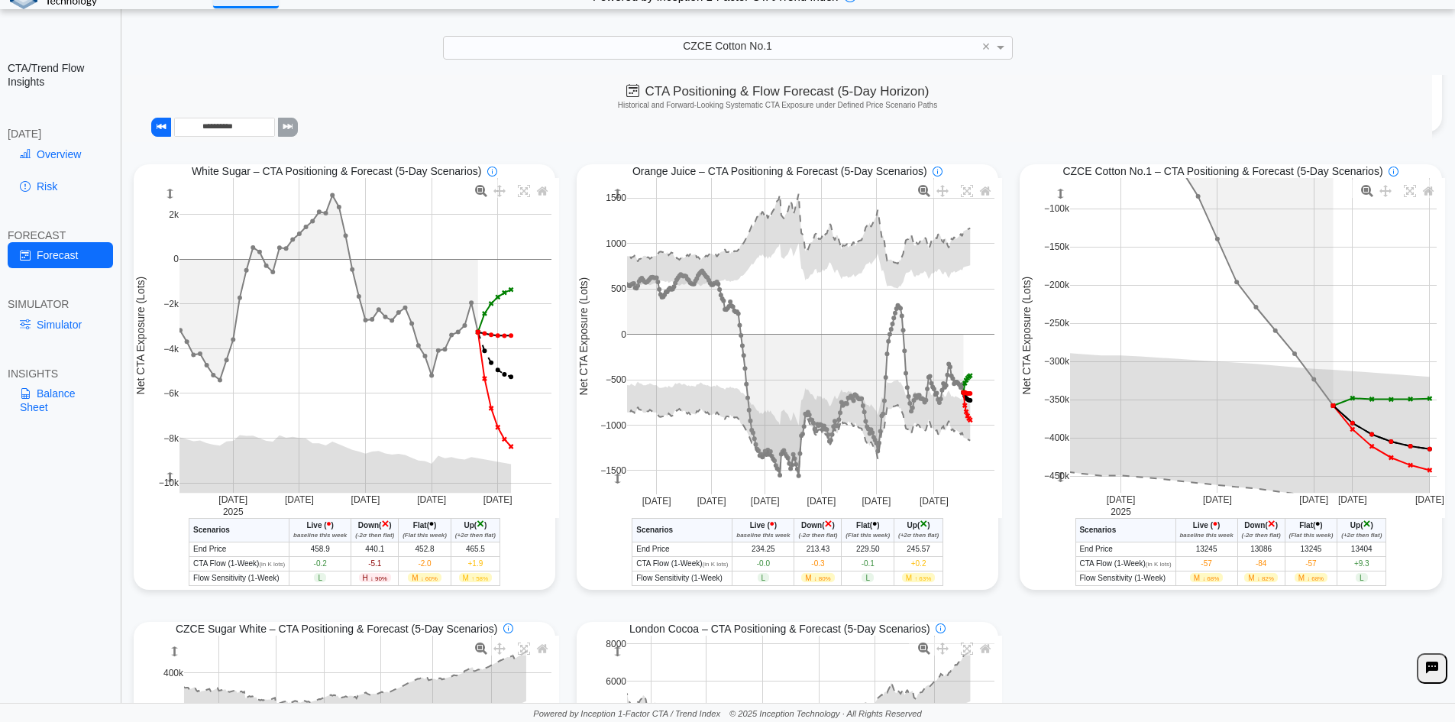
click at [363, 581] on span "H ↓ 90%" at bounding box center [375, 577] width 32 height 9
drag, startPoint x: 359, startPoint y: 581, endPoint x: 383, endPoint y: 581, distance: 24.4
click at [383, 581] on span "H ↓ 90%" at bounding box center [375, 577] width 32 height 9
click at [383, 581] on span "↓ 90%" at bounding box center [378, 578] width 17 height 7
drag, startPoint x: 383, startPoint y: 581, endPoint x: 359, endPoint y: 581, distance: 24.4
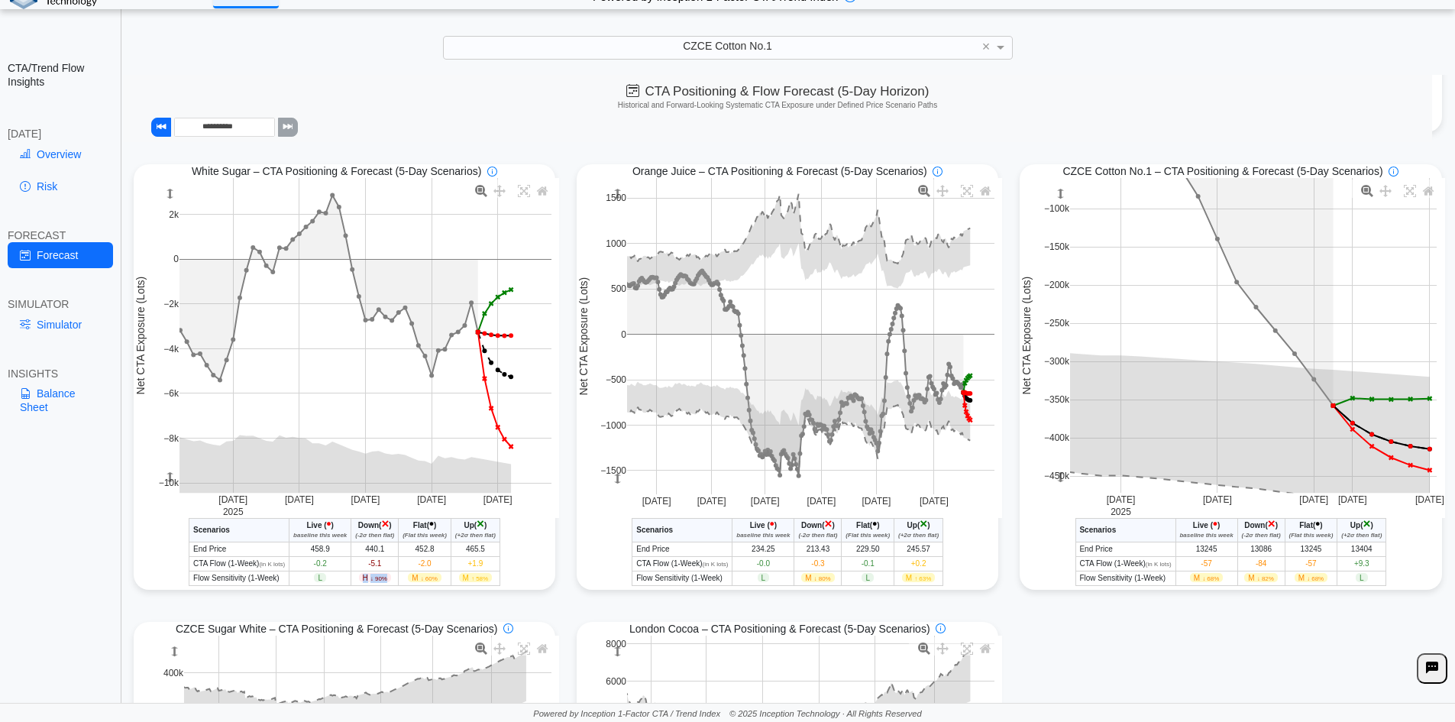
click at [359, 581] on span "H ↓ 90%" at bounding box center [375, 577] width 32 height 9
drag, startPoint x: 361, startPoint y: 581, endPoint x: 386, endPoint y: 584, distance: 24.6
click at [386, 582] on span "H ↓ 90%" at bounding box center [375, 577] width 32 height 9
click at [370, 582] on span "↓ 90%" at bounding box center [378, 578] width 17 height 7
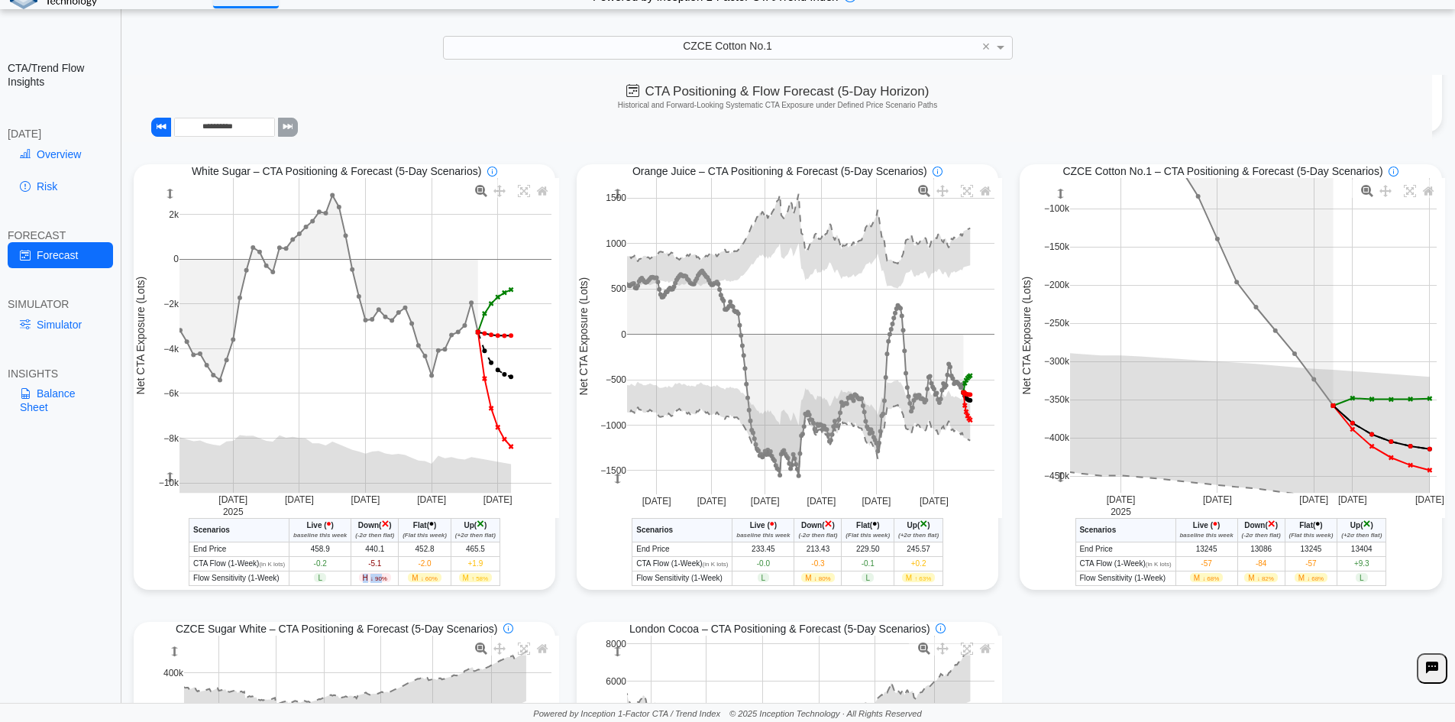
drag, startPoint x: 361, startPoint y: 582, endPoint x: 381, endPoint y: 582, distance: 20.6
click at [381, 582] on span "H ↓ 90%" at bounding box center [375, 577] width 32 height 9
click at [381, 582] on span "↓ 90%" at bounding box center [378, 578] width 17 height 7
drag, startPoint x: 367, startPoint y: 567, endPoint x: 382, endPoint y: 565, distance: 15.4
click at [382, 565] on td "-5.1" at bounding box center [374, 563] width 47 height 15
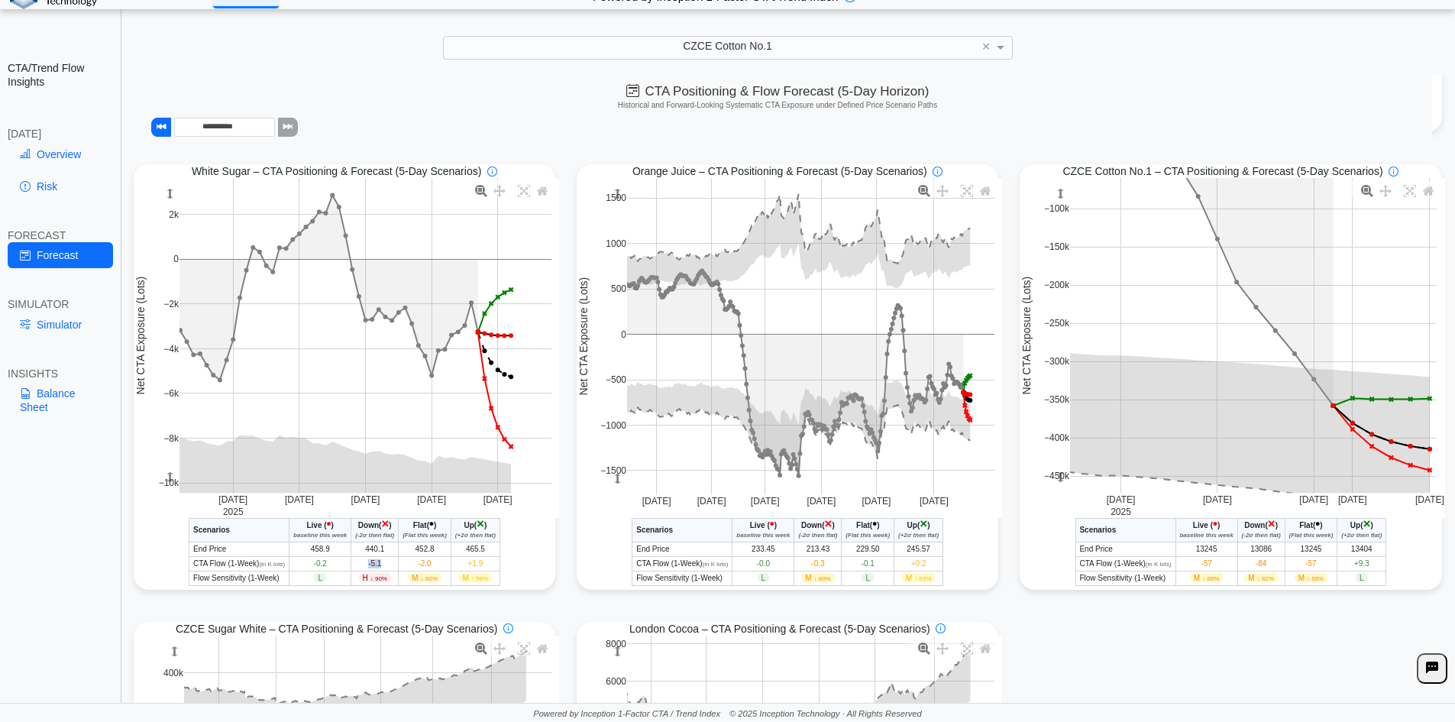
click at [382, 565] on td "-5.1" at bounding box center [374, 563] width 47 height 15
drag, startPoint x: 353, startPoint y: 538, endPoint x: 416, endPoint y: 538, distance: 62.6
click at [416, 538] on tr "Scenarios Live ( • ) baseline this week Down ( × ) (-2σ then flat) Flat ( • ) (…" at bounding box center [344, 530] width 311 height 24
click at [387, 539] on icon "(-2σ then flat)" at bounding box center [374, 535] width 39 height 7
click at [358, 538] on icon "(-2σ then flat)" at bounding box center [374, 535] width 39 height 7
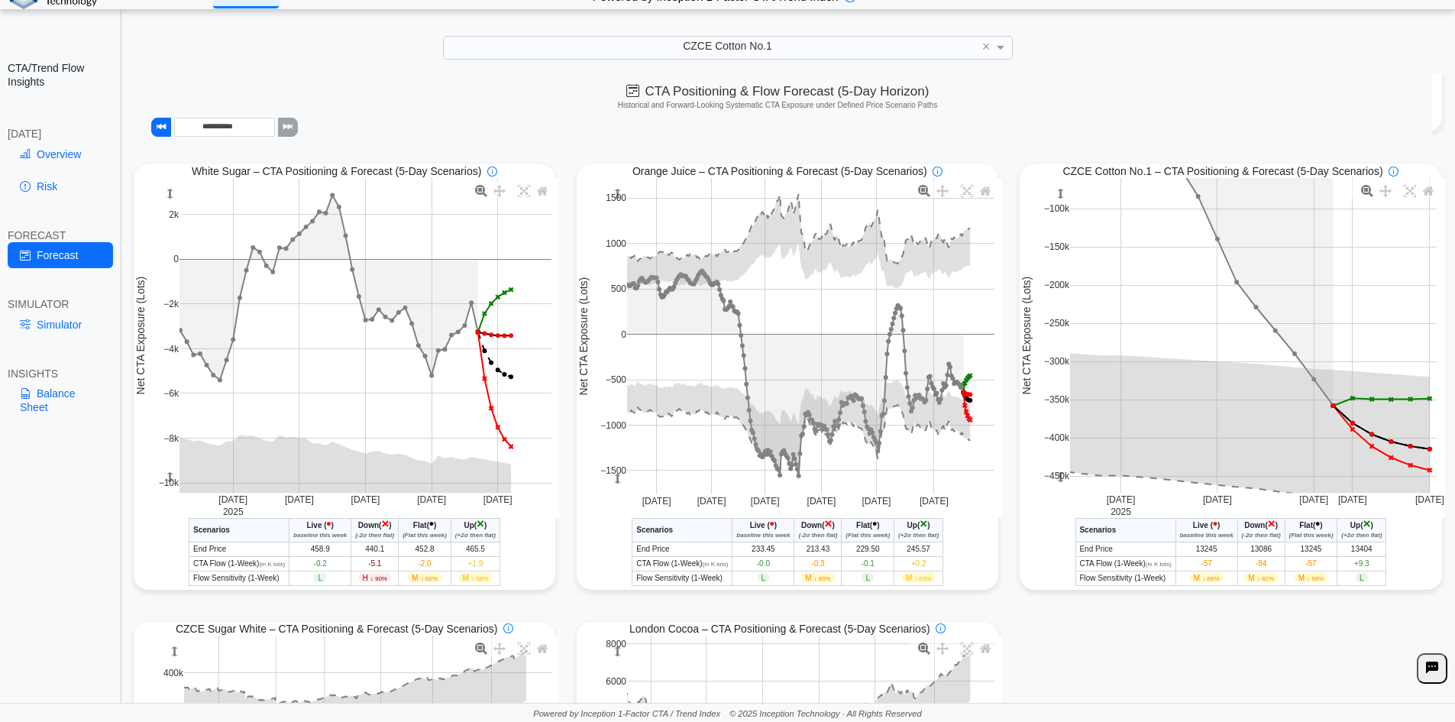
click at [360, 538] on icon "(-2σ then flat)" at bounding box center [374, 535] width 39 height 7
click at [68, 328] on link "Simulator" at bounding box center [60, 325] width 105 height 26
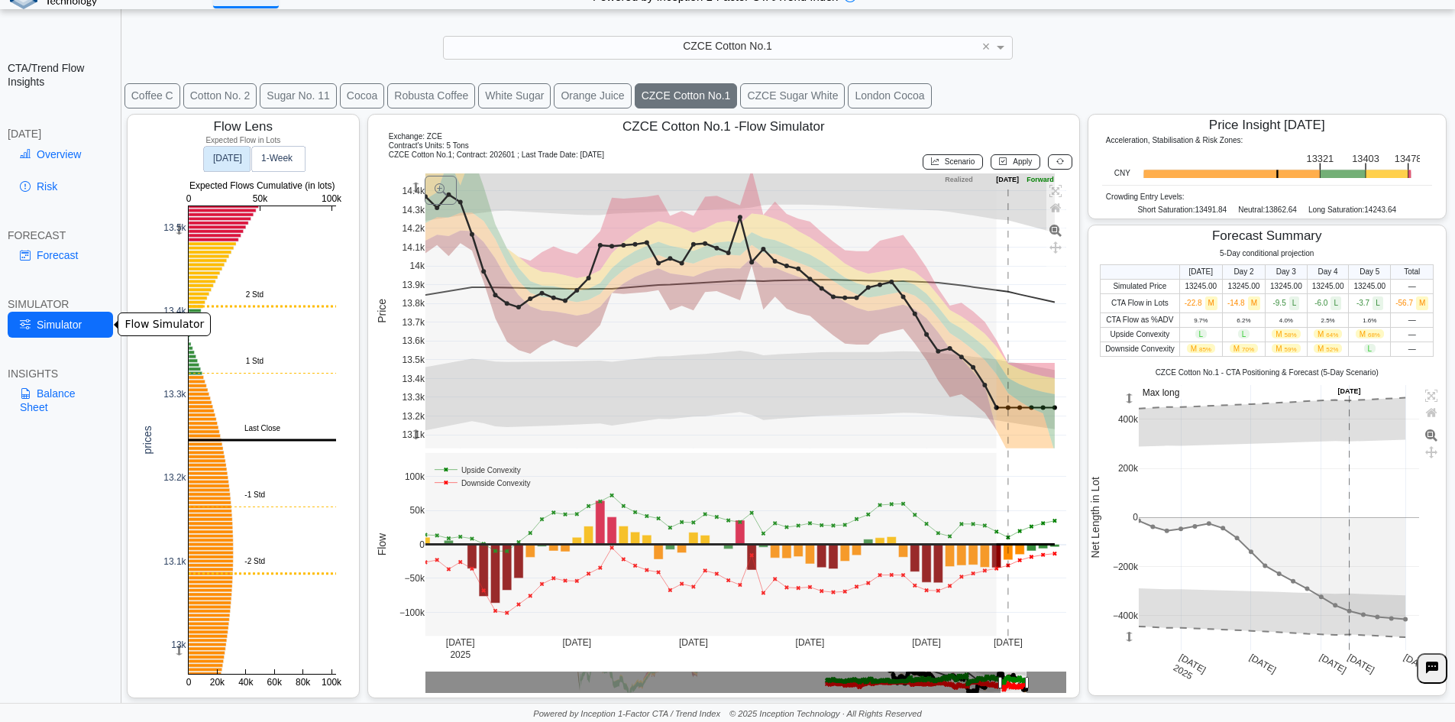
scroll to position [24, 0]
click at [231, 306] on rect at bounding box center [262, 439] width 147 height 467
click at [203, 305] on rect at bounding box center [262, 439] width 147 height 467
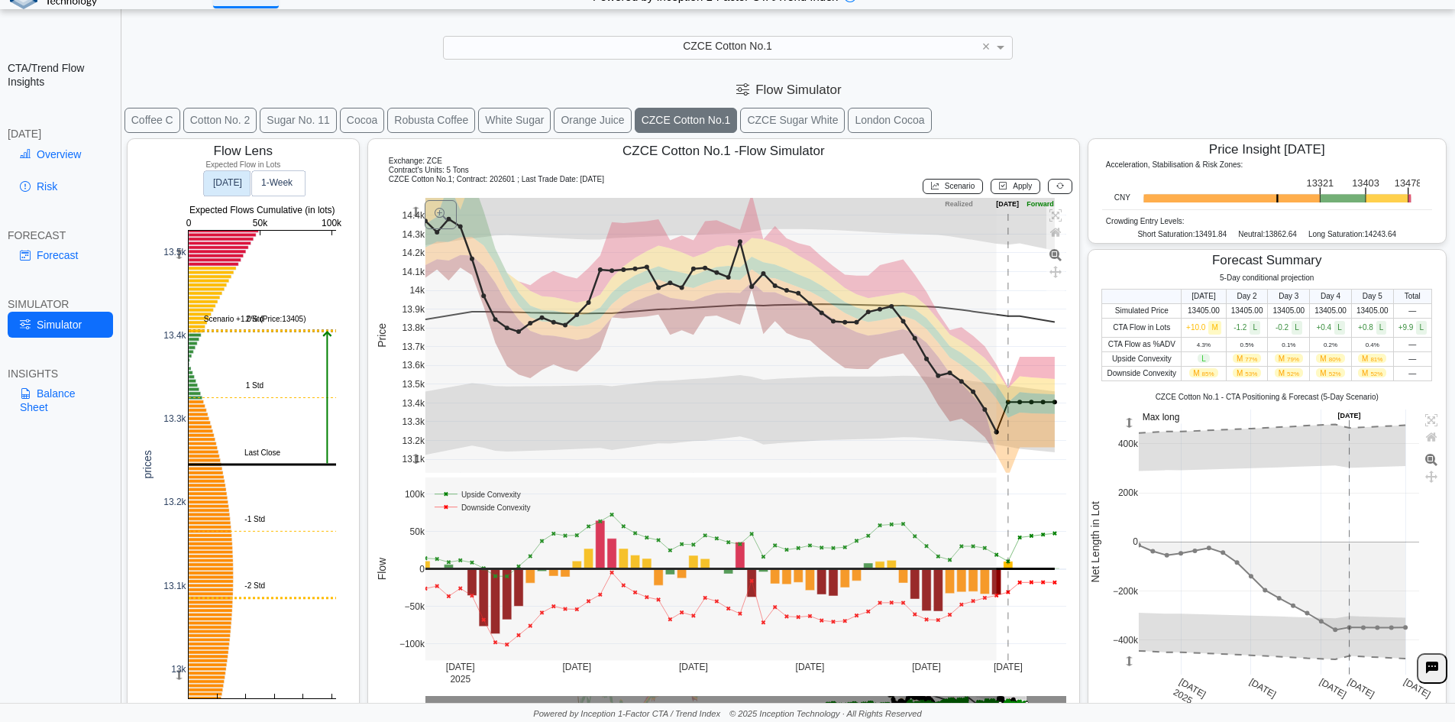
scroll to position [24, 0]
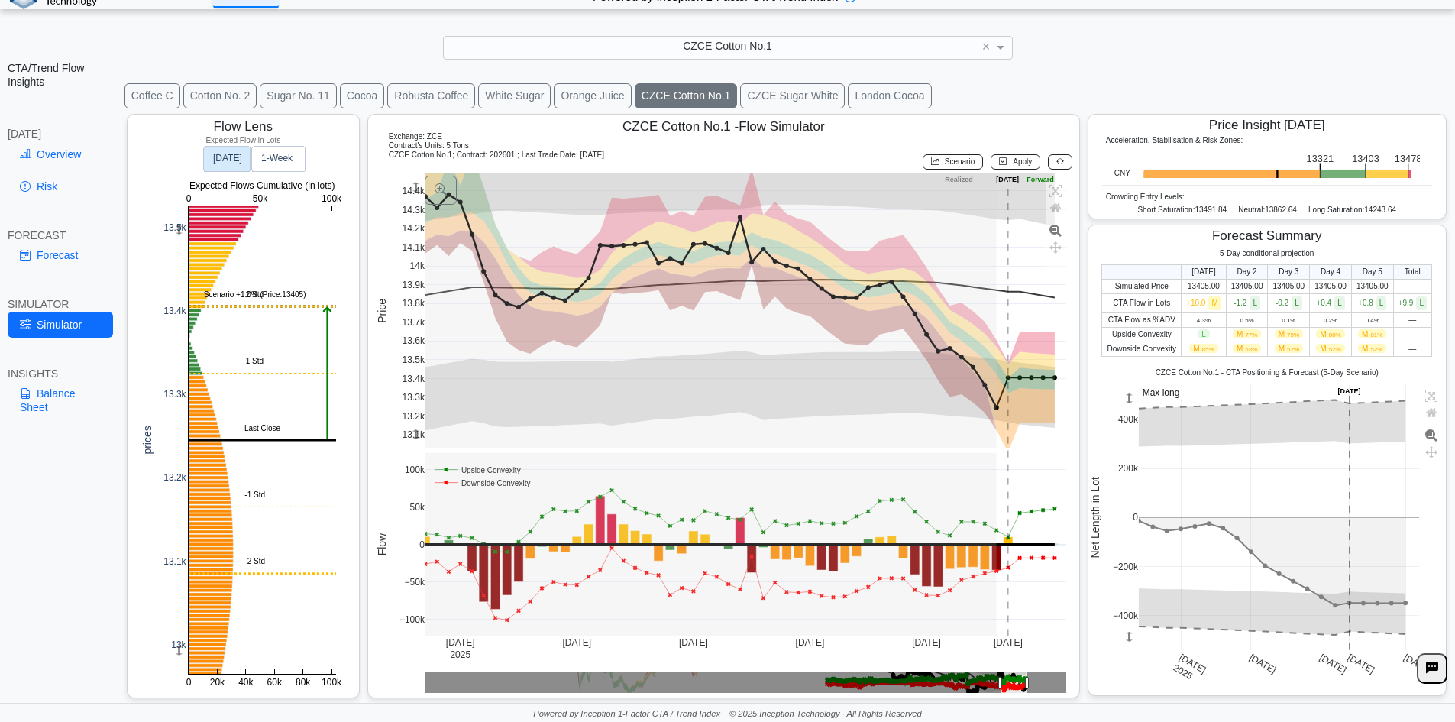
click at [223, 93] on button "Cotton No. 2" at bounding box center [220, 95] width 74 height 25
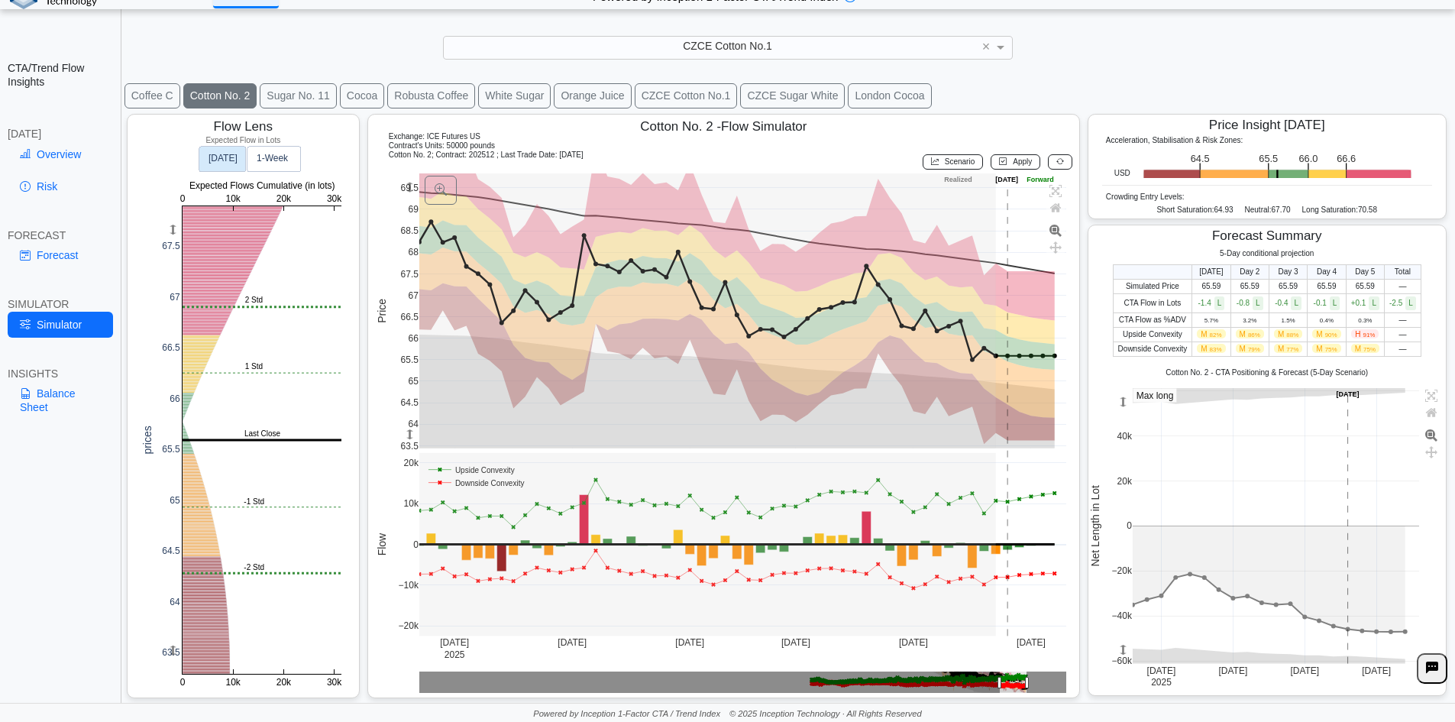
drag, startPoint x: 409, startPoint y: 432, endPoint x: 413, endPoint y: 404, distance: 28.6
click at [413, 404] on g at bounding box center [742, 311] width 679 height 306
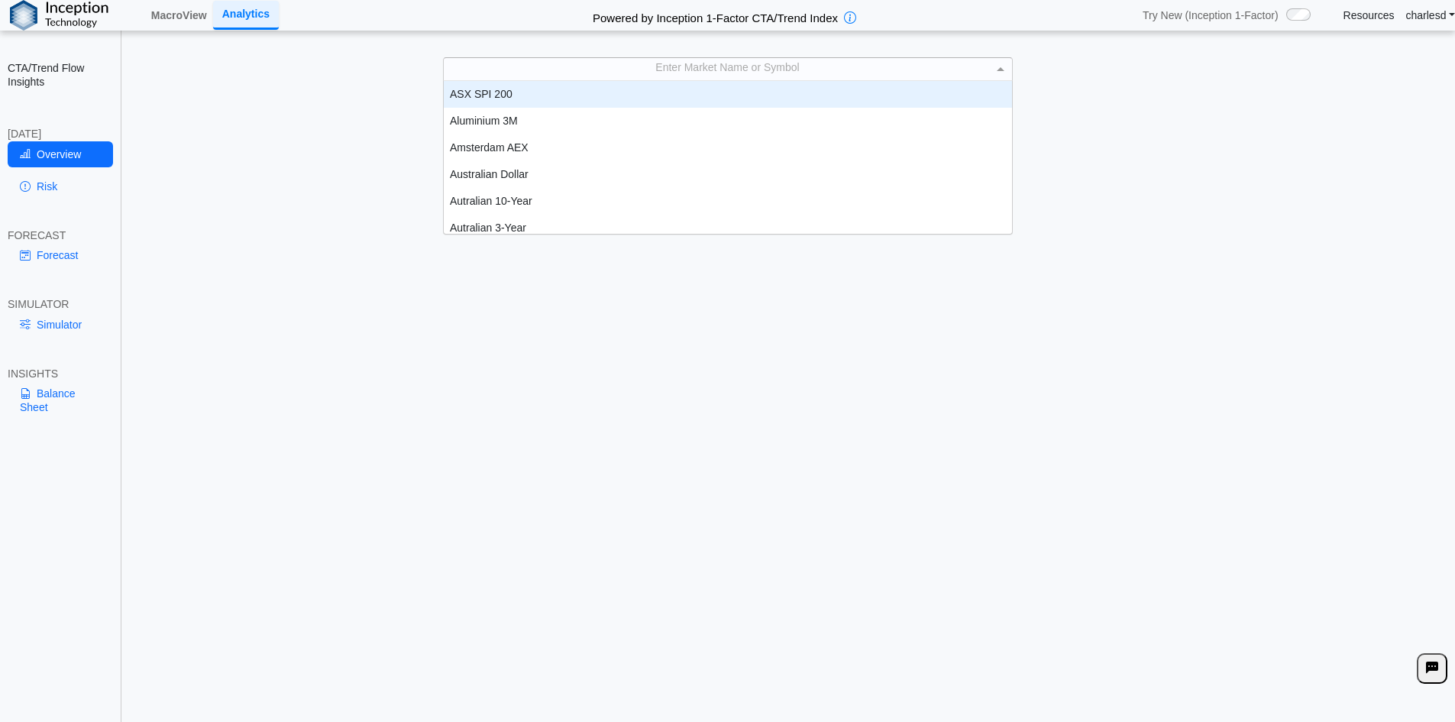
click at [660, 70] on div "Enter Market Name or Symbol" at bounding box center [728, 68] width 568 height 21
type input "****"
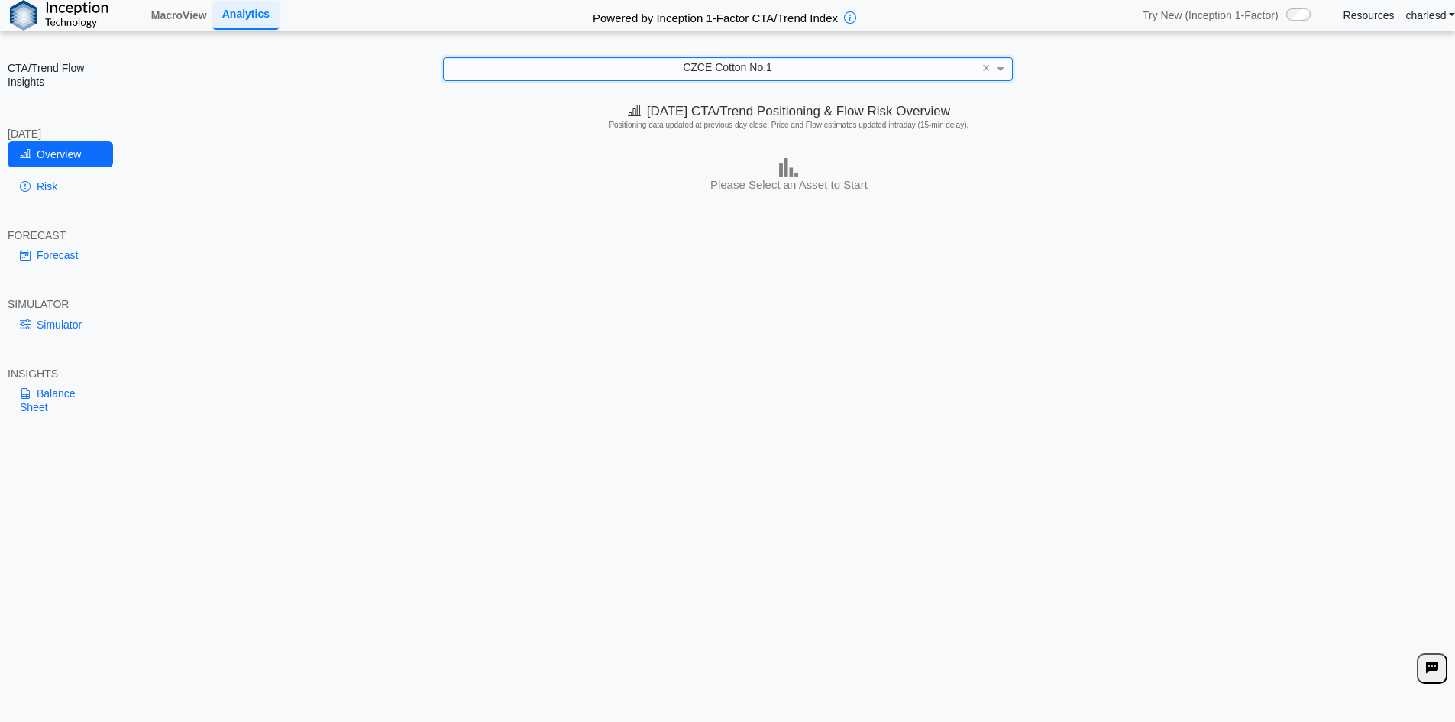
click at [660, 70] on div "CZCE Cotton No.1" at bounding box center [728, 68] width 568 height 21
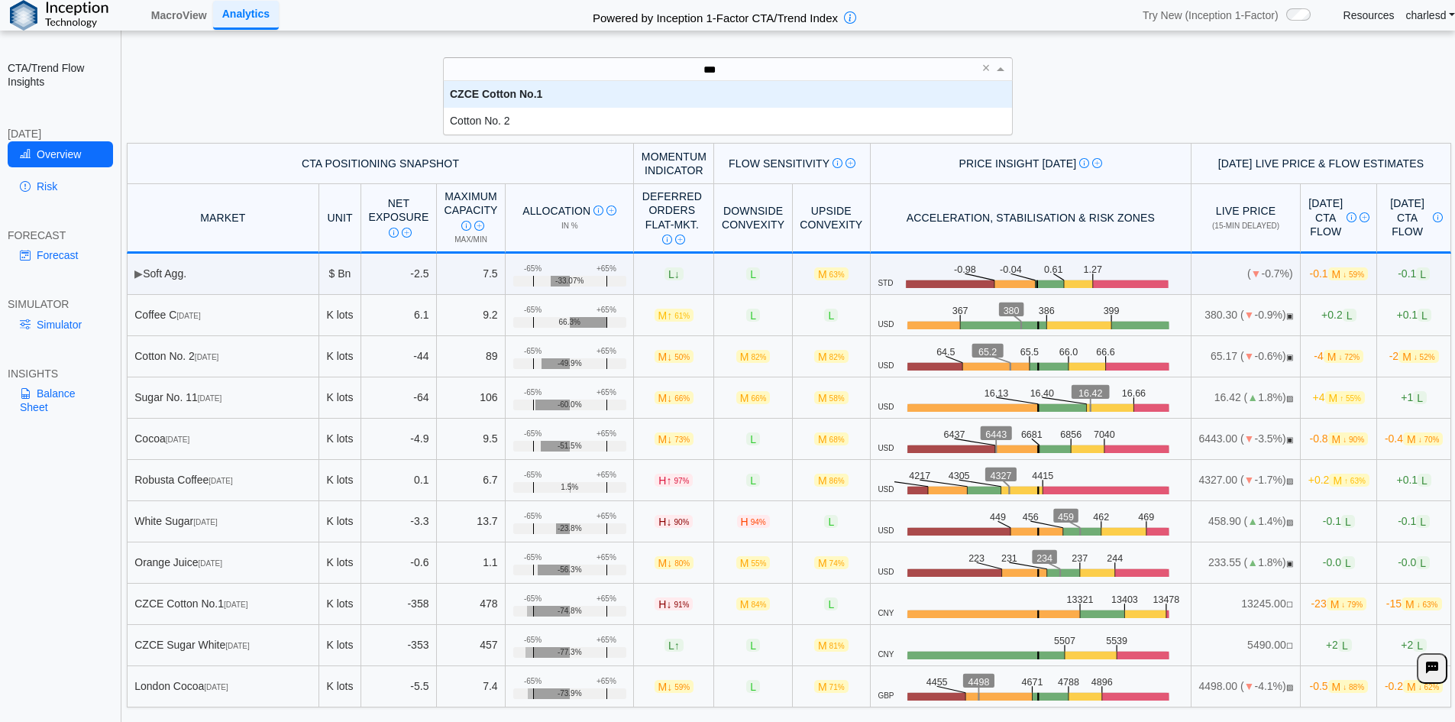
type input "****"
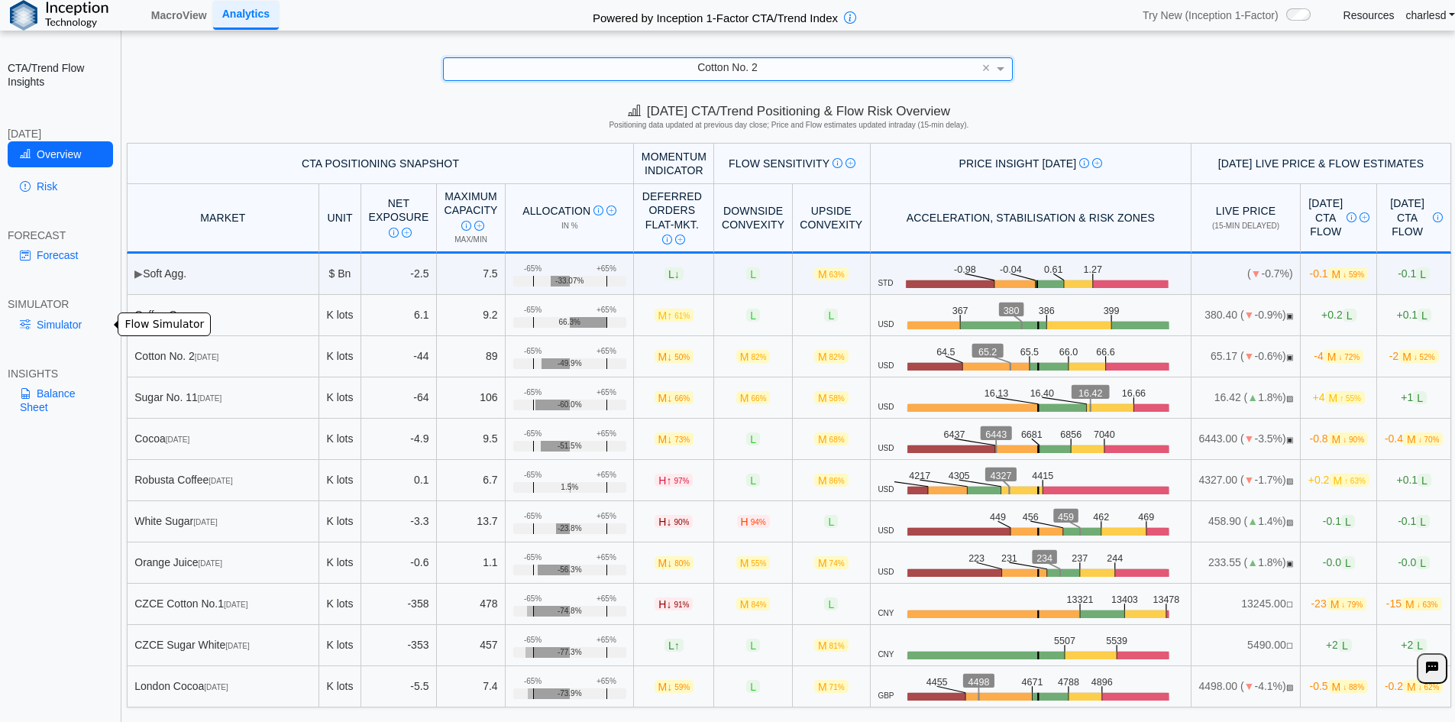
click at [47, 308] on div "SIMULATOR" at bounding box center [60, 304] width 105 height 14
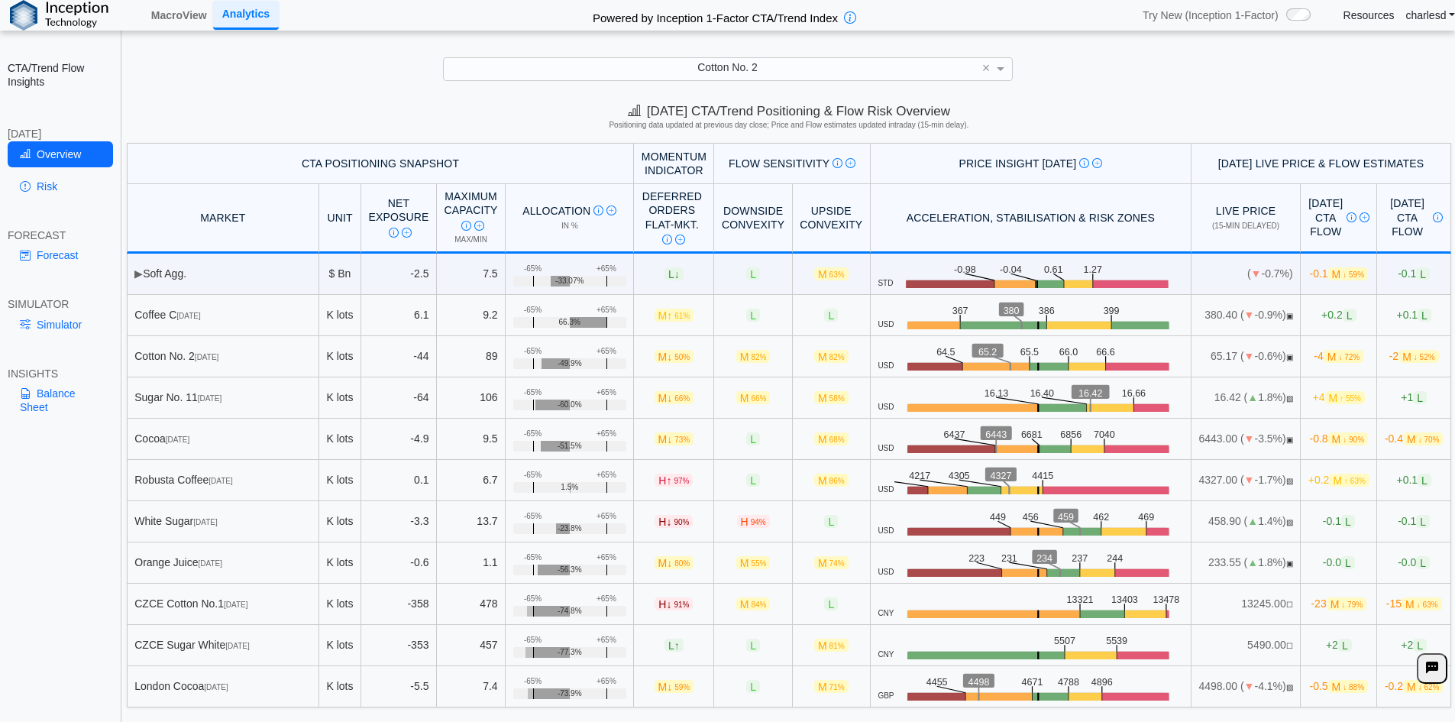
click at [46, 316] on link "Simulator" at bounding box center [60, 325] width 105 height 26
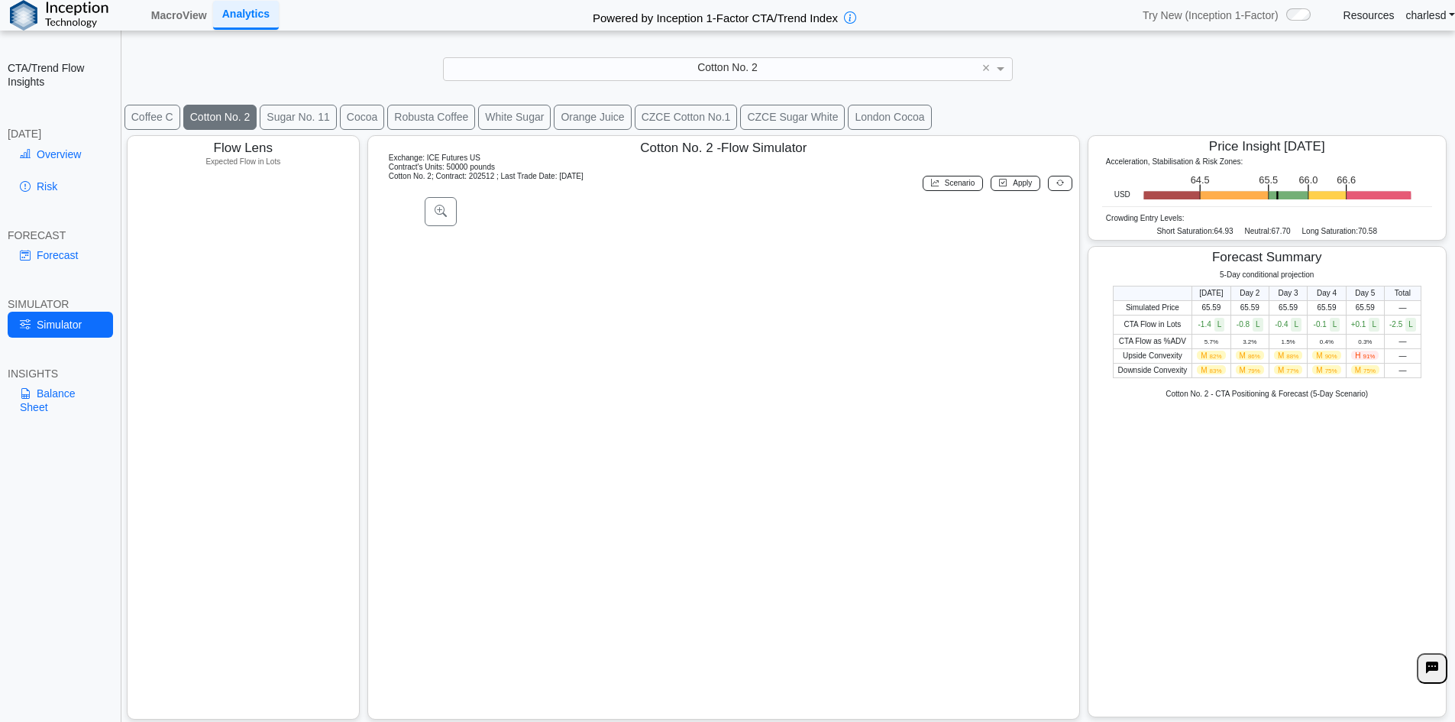
scroll to position [24, 0]
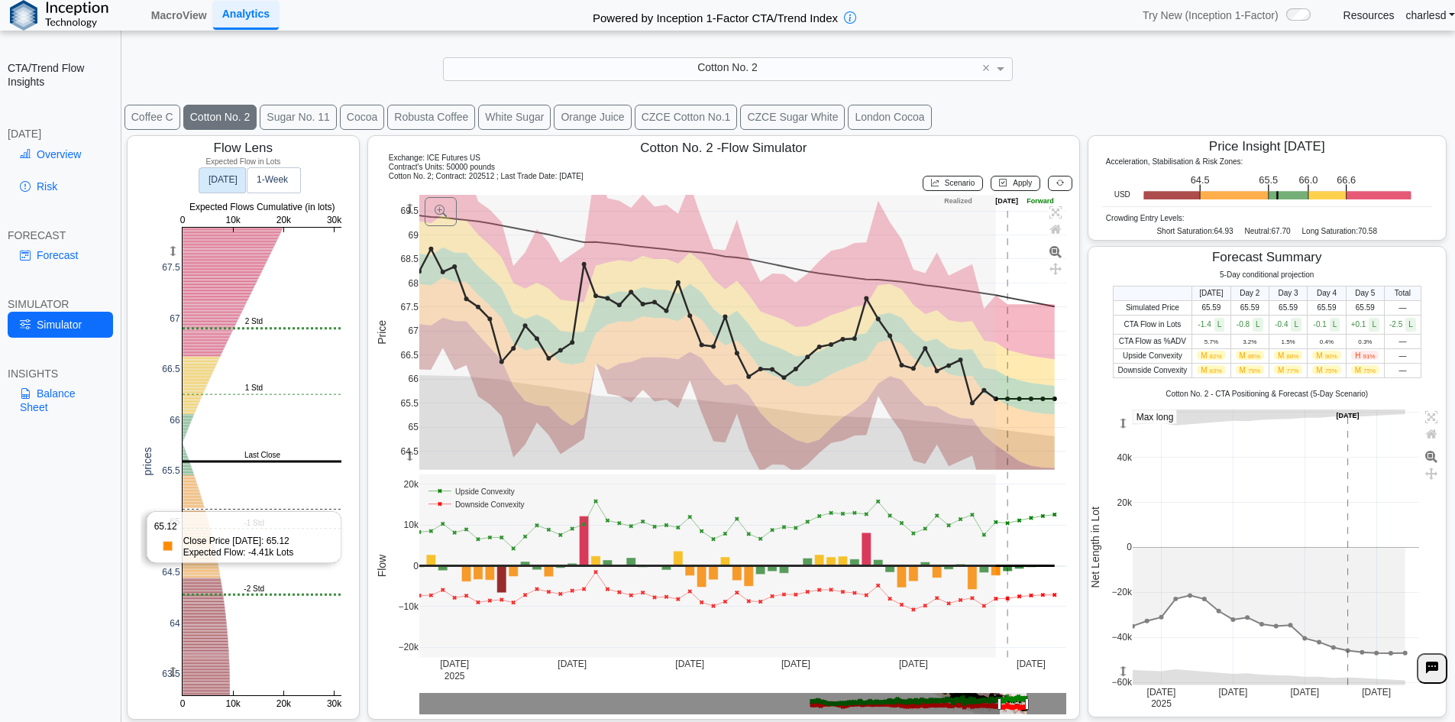
click at [199, 509] on rect at bounding box center [262, 461] width 159 height 467
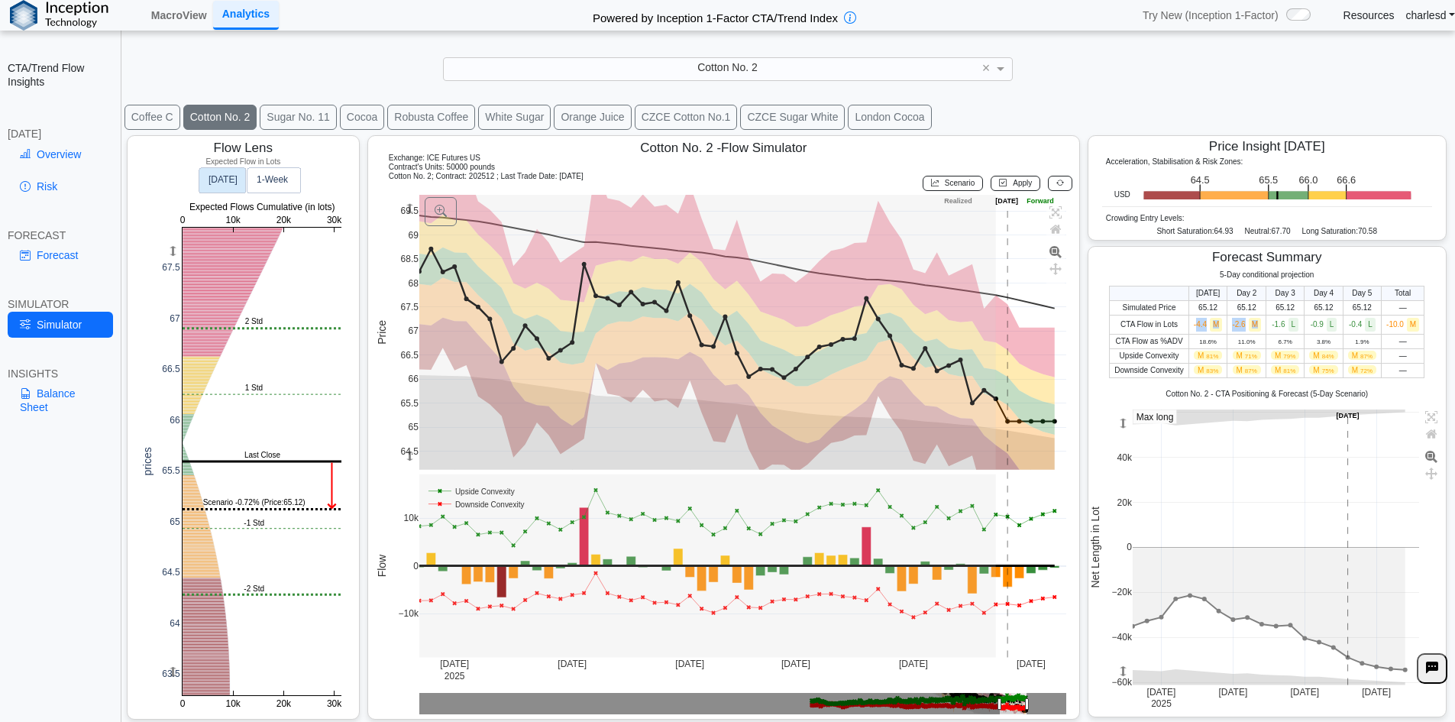
drag, startPoint x: 1187, startPoint y: 325, endPoint x: 1247, endPoint y: 328, distance: 60.4
click at [1247, 328] on tr "CTA Flow in Lots -4.4 M -2.6 M -1.6 L -0.9 L -0.4 L -10.0 M" at bounding box center [1267, 324] width 315 height 19
click at [1194, 325] on span "-4.4 M" at bounding box center [1208, 324] width 29 height 8
drag, startPoint x: 1188, startPoint y: 323, endPoint x: 1198, endPoint y: 326, distance: 10.4
click at [1198, 326] on span "-4.4 M" at bounding box center [1208, 324] width 29 height 8
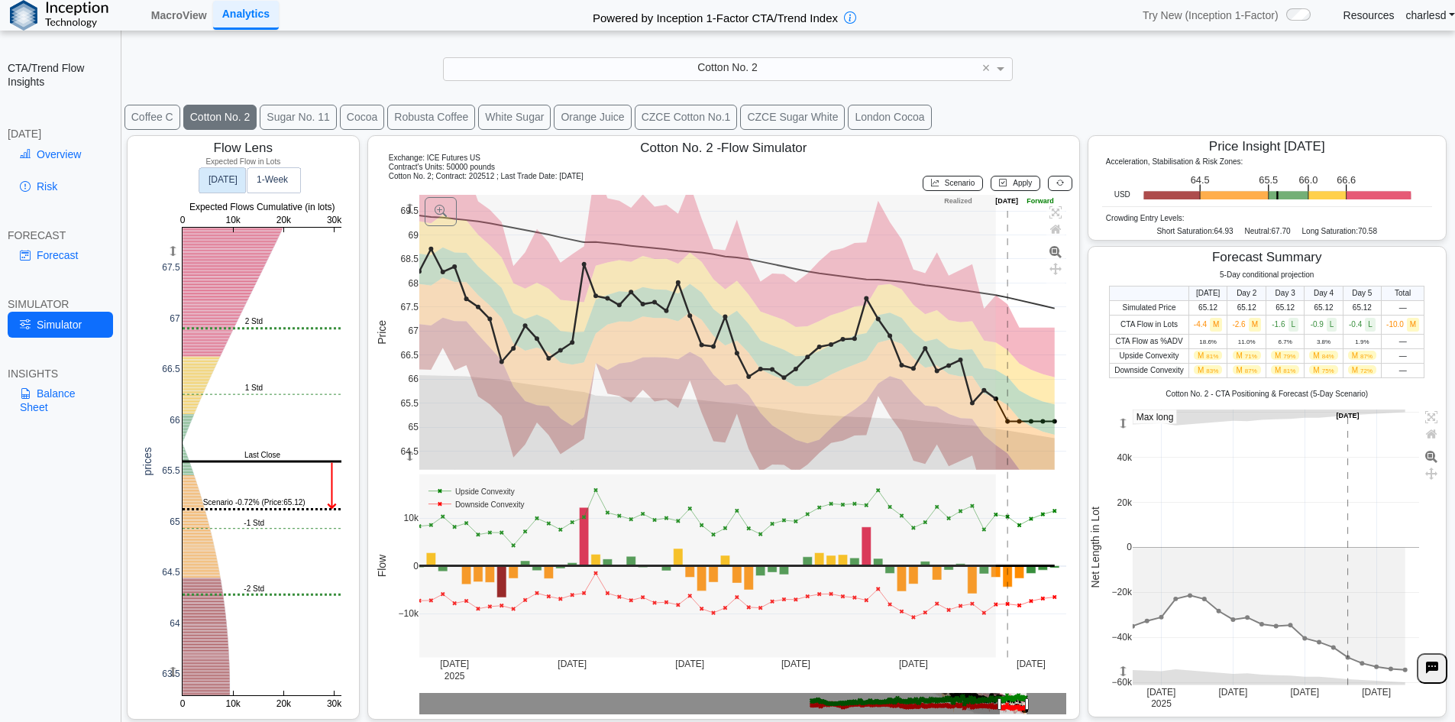
click at [1198, 326] on span "-4.4 M" at bounding box center [1208, 324] width 29 height 8
drag, startPoint x: 1223, startPoint y: 322, endPoint x: 1247, endPoint y: 327, distance: 25.0
click at [1247, 327] on td "-2.6 M" at bounding box center [1246, 324] width 39 height 19
drag, startPoint x: 1187, startPoint y: 372, endPoint x: 1371, endPoint y: 373, distance: 184.1
click at [1371, 373] on tr "Downside Convexity M 83% M 87% M 81% M 75% M 72% —" at bounding box center [1267, 370] width 315 height 15
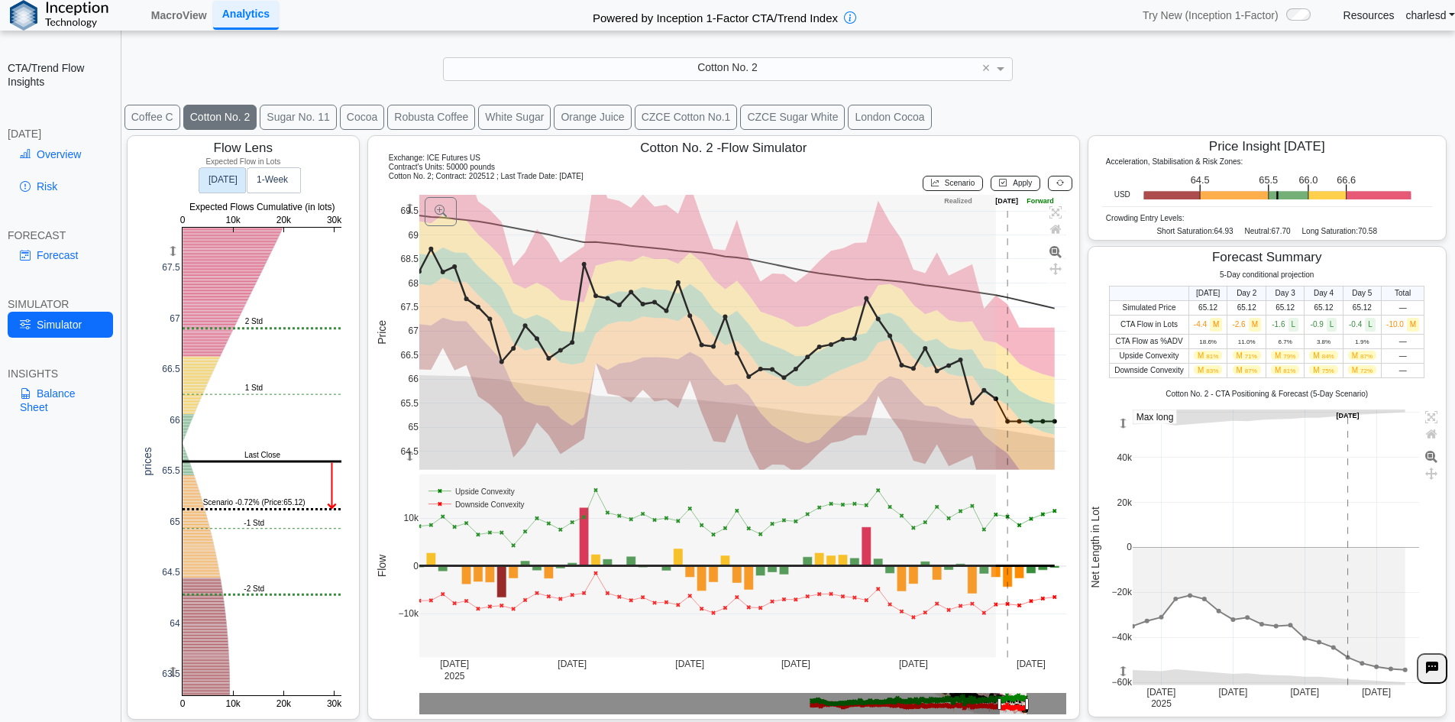
click at [1382, 373] on td "—" at bounding box center [1403, 370] width 43 height 15
drag, startPoint x: 1146, startPoint y: 231, endPoint x: 1224, endPoint y: 231, distance: 78.7
click at [1224, 231] on div "Short Saturation: 64.93 Neutral: 67.70 Long Saturation: 70.58" at bounding box center [1267, 233] width 330 height 13
drag, startPoint x: 1223, startPoint y: 231, endPoint x: 1213, endPoint y: 231, distance: 9.9
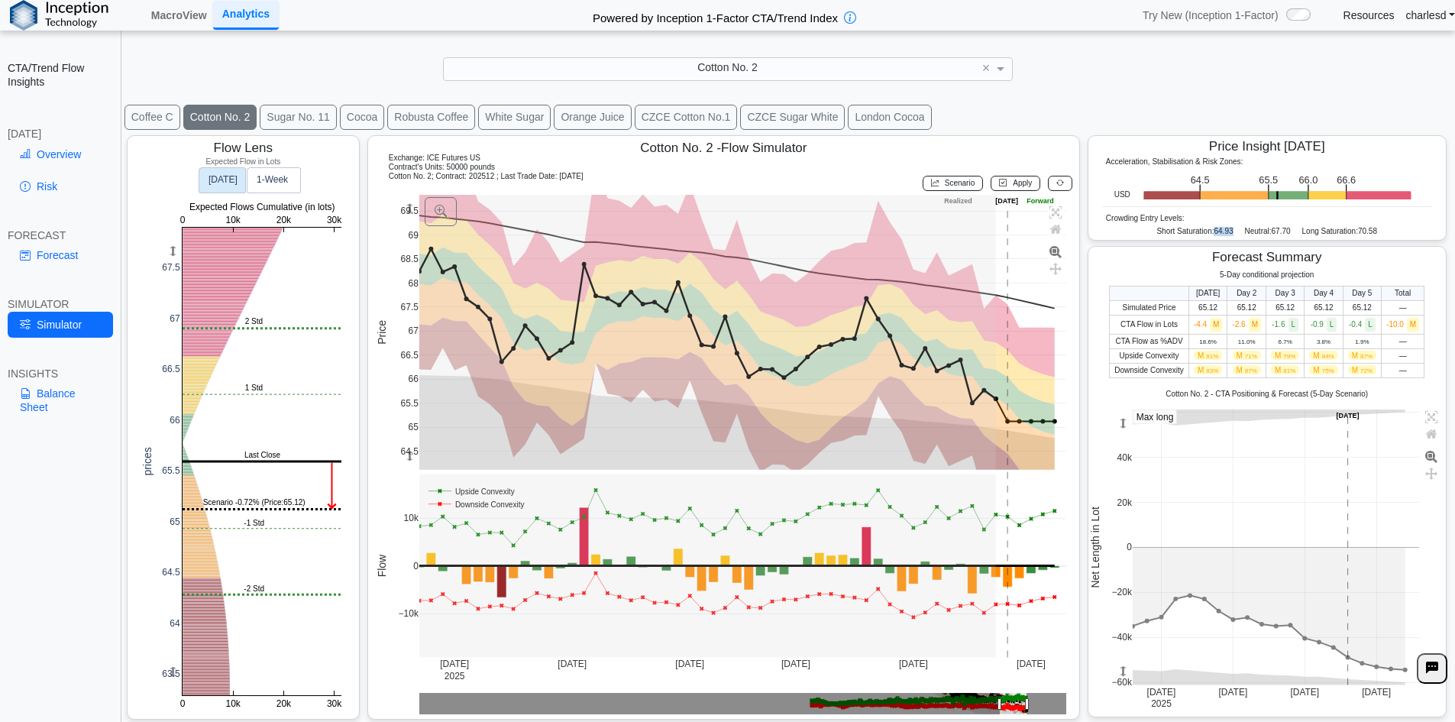
click at [1214, 231] on span "64.93" at bounding box center [1223, 231] width 19 height 8
drag, startPoint x: 1204, startPoint y: 230, endPoint x: 1224, endPoint y: 234, distance: 21.0
click at [1224, 234] on div "Short Saturation: 64.93 Neutral: 67.70 Long Saturation: 70.58" at bounding box center [1267, 233] width 330 height 13
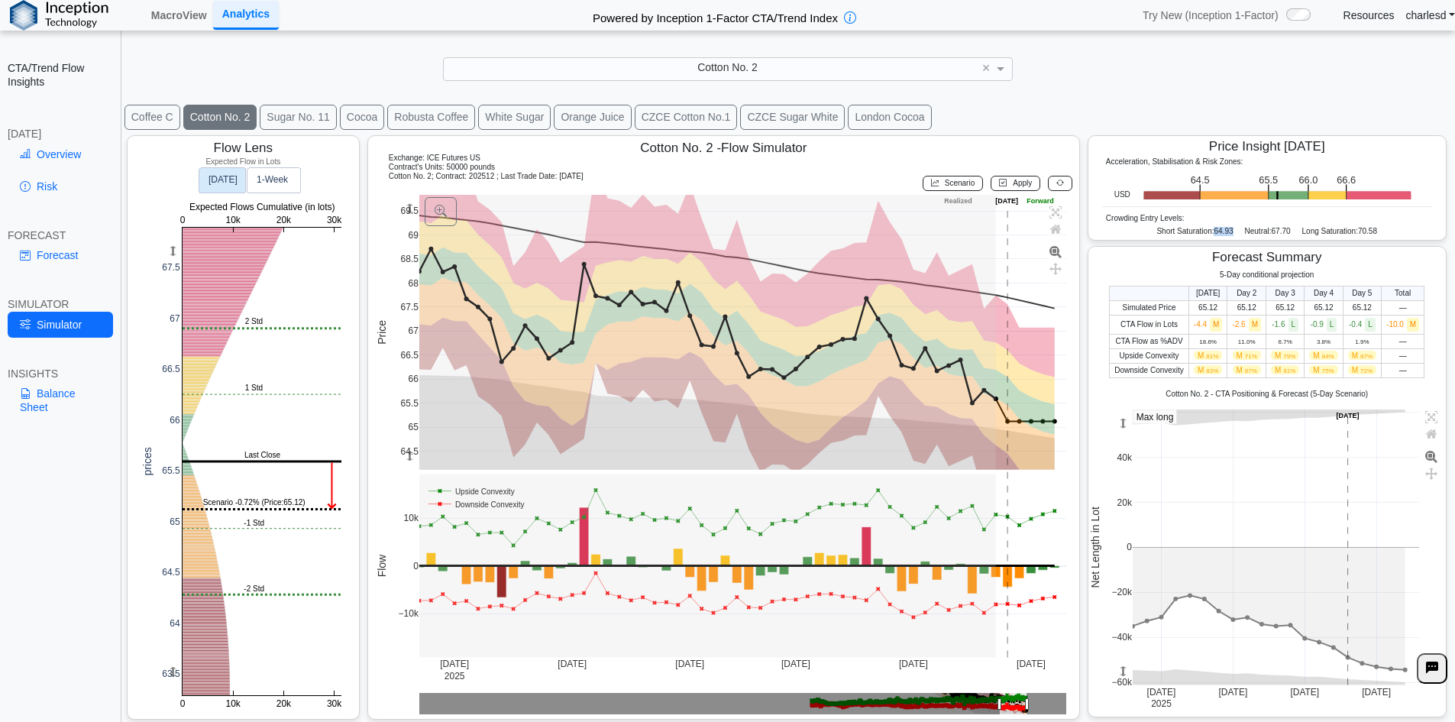
drag, startPoint x: 1222, startPoint y: 234, endPoint x: 1204, endPoint y: 231, distance: 18.6
click at [1214, 231] on span "64.93" at bounding box center [1223, 231] width 19 height 8
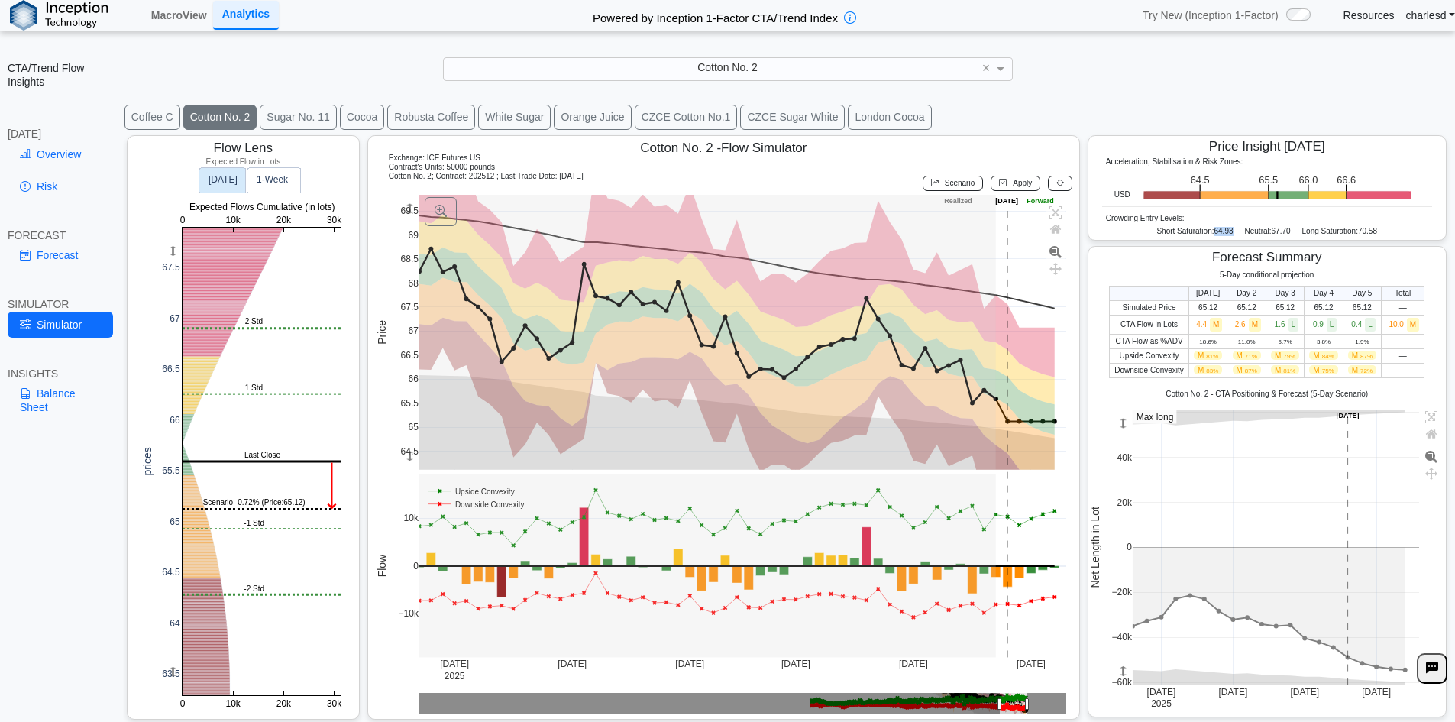
drag, startPoint x: 1205, startPoint y: 230, endPoint x: 1221, endPoint y: 231, distance: 16.9
click at [1221, 231] on span "64.93" at bounding box center [1223, 231] width 19 height 8
drag, startPoint x: 1221, startPoint y: 231, endPoint x: 1209, endPoint y: 229, distance: 12.4
click at [1214, 229] on span "64.93" at bounding box center [1223, 231] width 19 height 8
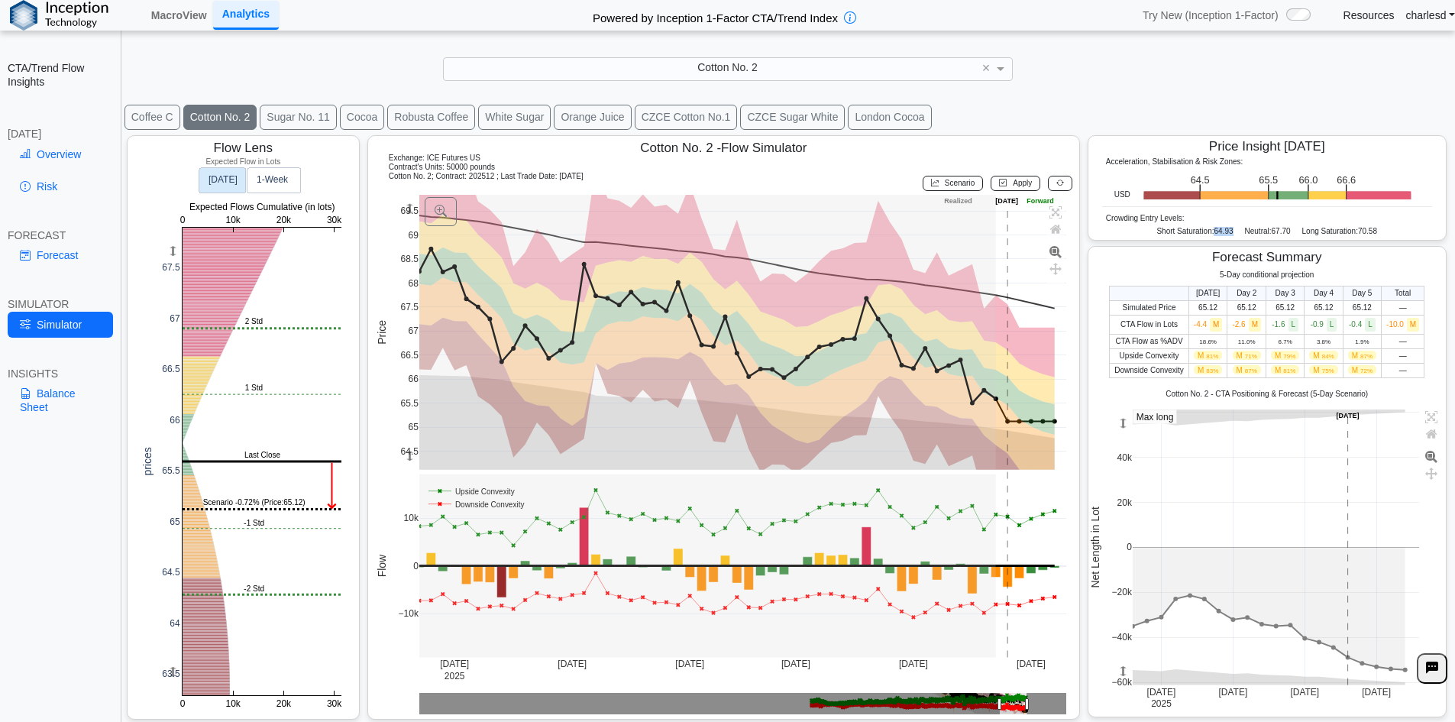
click at [1214, 229] on span "64.93" at bounding box center [1223, 231] width 19 height 8
drag, startPoint x: 1203, startPoint y: 227, endPoint x: 1234, endPoint y: 231, distance: 31.7
click at [1235, 231] on div "Short Saturation: 64.93 Neutral: 67.70 Long Saturation: 70.58" at bounding box center [1267, 233] width 330 height 13
click at [954, 183] on span "Scenario" at bounding box center [960, 183] width 30 height 8
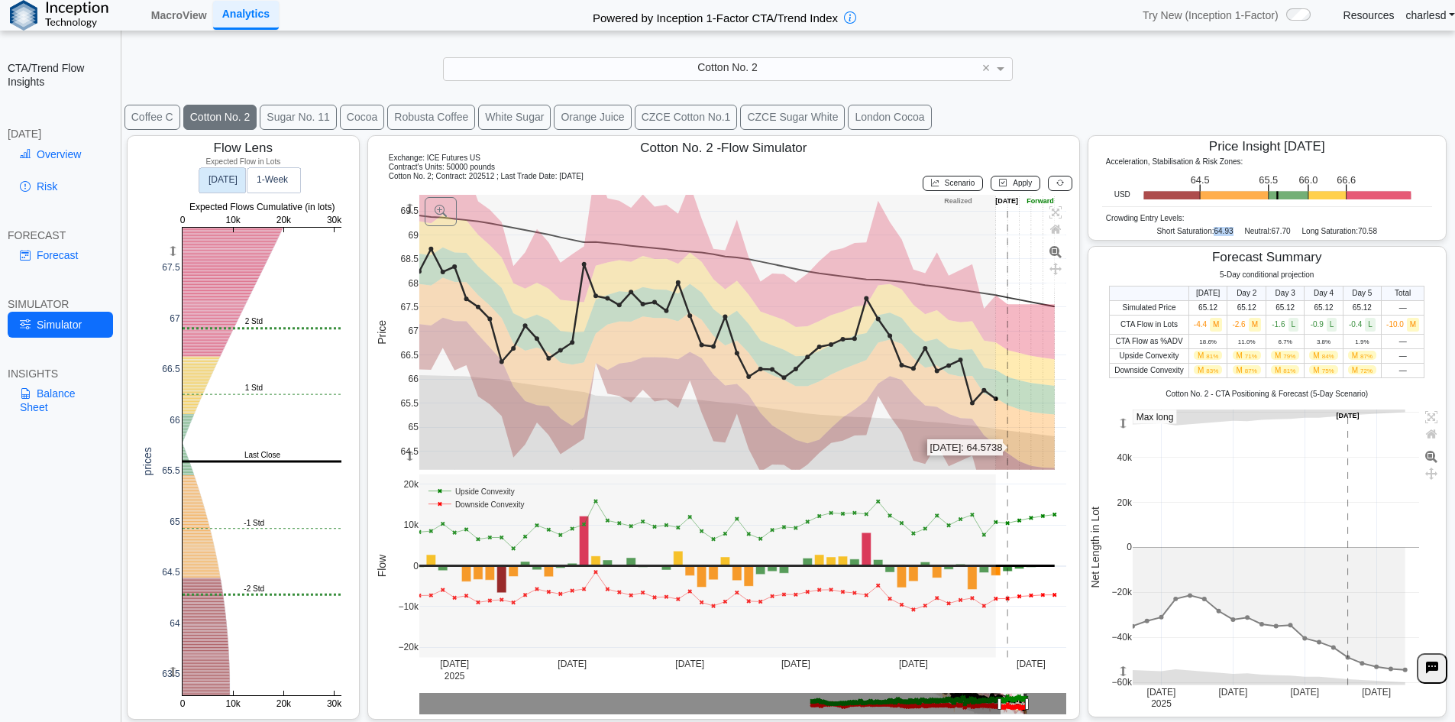
click at [1011, 448] on rect at bounding box center [743, 332] width 648 height 275
click at [1023, 453] on rect at bounding box center [743, 332] width 648 height 275
click at [998, 188] on button "Apply" at bounding box center [1016, 183] width 50 height 15
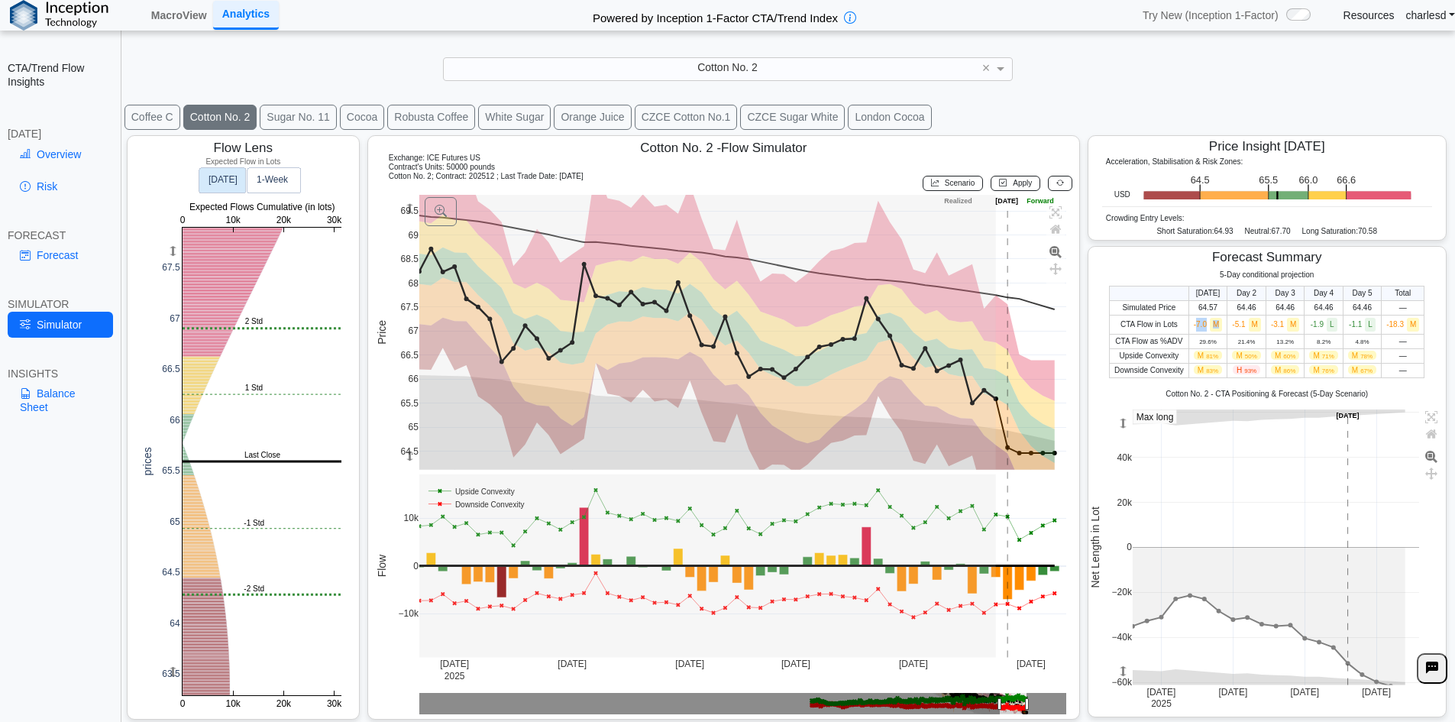
drag, startPoint x: 1188, startPoint y: 329, endPoint x: 1210, endPoint y: 326, distance: 22.4
click at [1210, 326] on span "-7.0 M" at bounding box center [1208, 324] width 29 height 8
click at [1210, 326] on span "M" at bounding box center [1216, 325] width 12 height 14
drag, startPoint x: 1184, startPoint y: 328, endPoint x: 1376, endPoint y: 319, distance: 192.7
click at [1370, 319] on tr "CTA Flow in Lots -7.0 M -5.1 M -3.1 M -1.9 L -1.1 L -18.3 M" at bounding box center [1267, 324] width 315 height 19
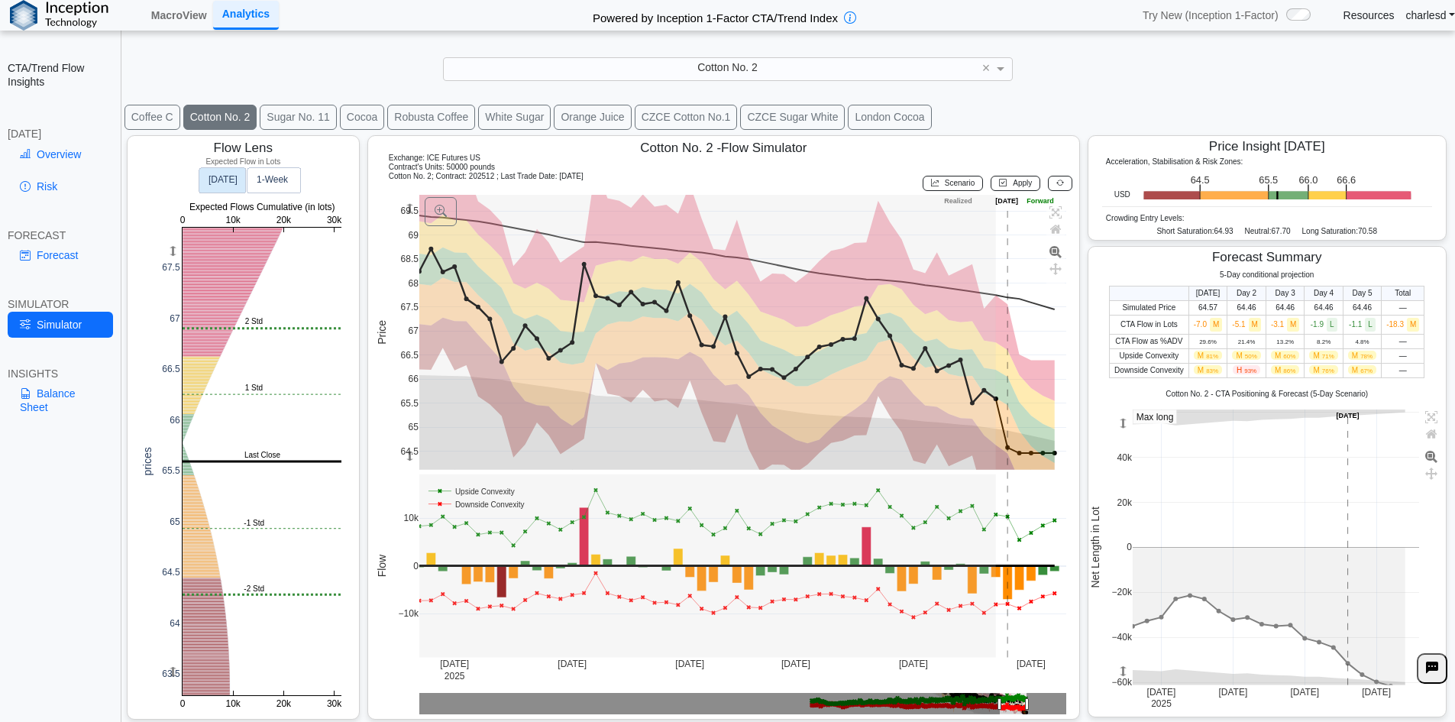
click at [1382, 319] on td "-18.3 M" at bounding box center [1403, 324] width 43 height 19
click at [1063, 177] on button at bounding box center [1060, 183] width 24 height 15
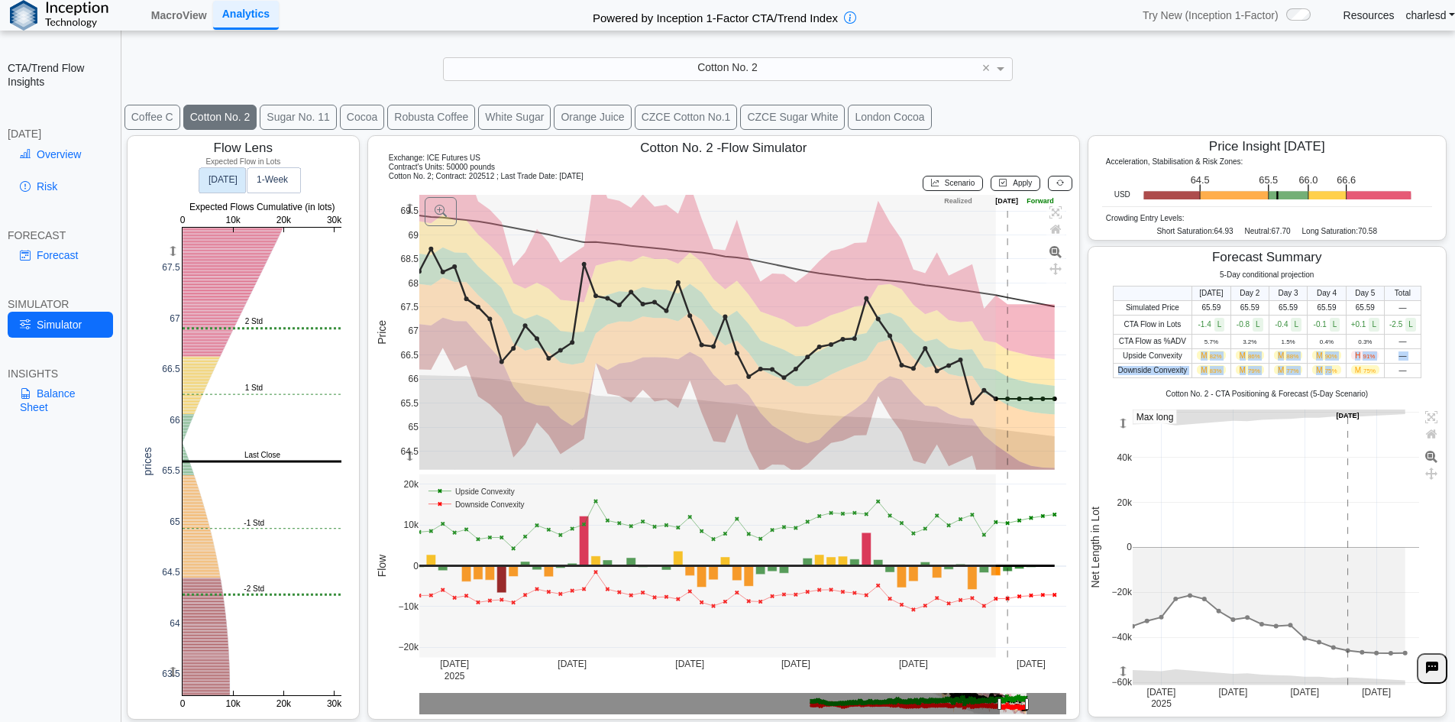
drag, startPoint x: 1195, startPoint y: 355, endPoint x: 1324, endPoint y: 368, distance: 129.0
click at [1324, 368] on tbody "Simulated Price 65.59 65.59 65.59 65.59 65.59 — CTA Flow in Lots -1.4 L -0.8 L …" at bounding box center [1267, 338] width 308 height 77
click at [1325, 368] on span "75%" at bounding box center [1331, 370] width 12 height 7
drag, startPoint x: 1164, startPoint y: 232, endPoint x: 1222, endPoint y: 231, distance: 58.1
click at [1222, 231] on div "Short Saturation: 64.93" at bounding box center [1194, 231] width 76 height 9
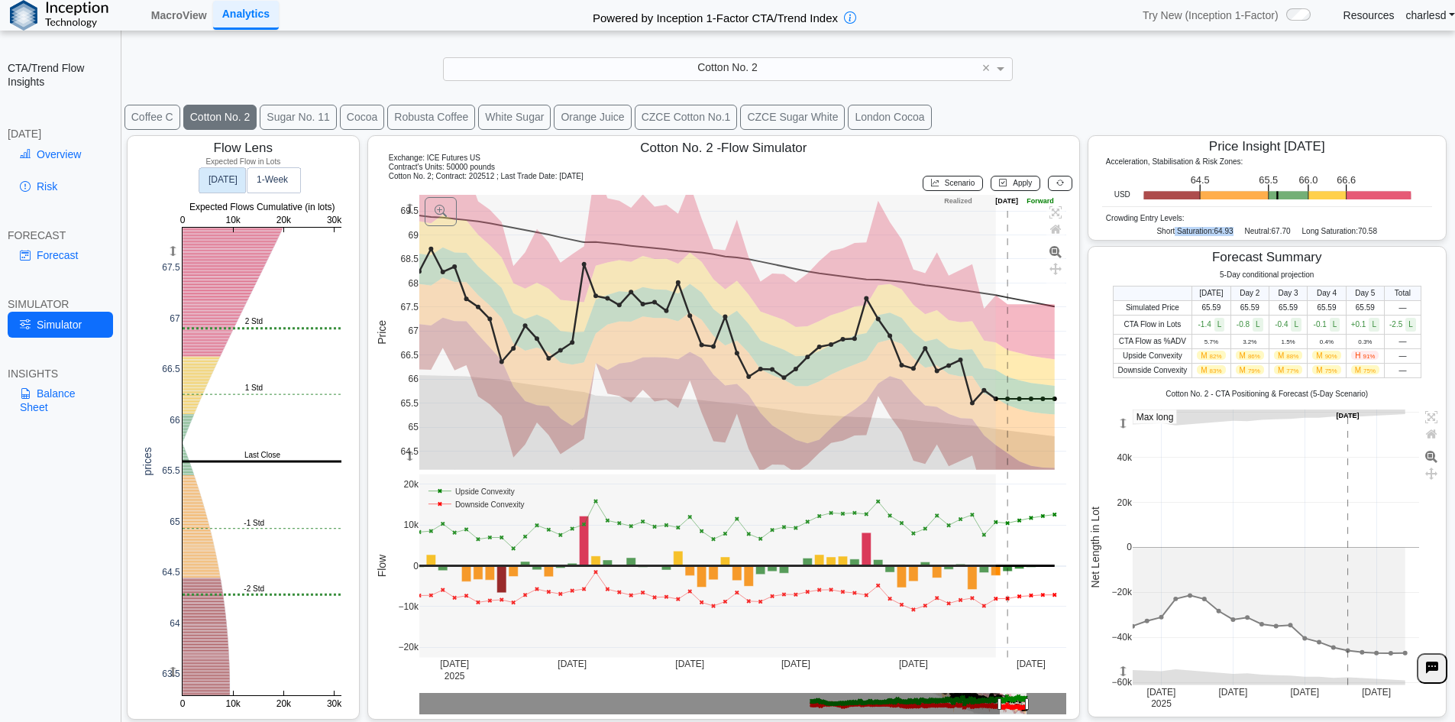
click at [1222, 231] on span "64.93" at bounding box center [1223, 231] width 19 height 8
drag, startPoint x: 1149, startPoint y: 230, endPoint x: 1220, endPoint y: 230, distance: 71.0
click at [1220, 230] on div "Short Saturation: 64.93" at bounding box center [1194, 231] width 76 height 9
click at [1220, 230] on span "64.93" at bounding box center [1223, 231] width 19 height 8
drag, startPoint x: 1142, startPoint y: 231, endPoint x: 1227, endPoint y: 233, distance: 84.8
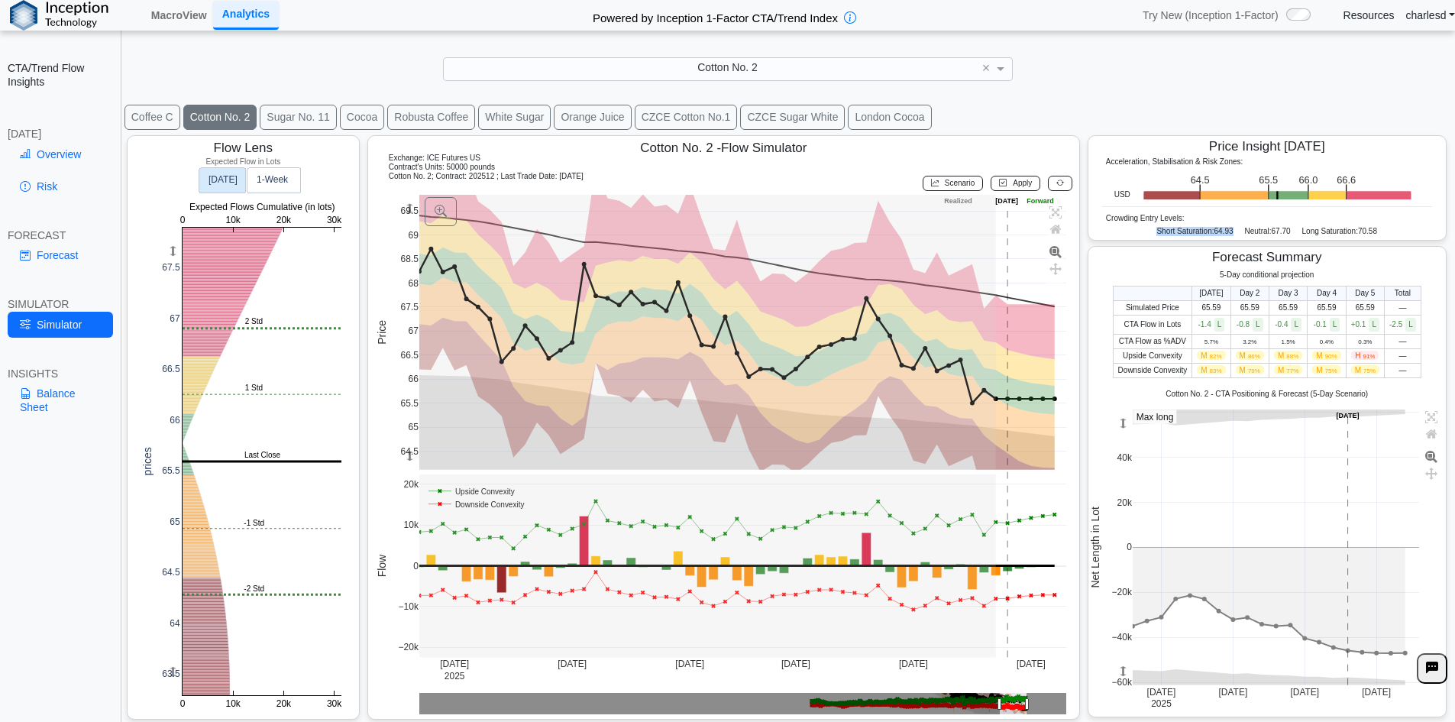
click at [1227, 233] on div "Short Saturation: 64.93 Neutral: 67.70 Long Saturation: 70.58" at bounding box center [1267, 233] width 330 height 13
click at [43, 399] on link "Balance Sheet" at bounding box center [60, 400] width 105 height 40
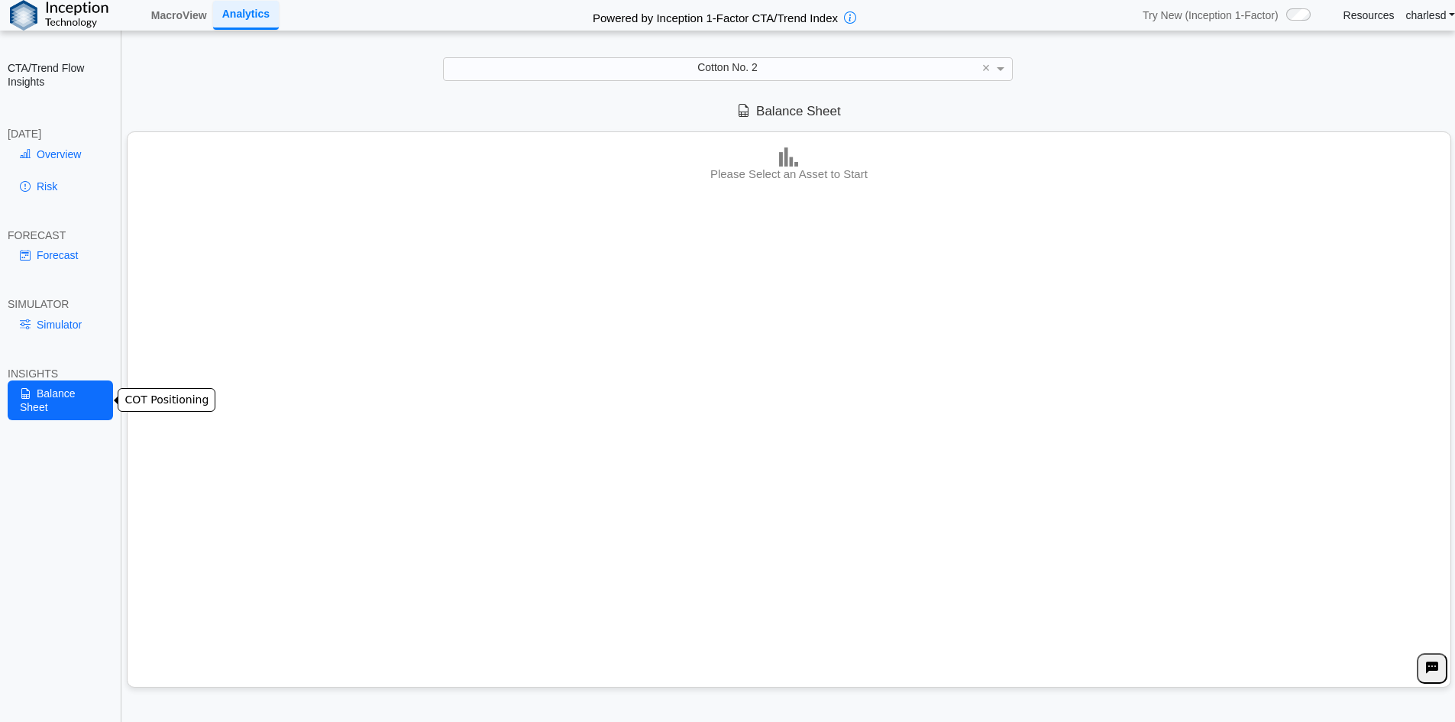
scroll to position [0, 0]
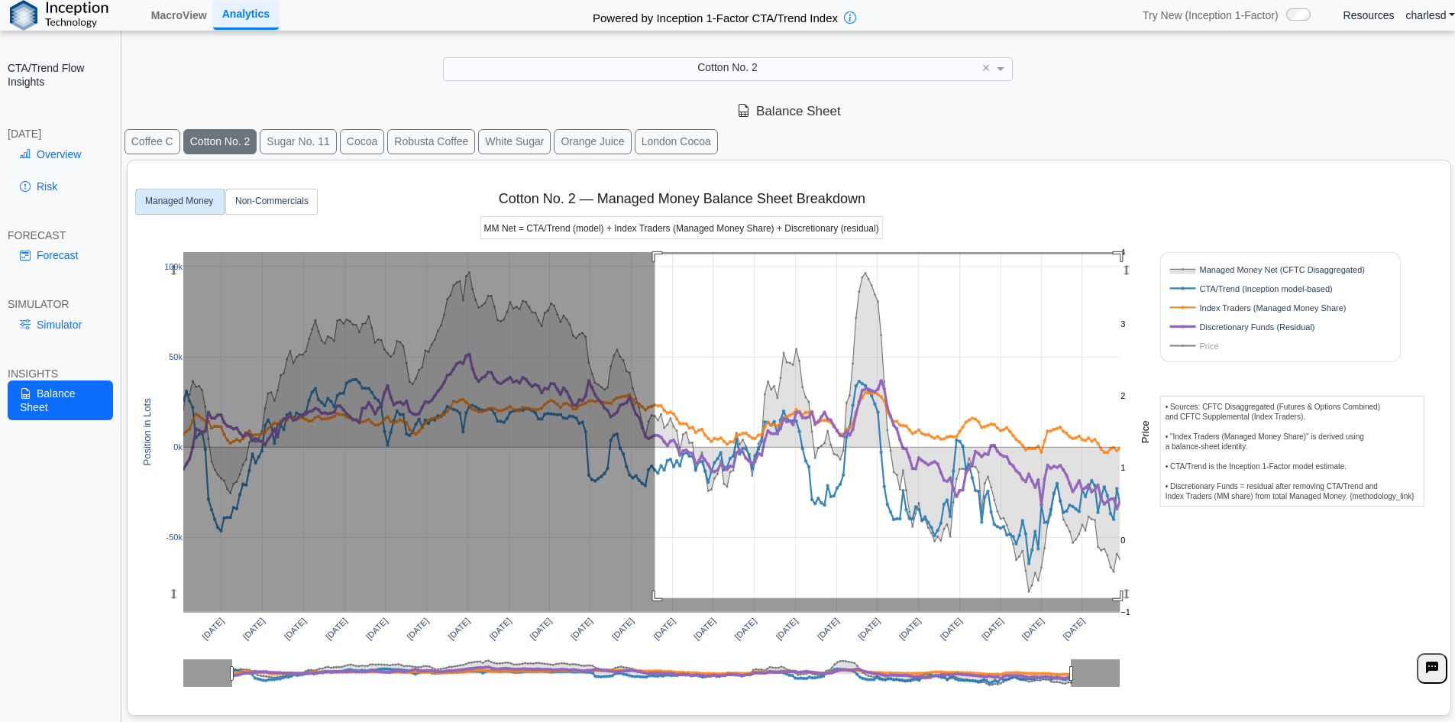
drag, startPoint x: 655, startPoint y: 254, endPoint x: 1134, endPoint y: 598, distance: 589.5
click at [1134, 598] on div "[DATE] [DATE] [DATE] [DATE] [DATE] [DATE] [DATE] [DATE] [DATE] [DATE] [DATE] [D…" at bounding box center [783, 434] width 1299 height 548
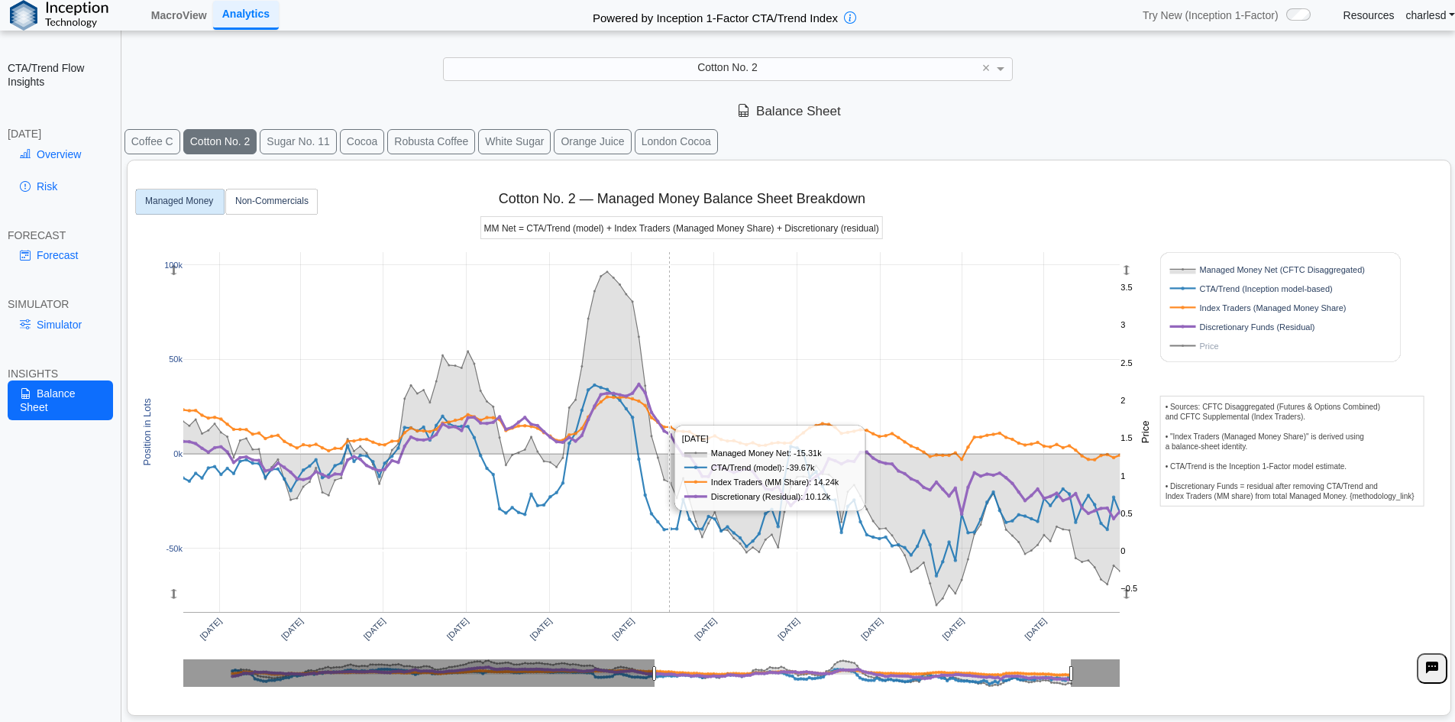
click at [778, 376] on rect at bounding box center [651, 432] width 937 height 360
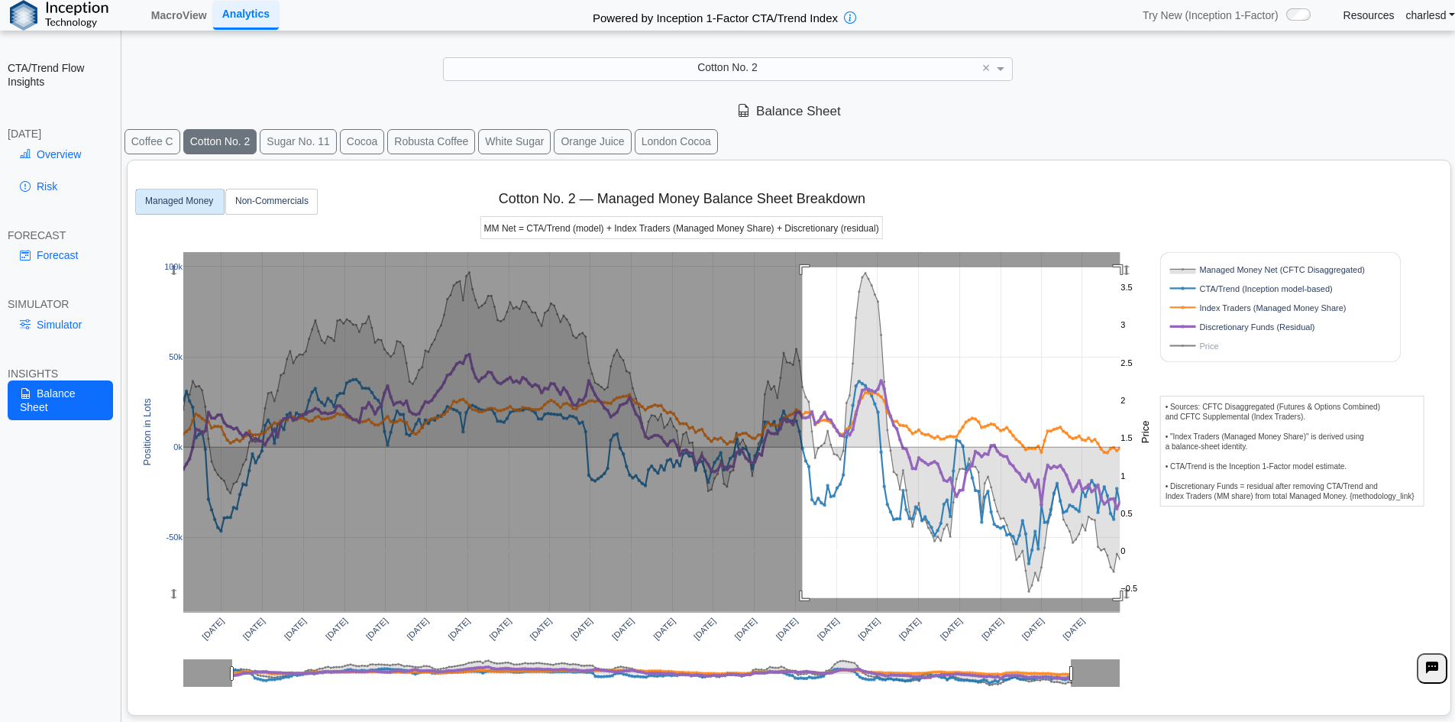
drag, startPoint x: 803, startPoint y: 267, endPoint x: 1129, endPoint y: 601, distance: 466.7
click at [1129, 601] on g at bounding box center [652, 432] width 969 height 391
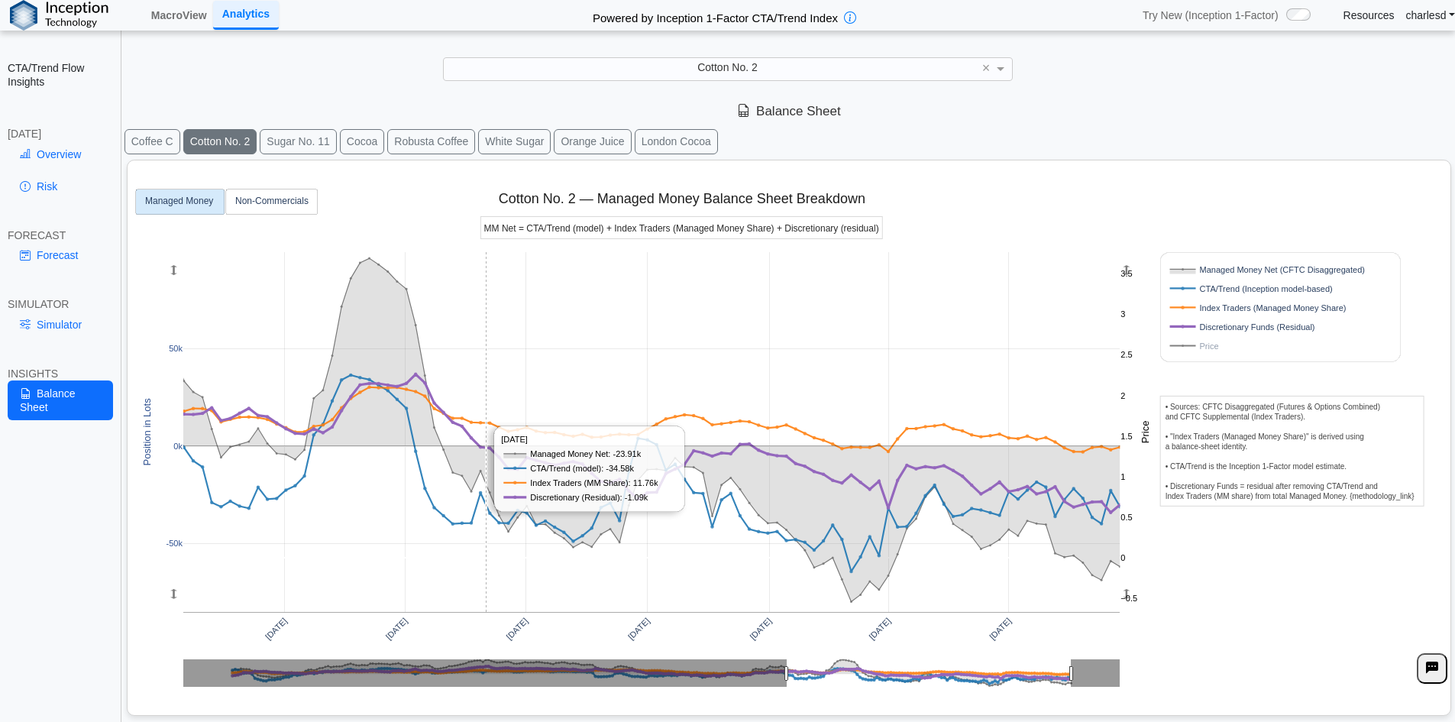
scroll to position [21, 0]
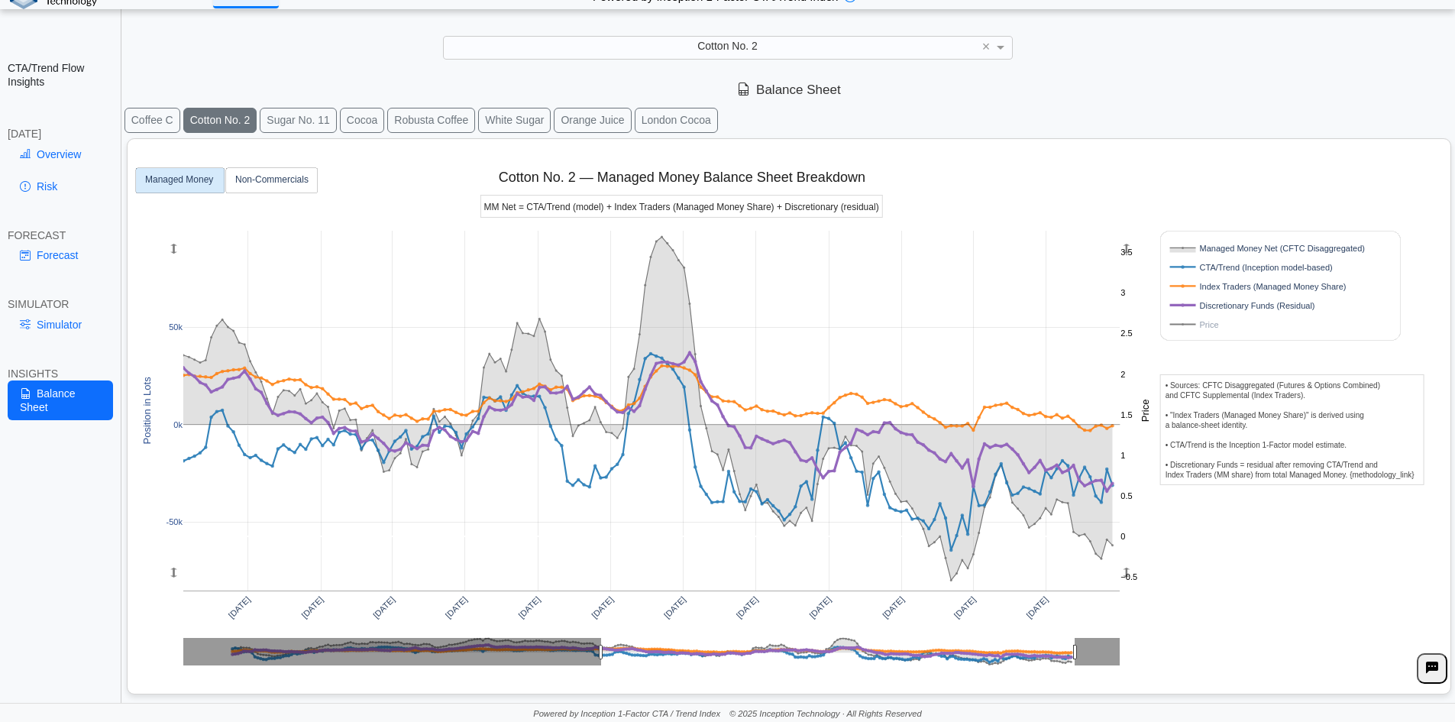
drag, startPoint x: 1069, startPoint y: 652, endPoint x: 1073, endPoint y: 645, distance: 7.9
click at [59, 322] on link "Simulator" at bounding box center [60, 325] width 105 height 26
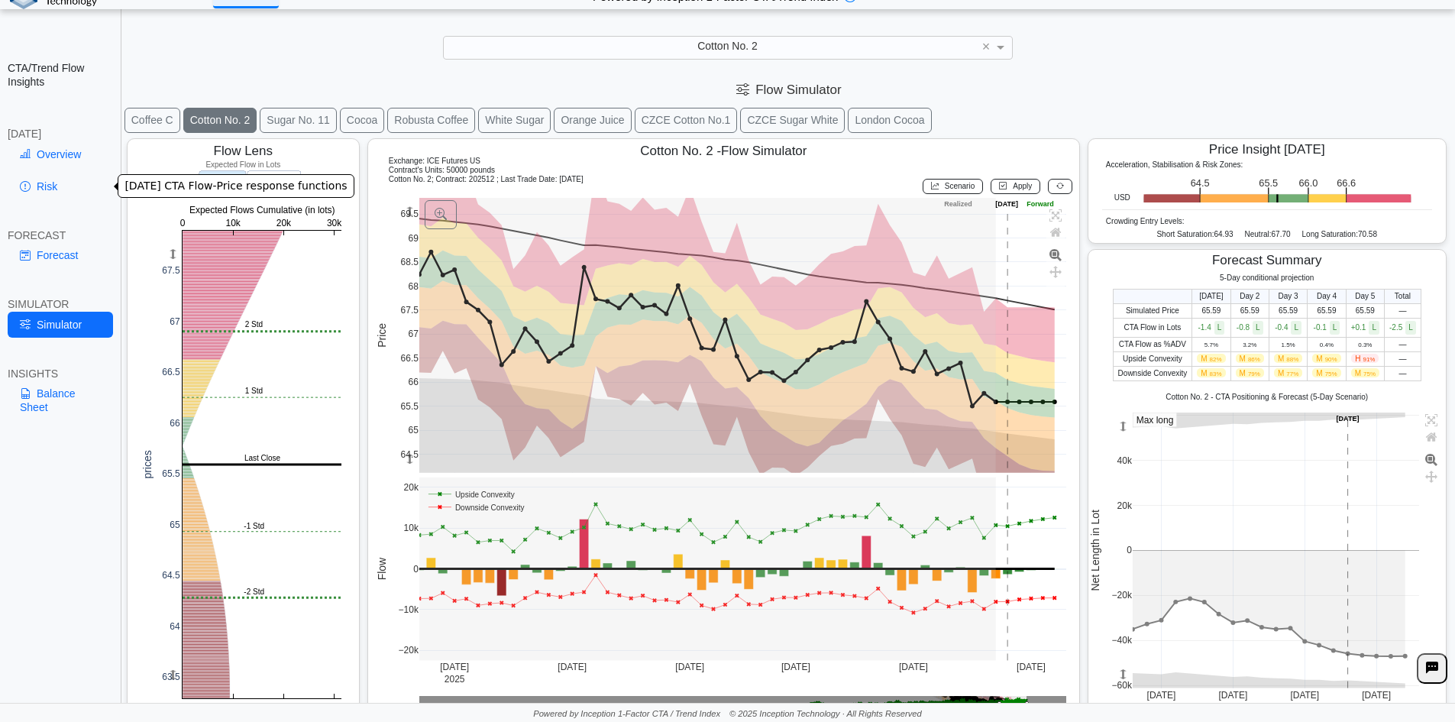
click at [39, 171] on div "Overview Risk" at bounding box center [60, 173] width 105 height 64
click at [43, 168] on div "Overview Risk" at bounding box center [60, 173] width 105 height 64
click at [56, 155] on link "Overview" at bounding box center [60, 154] width 105 height 26
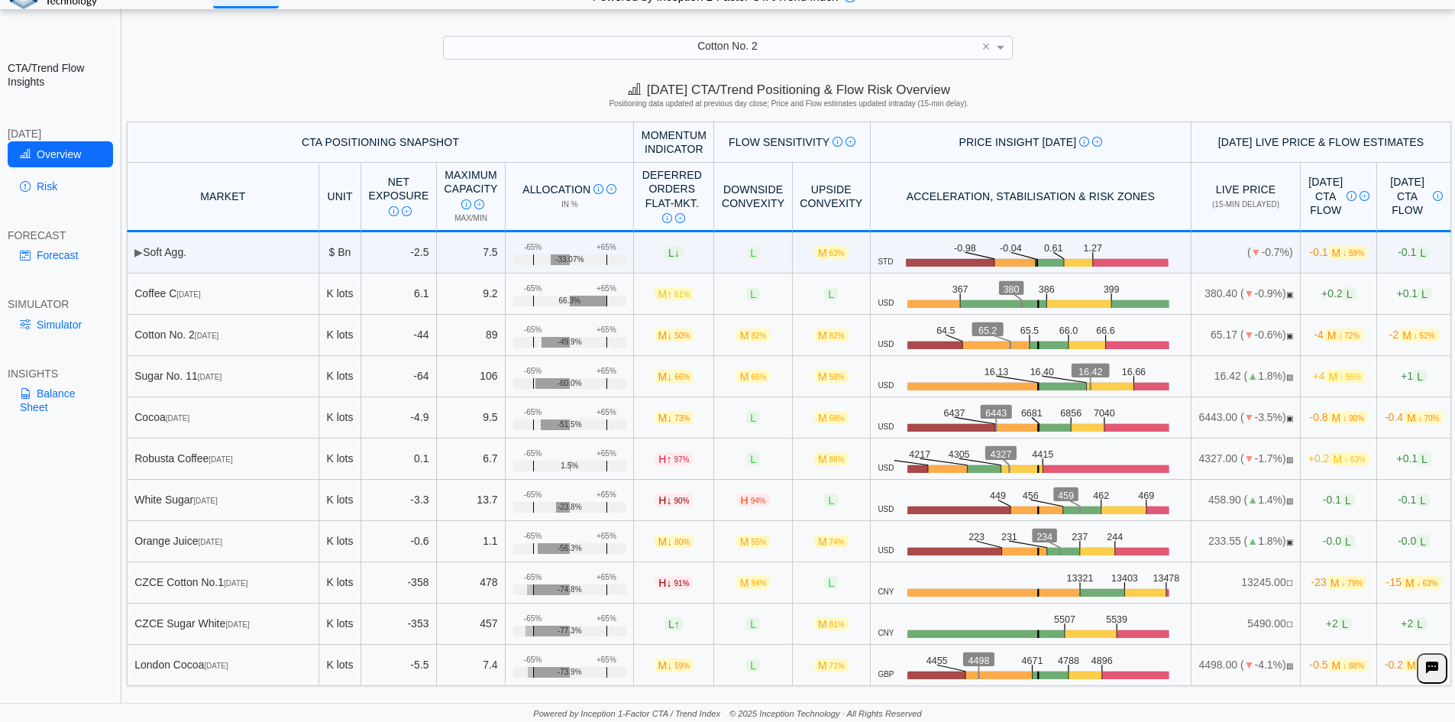
click at [63, 325] on link "Simulator" at bounding box center [60, 325] width 105 height 26
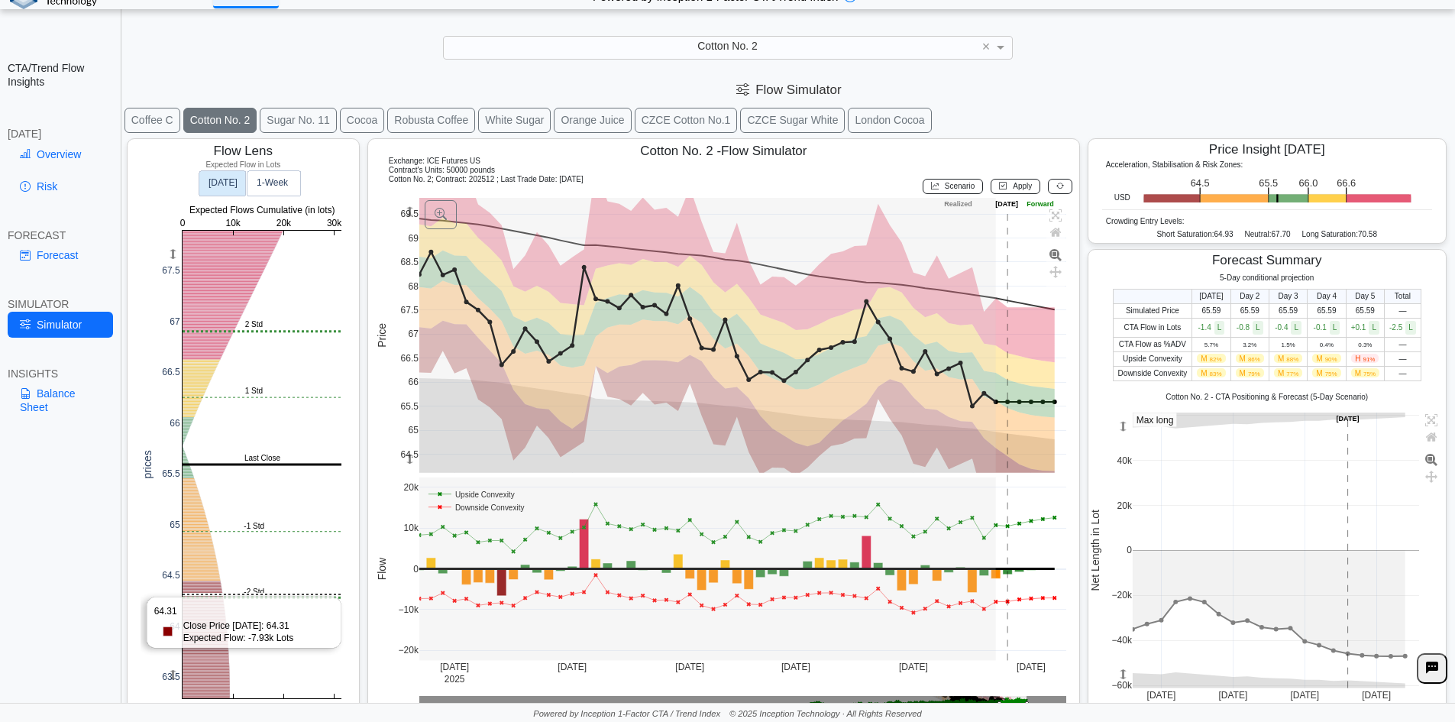
click at [218, 595] on rect at bounding box center [262, 464] width 159 height 467
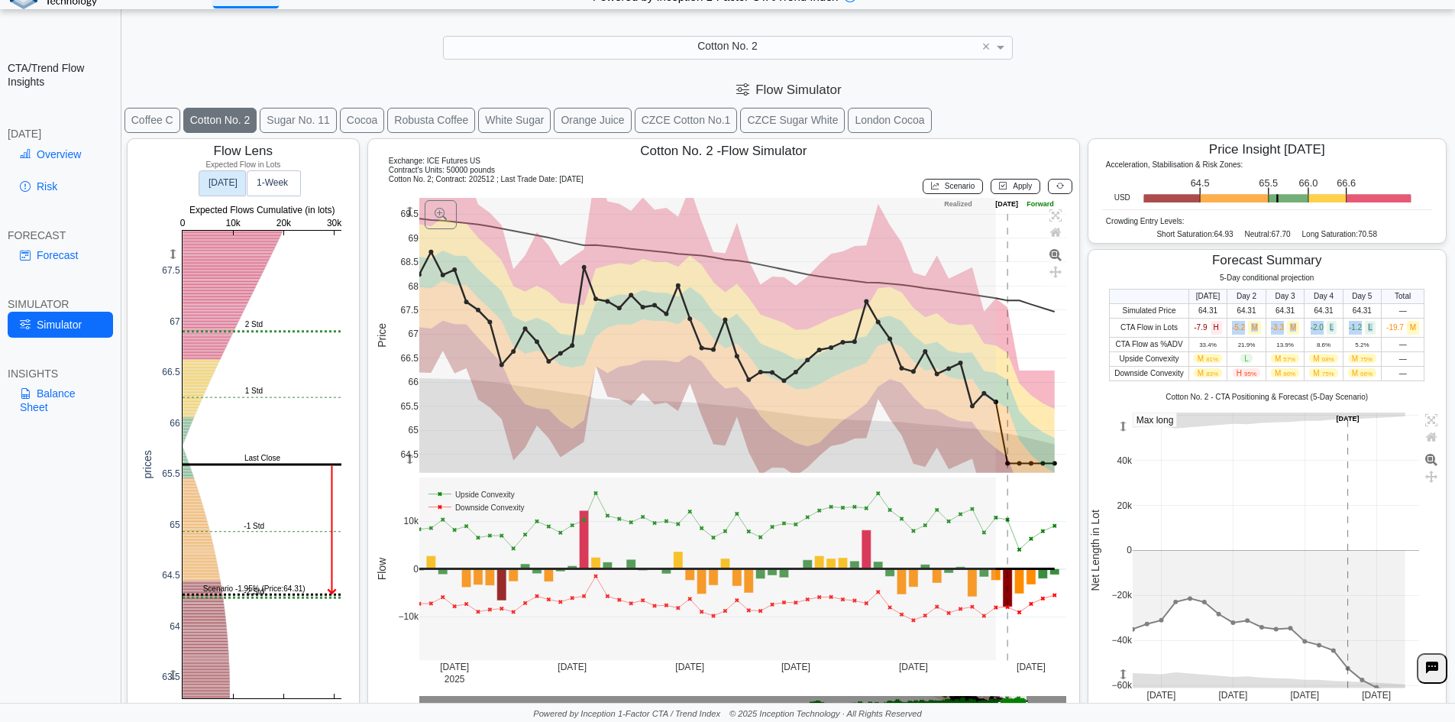
drag, startPoint x: 1208, startPoint y: 322, endPoint x: 1370, endPoint y: 325, distance: 162.7
click at [1370, 325] on tr "CTA Flow in Lots -7.9 H -5.2 M -3.3 M -2.0 L -1.2 L -19.7 M" at bounding box center [1267, 327] width 315 height 19
click at [1370, 325] on td "-1.2 L" at bounding box center [1362, 327] width 38 height 19
